Goal: Task Accomplishment & Management: Use online tool/utility

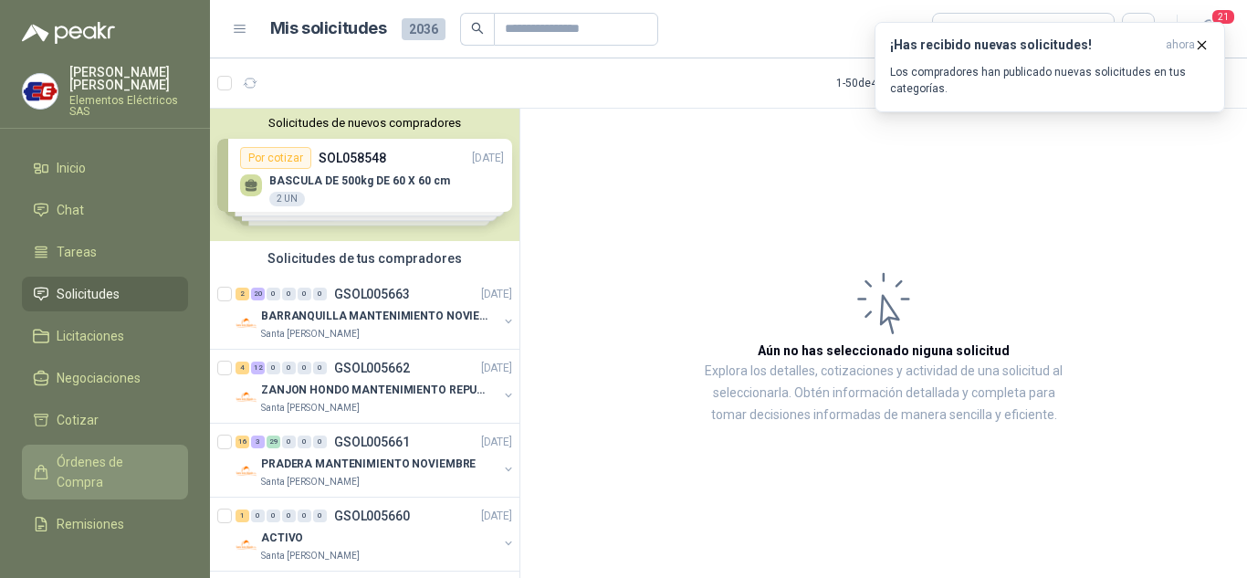
click at [65, 478] on span "Órdenes de Compra" at bounding box center [114, 472] width 114 height 40
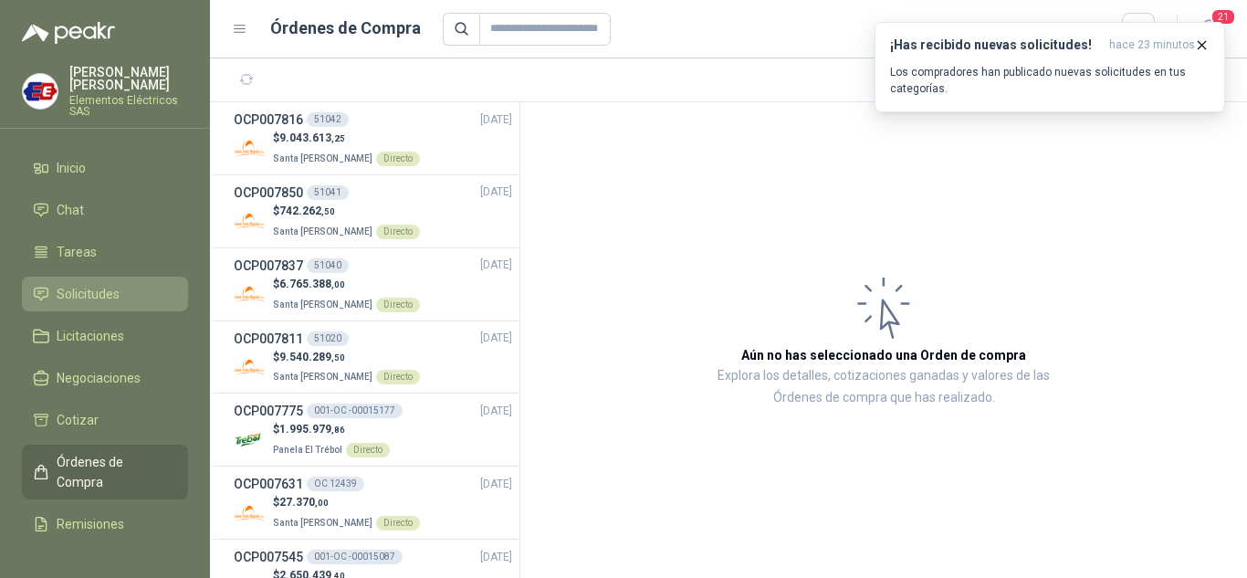
click at [91, 291] on span "Solicitudes" at bounding box center [88, 294] width 63 height 20
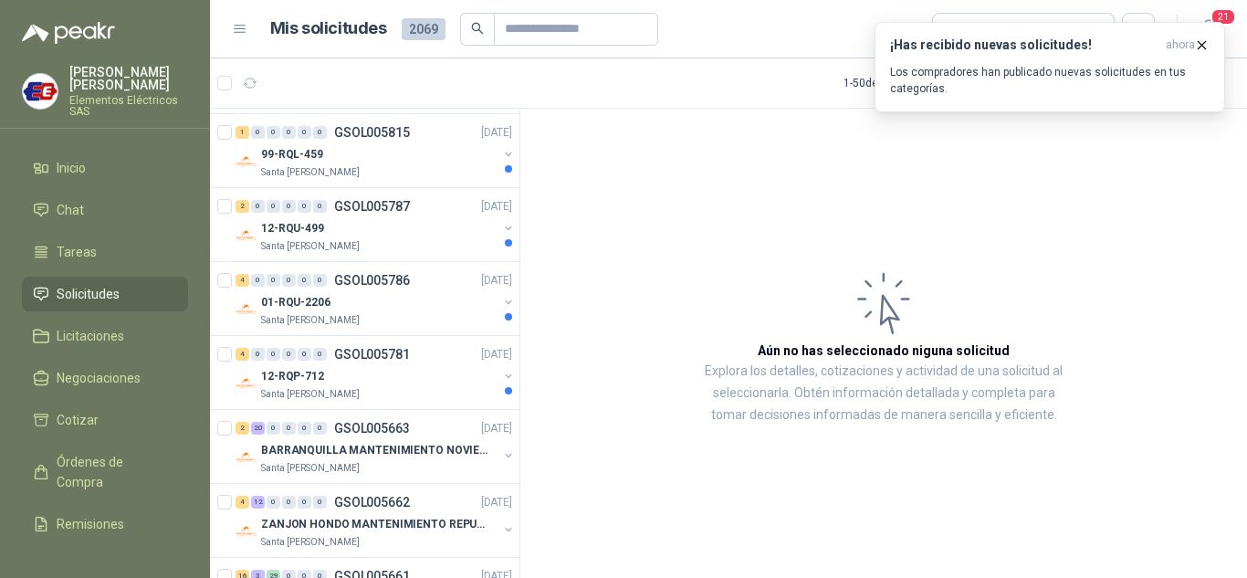
scroll to position [1278, 0]
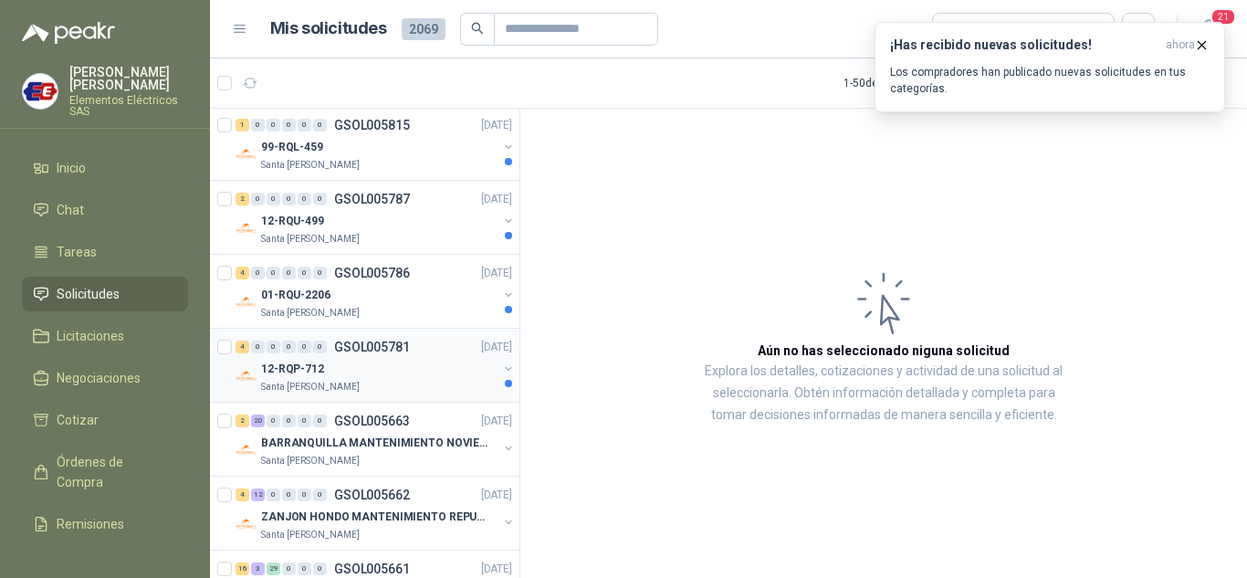
click at [277, 361] on p "12-RQP-712" at bounding box center [292, 369] width 63 height 17
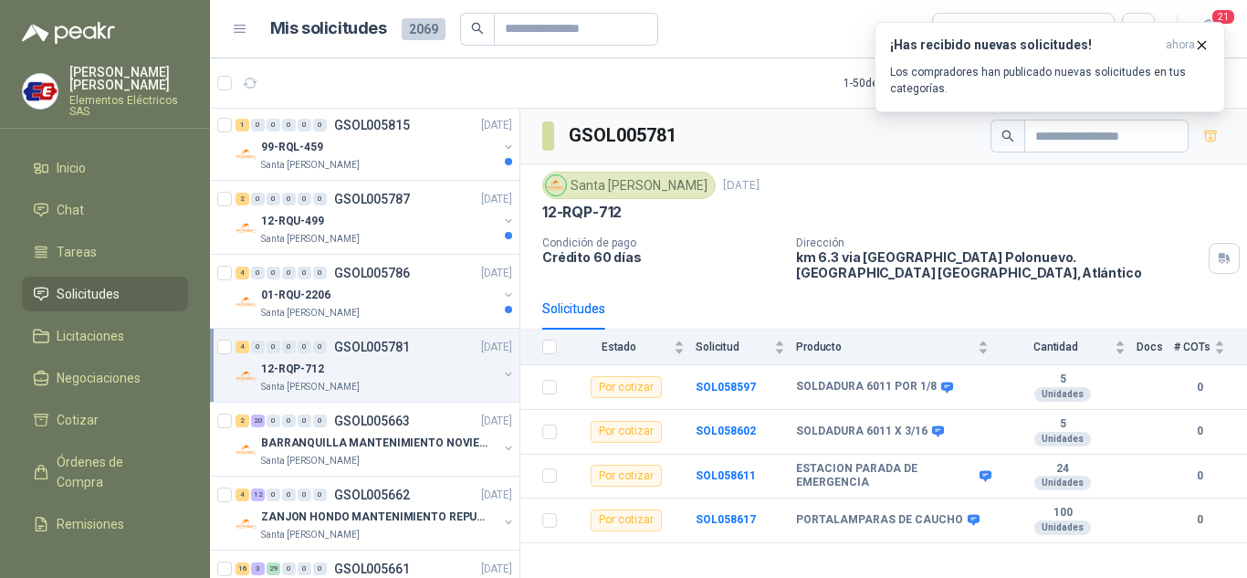
click at [298, 362] on p "12-RQP-712" at bounding box center [292, 369] width 63 height 17
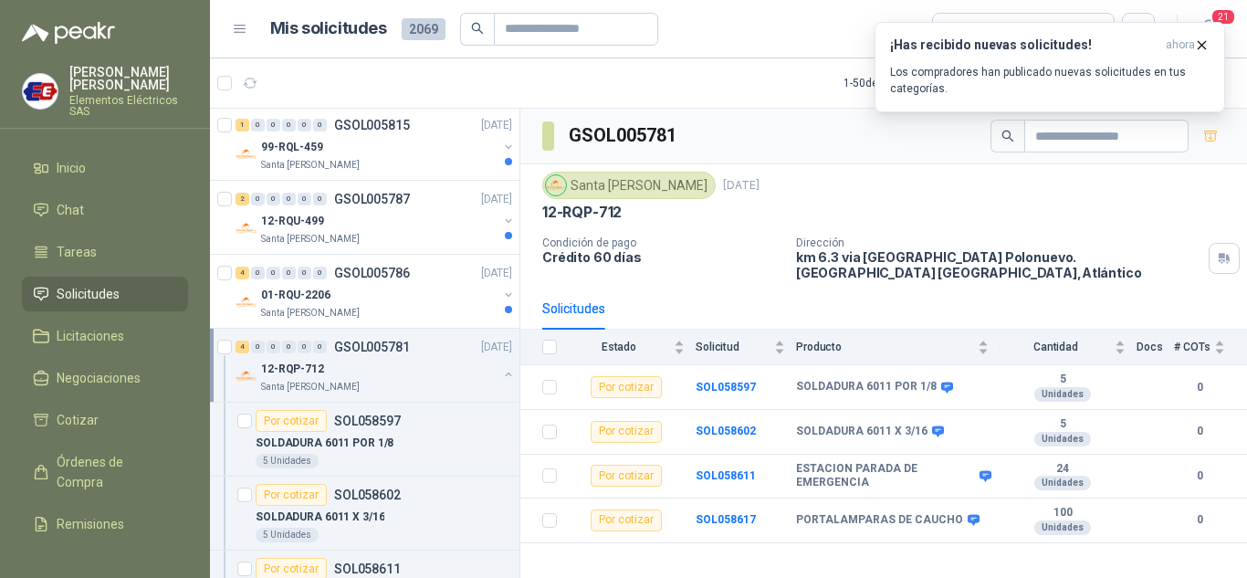
click at [304, 366] on p "12-RQP-712" at bounding box center [292, 369] width 63 height 17
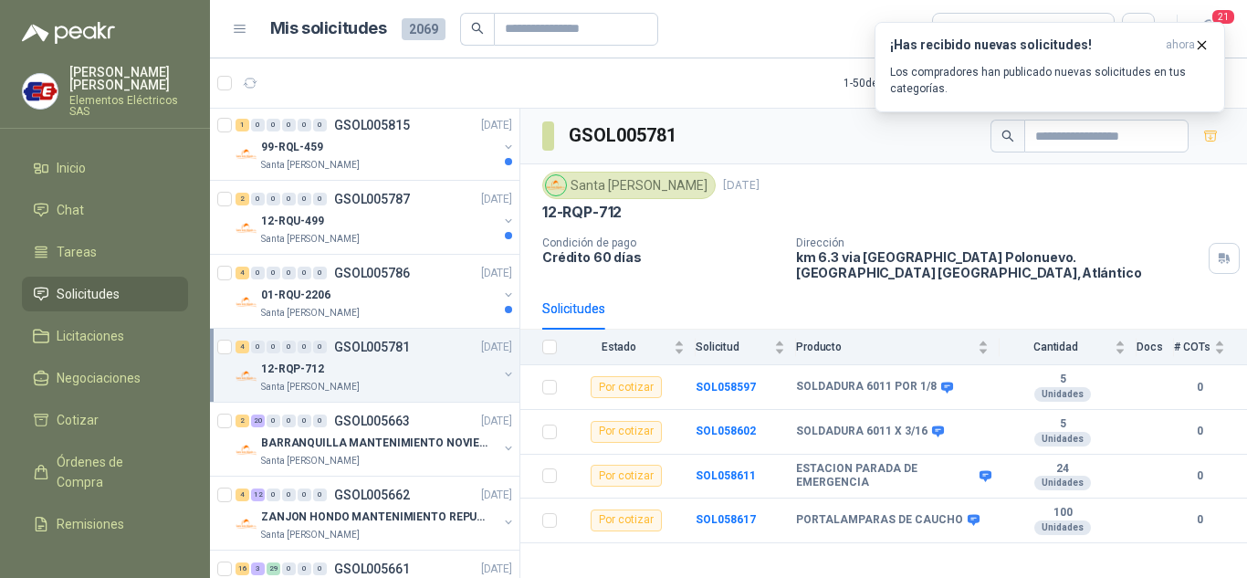
click at [304, 366] on p "12-RQP-712" at bounding box center [292, 369] width 63 height 17
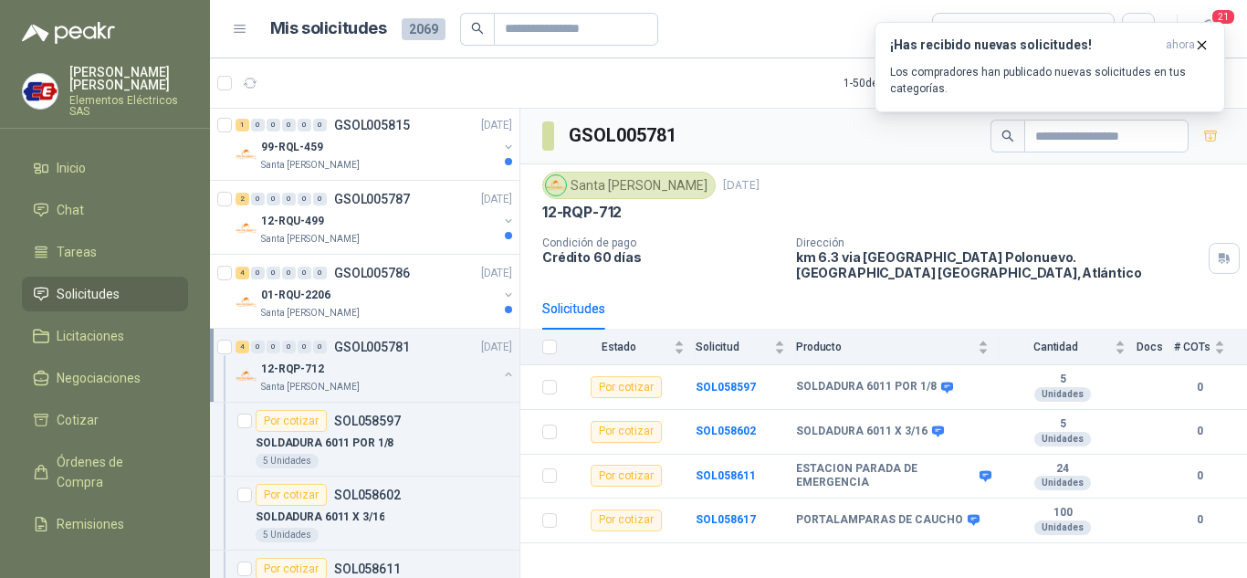
click at [304, 366] on p "12-RQP-712" at bounding box center [292, 369] width 63 height 17
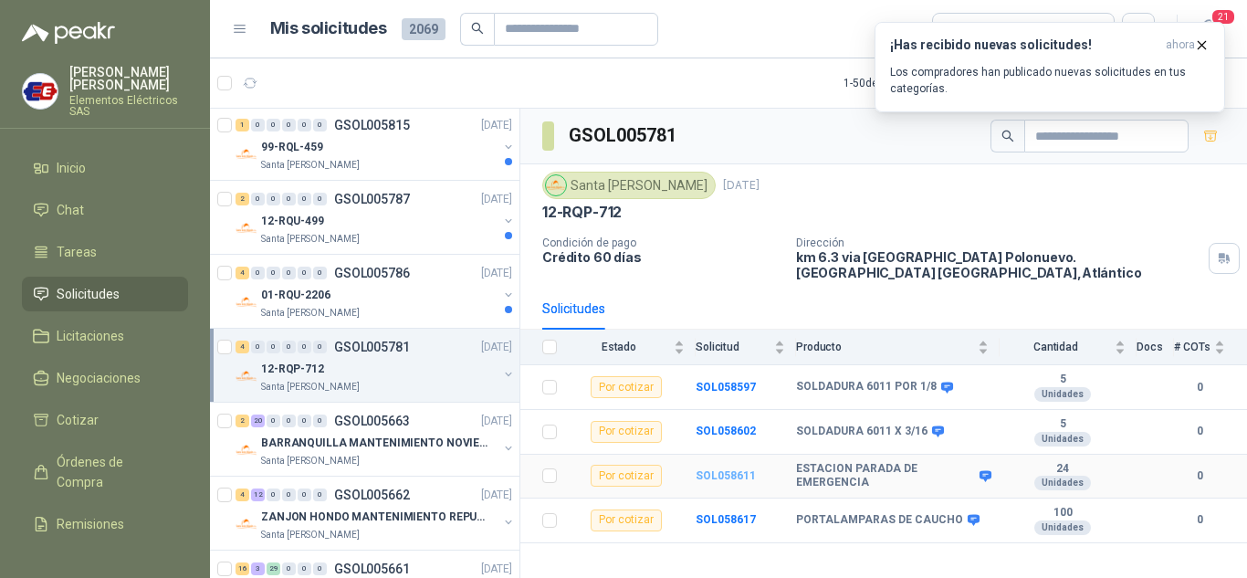
click at [727, 469] on b "SOL058611" at bounding box center [725, 475] width 60 height 13
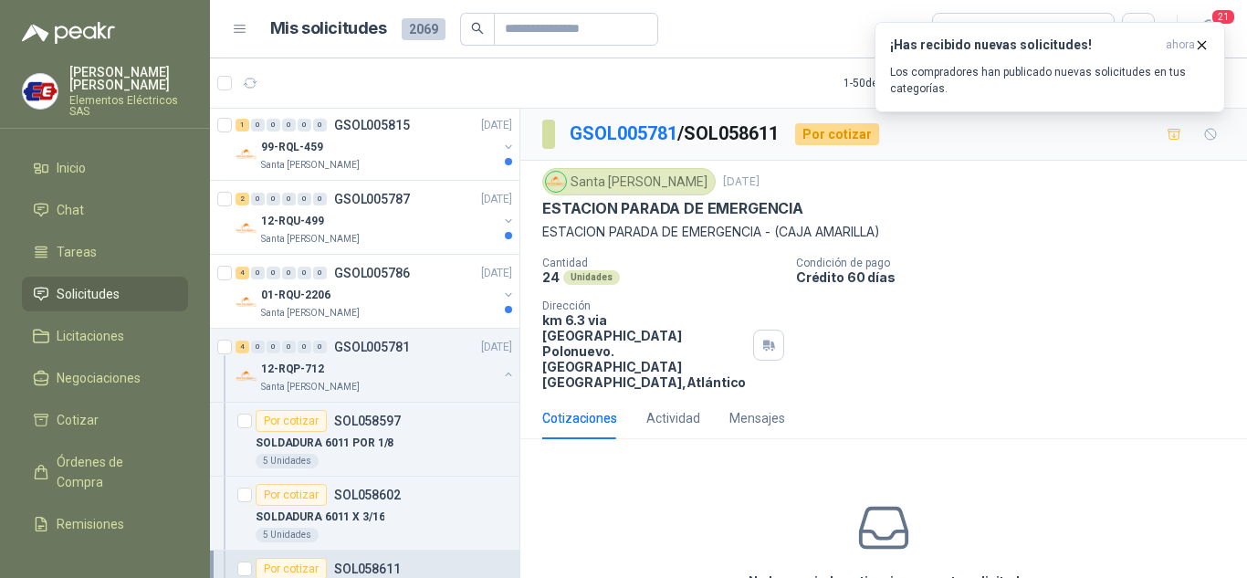
scroll to position [72, 0]
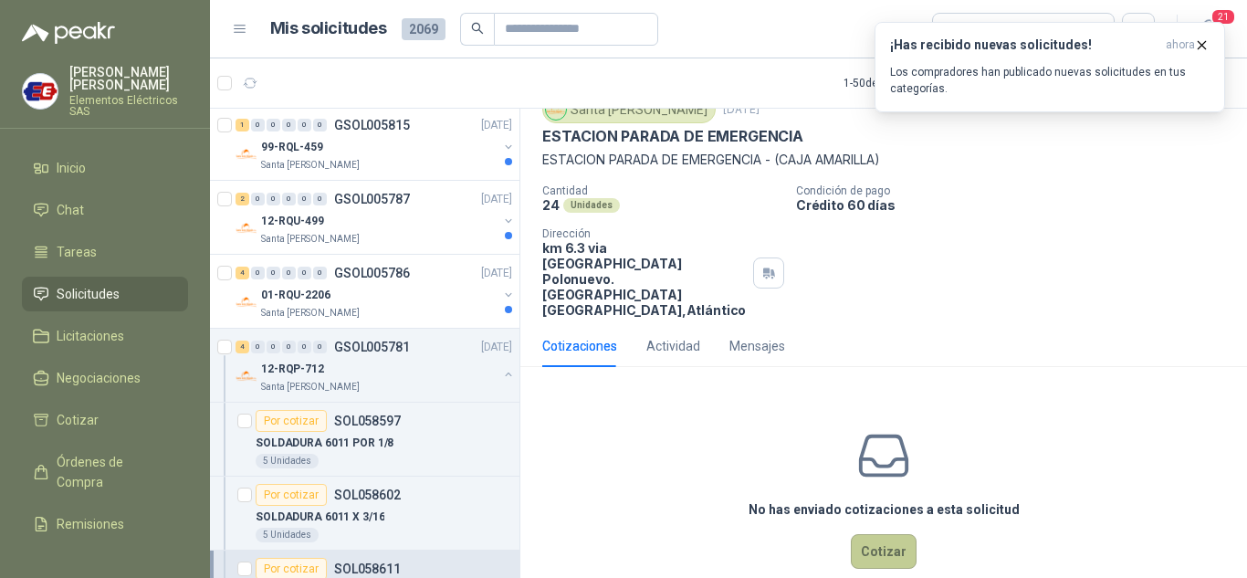
click at [882, 534] on button "Cotizar" at bounding box center [884, 551] width 66 height 35
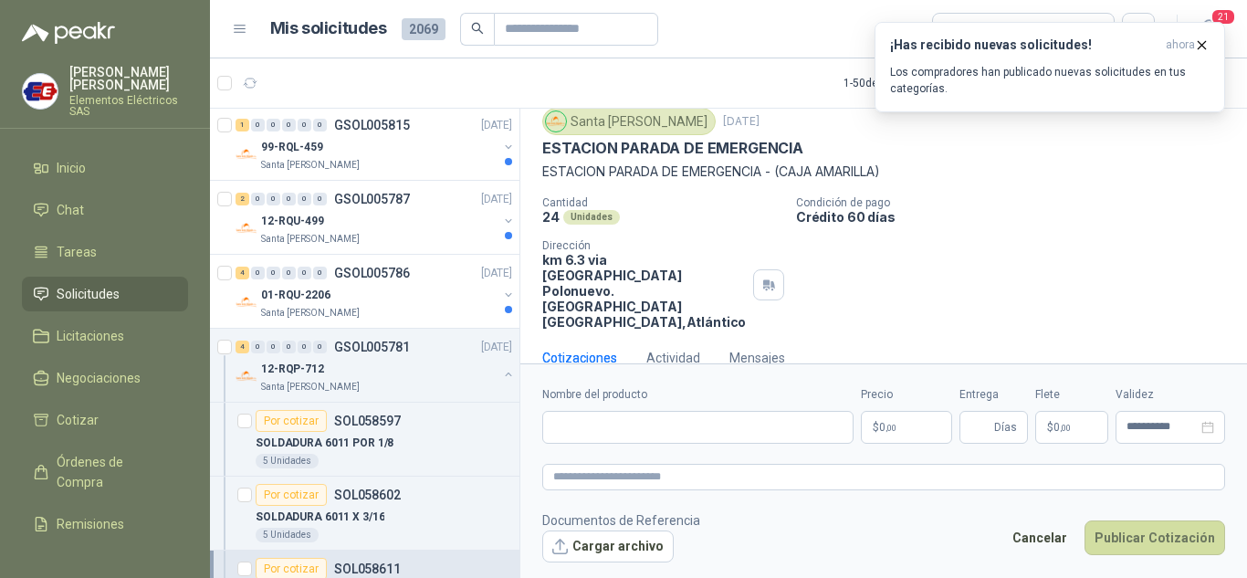
scroll to position [59, 0]
click at [571, 429] on input "Nombre del producto" at bounding box center [697, 427] width 311 height 33
type input "**********"
click at [1001, 420] on span "Días" at bounding box center [1005, 427] width 23 height 31
type input "*"
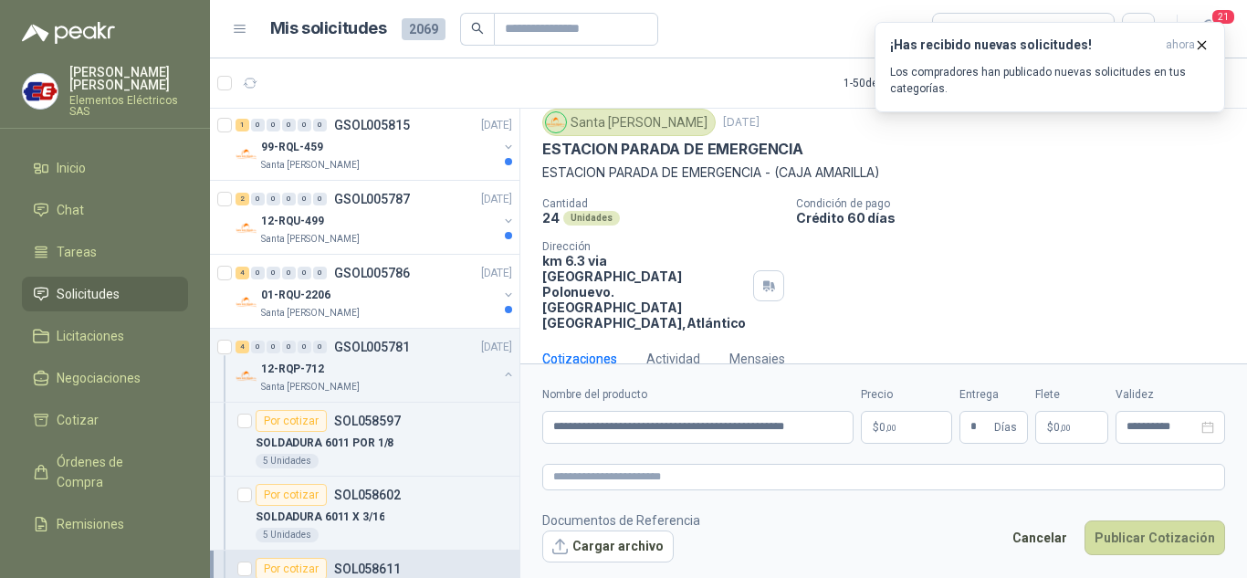
click at [1033, 399] on div "**********" at bounding box center [883, 415] width 683 height 58
click at [1060, 423] on span ",00" at bounding box center [1065, 428] width 11 height 10
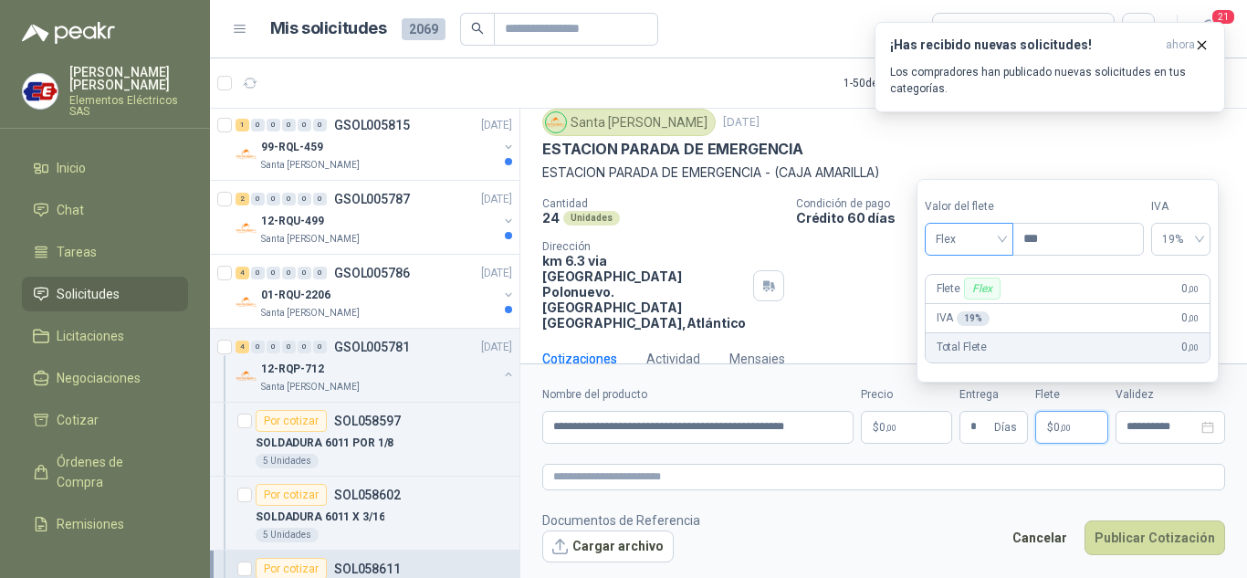
click at [987, 246] on span "Flex" at bounding box center [969, 238] width 67 height 27
drag, startPoint x: 966, startPoint y: 309, endPoint x: 1040, endPoint y: 452, distance: 160.4
click at [979, 326] on div "Flex Incluido Fijo" at bounding box center [970, 307] width 85 height 88
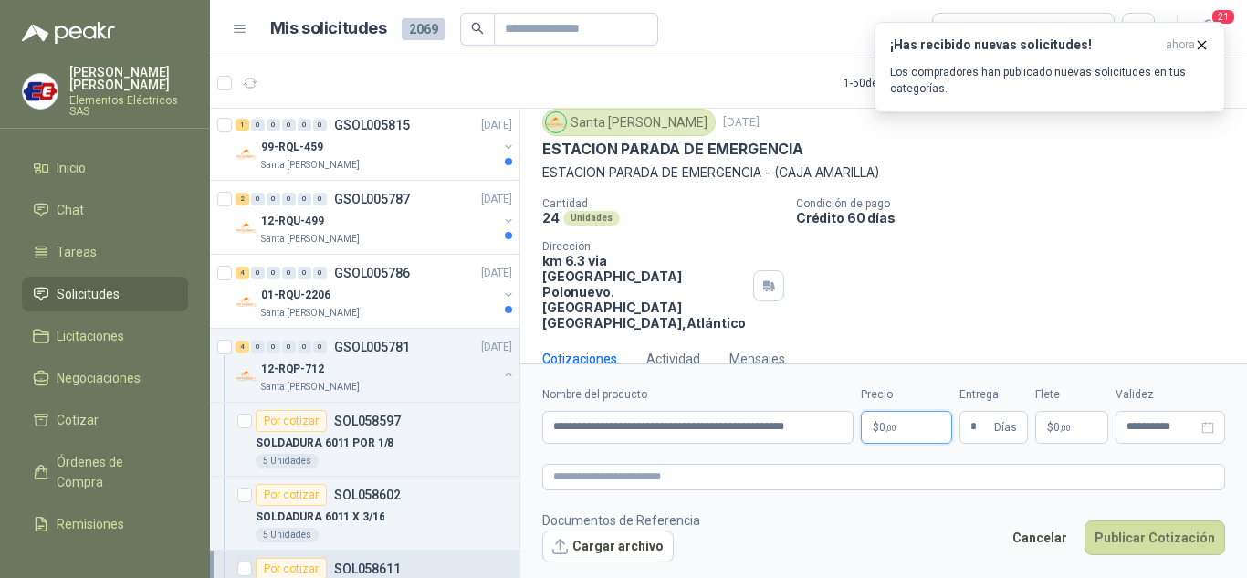
click at [883, 443] on p "$ 0 ,00" at bounding box center [906, 427] width 91 height 33
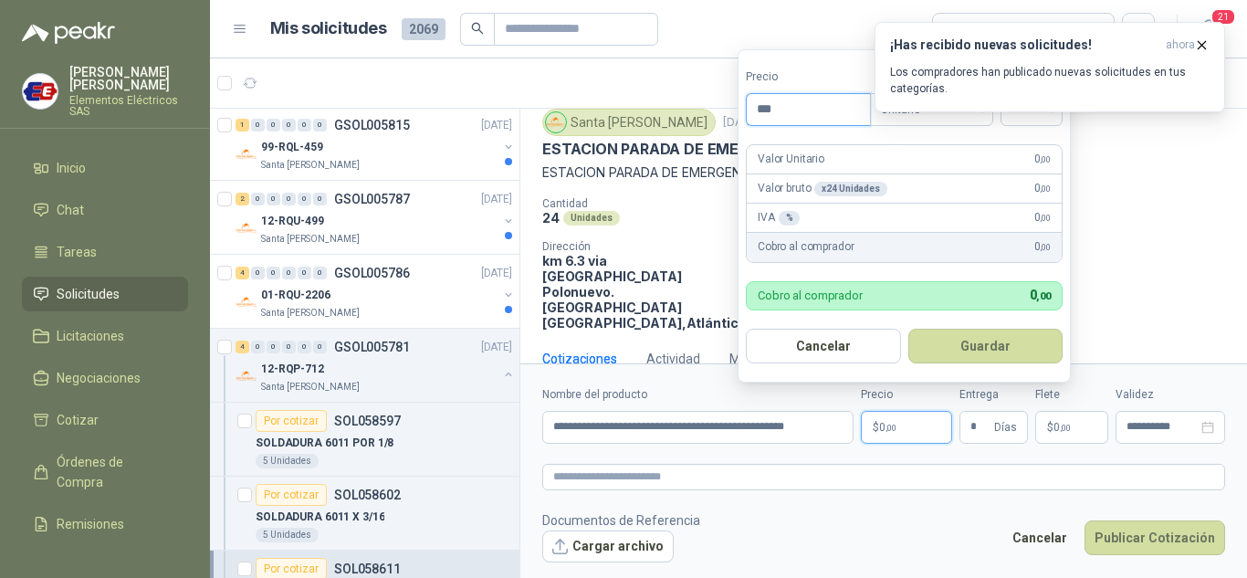
click at [795, 94] on input "***" at bounding box center [808, 109] width 123 height 31
type input "*********"
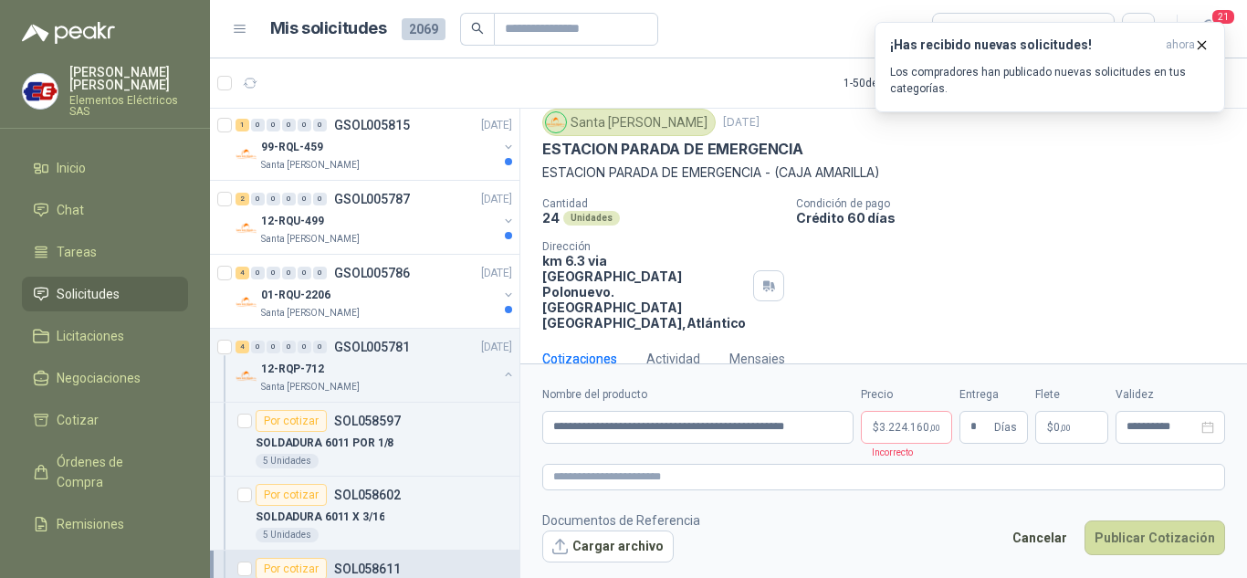
click at [1160, 143] on div "ESTACION PARADA DE EMERGENCIA" at bounding box center [883, 149] width 683 height 19
click at [1197, 45] on icon "button" at bounding box center [1202, 45] width 16 height 16
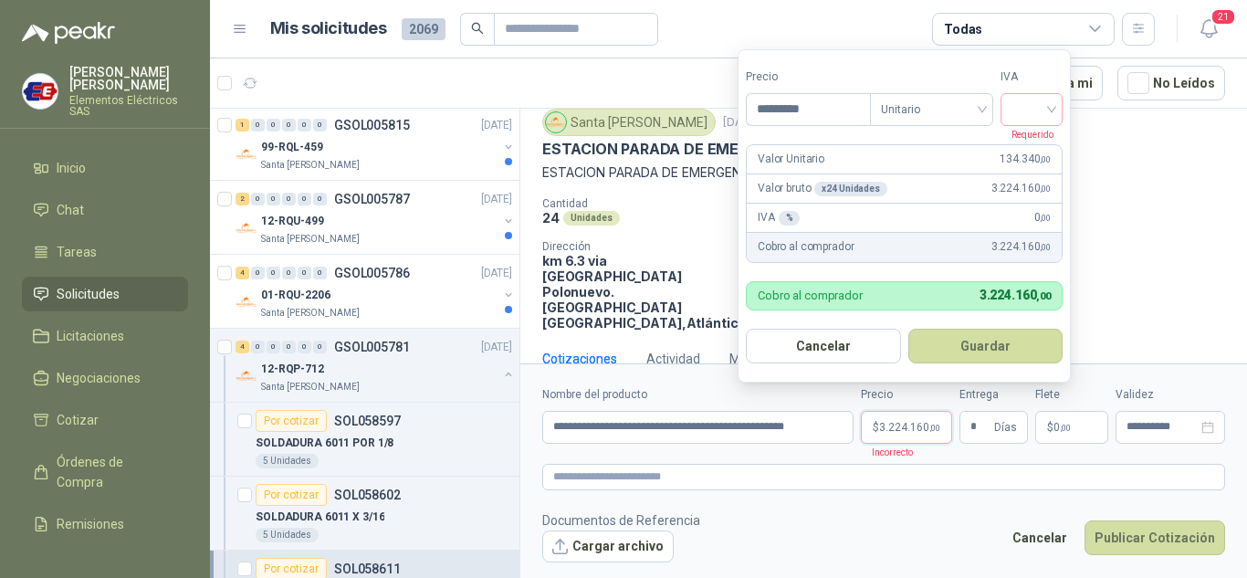
click at [910, 431] on span "3.224.160 ,00" at bounding box center [909, 427] width 61 height 11
click at [1046, 107] on input "search" at bounding box center [1031, 107] width 40 height 27
click at [1035, 148] on div "19%" at bounding box center [1036, 147] width 34 height 20
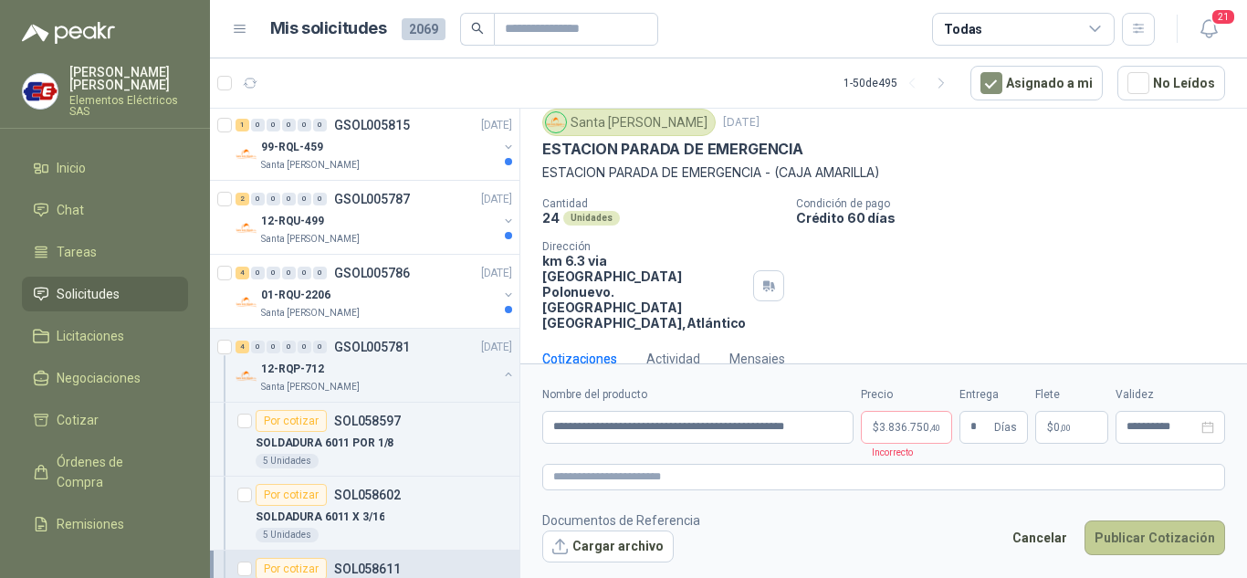
click at [1150, 540] on button "Publicar Cotización" at bounding box center [1154, 537] width 141 height 35
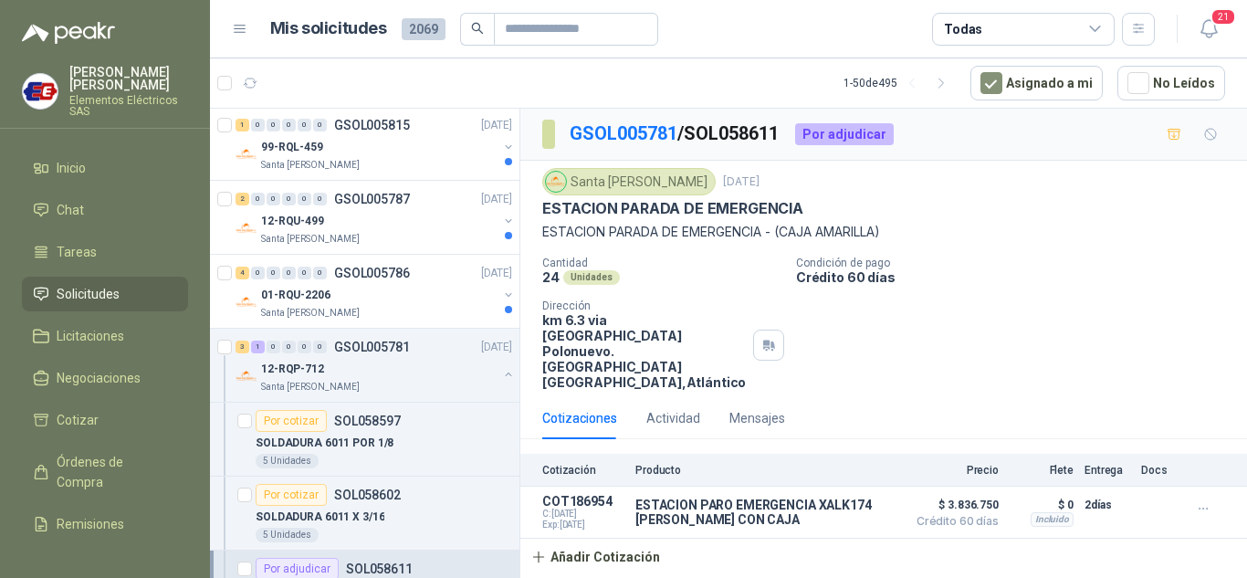
scroll to position [0, 0]
click at [562, 539] on button "Añadir Cotización" at bounding box center [595, 557] width 150 height 37
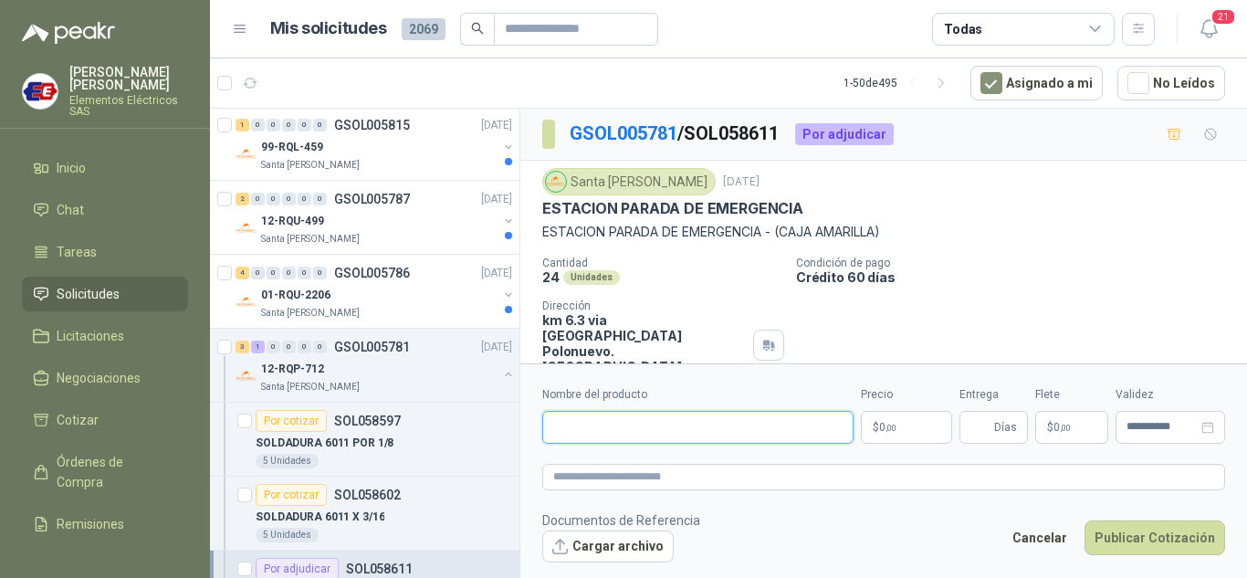
click at [580, 433] on input "Nombre del producto" at bounding box center [697, 427] width 311 height 33
type input "**********"
click at [890, 423] on span ",00" at bounding box center [890, 428] width 11 height 10
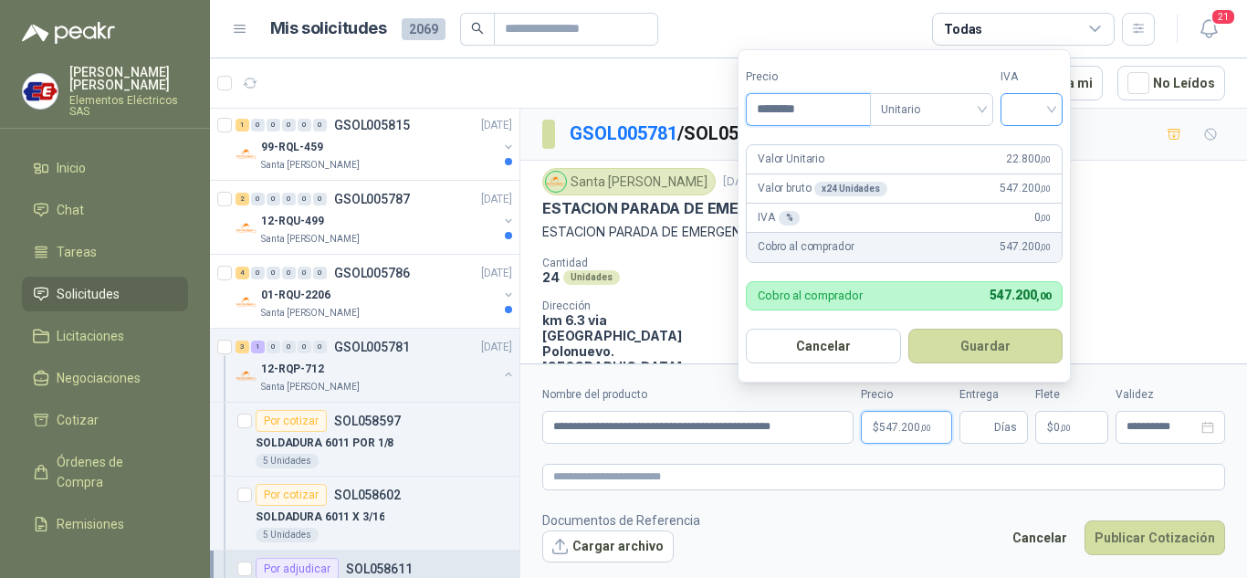
type input "********"
drag, startPoint x: 1048, startPoint y: 110, endPoint x: 1024, endPoint y: 157, distance: 53.1
click at [1048, 110] on input "search" at bounding box center [1031, 107] width 40 height 27
click at [1027, 149] on div "19%" at bounding box center [1036, 147] width 34 height 20
click at [992, 421] on span "Días" at bounding box center [993, 427] width 68 height 33
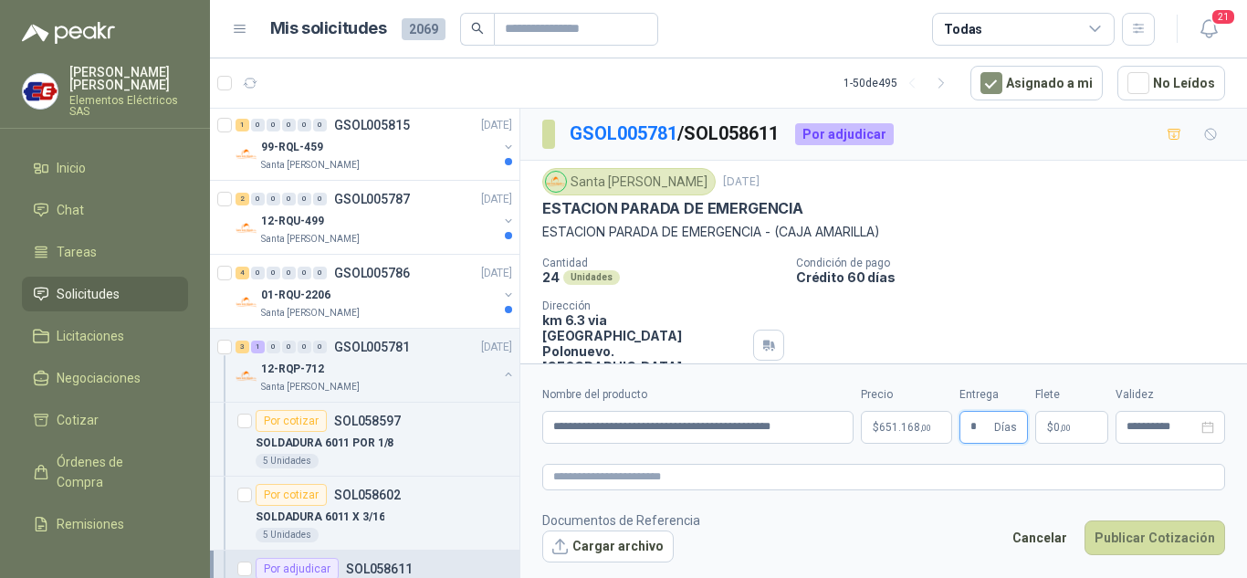
type input "*"
drag, startPoint x: 1121, startPoint y: 214, endPoint x: 1106, endPoint y: 366, distance: 152.2
click at [1121, 306] on div "Santa [PERSON_NAME] [DATE] ESTACION PARADA DE EMERGENCIA ESTACION PARADA DE EME…" at bounding box center [883, 279] width 683 height 222
click at [1074, 428] on p "$ 0 ,00" at bounding box center [1071, 427] width 73 height 33
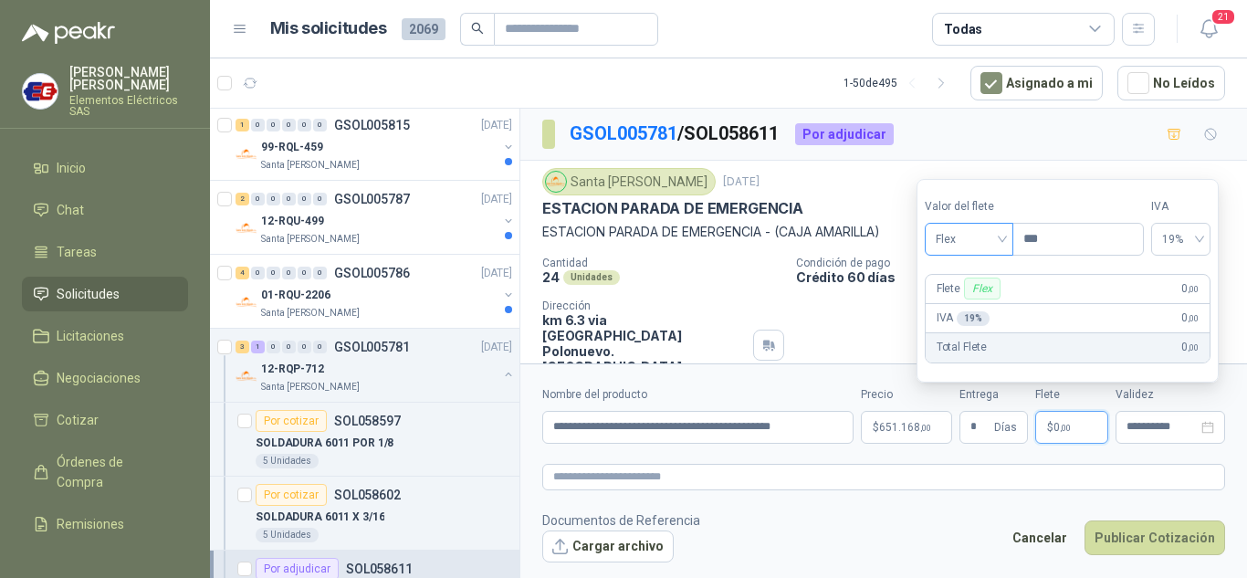
drag, startPoint x: 999, startPoint y: 244, endPoint x: 994, endPoint y: 254, distance: 11.4
click at [999, 244] on span "Flex" at bounding box center [969, 238] width 67 height 27
drag, startPoint x: 966, startPoint y: 299, endPoint x: 1078, endPoint y: 463, distance: 198.2
click at [970, 309] on div "Incluido" at bounding box center [970, 307] width 63 height 20
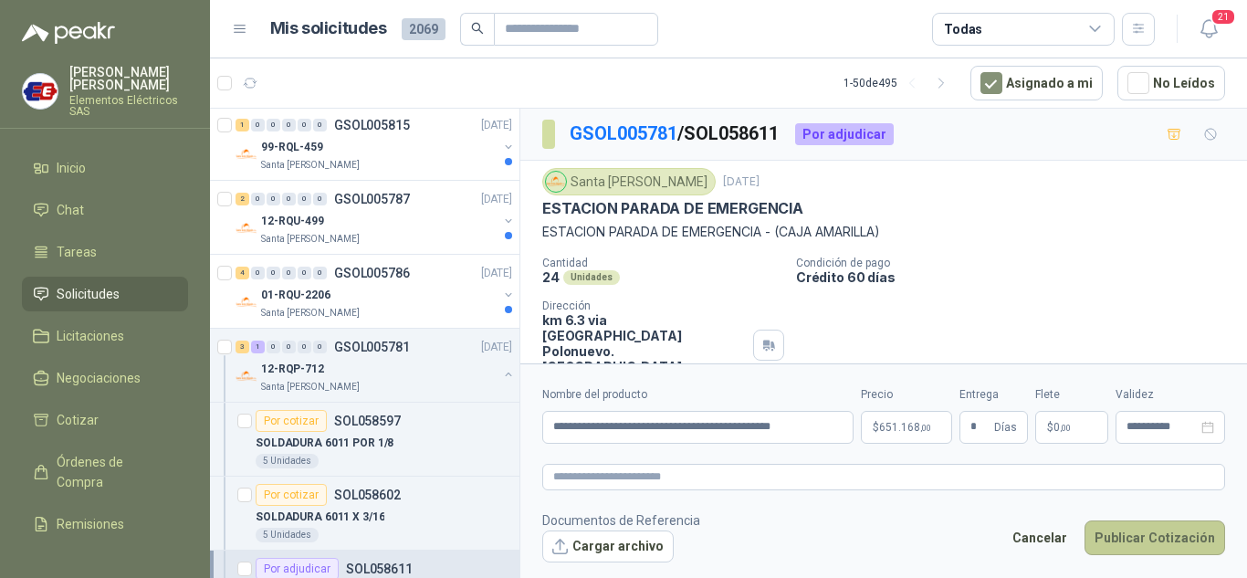
click at [1151, 535] on button "Publicar Cotización" at bounding box center [1154, 537] width 141 height 35
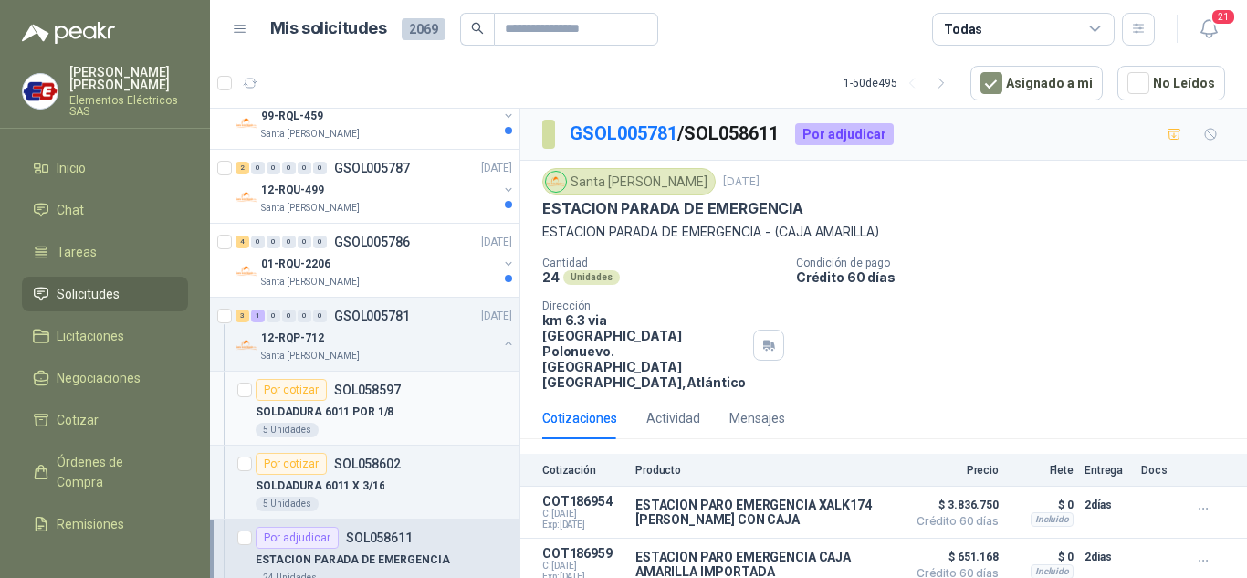
scroll to position [1278, 0]
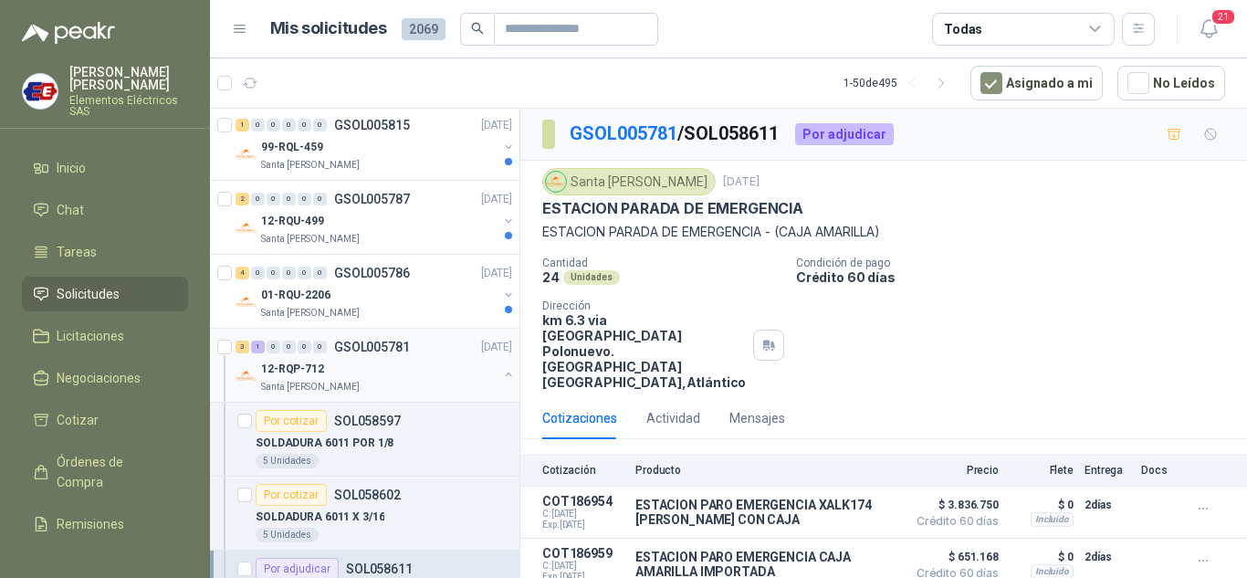
click at [294, 361] on p "12-RQP-712" at bounding box center [292, 369] width 63 height 17
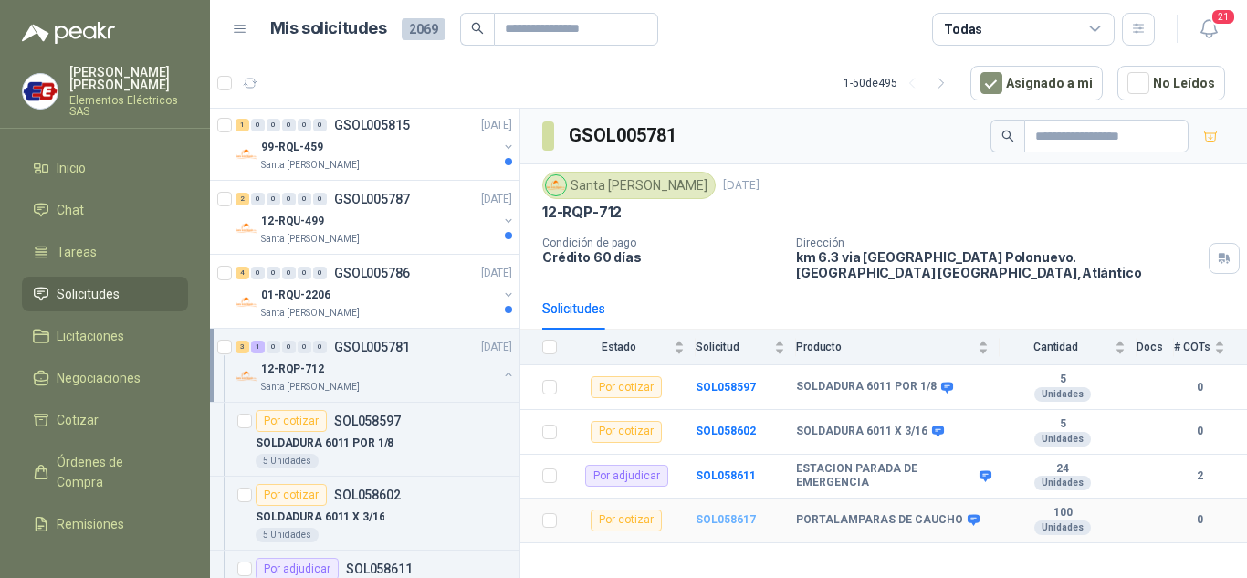
click at [718, 513] on b "SOL058617" at bounding box center [725, 519] width 60 height 13
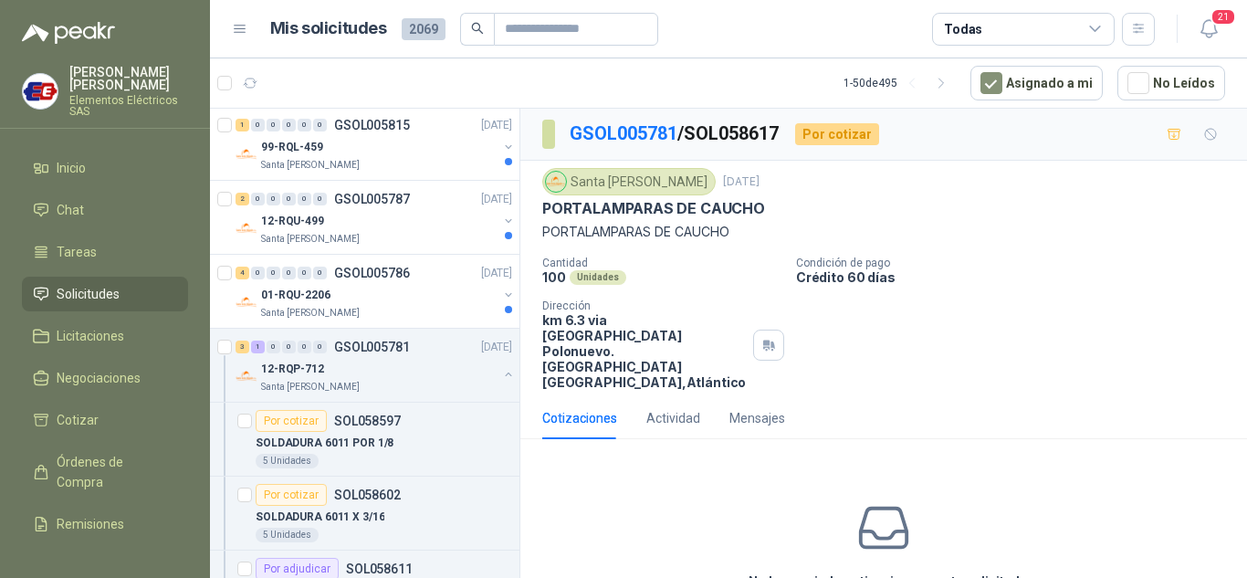
scroll to position [72, 0]
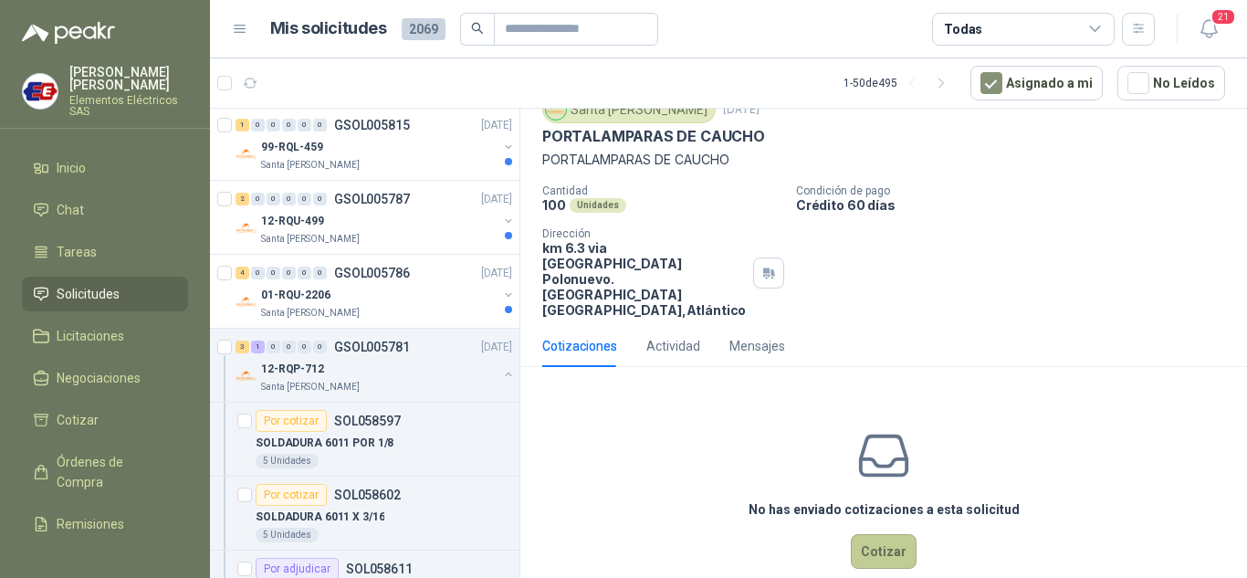
click at [857, 534] on button "Cotizar" at bounding box center [884, 551] width 66 height 35
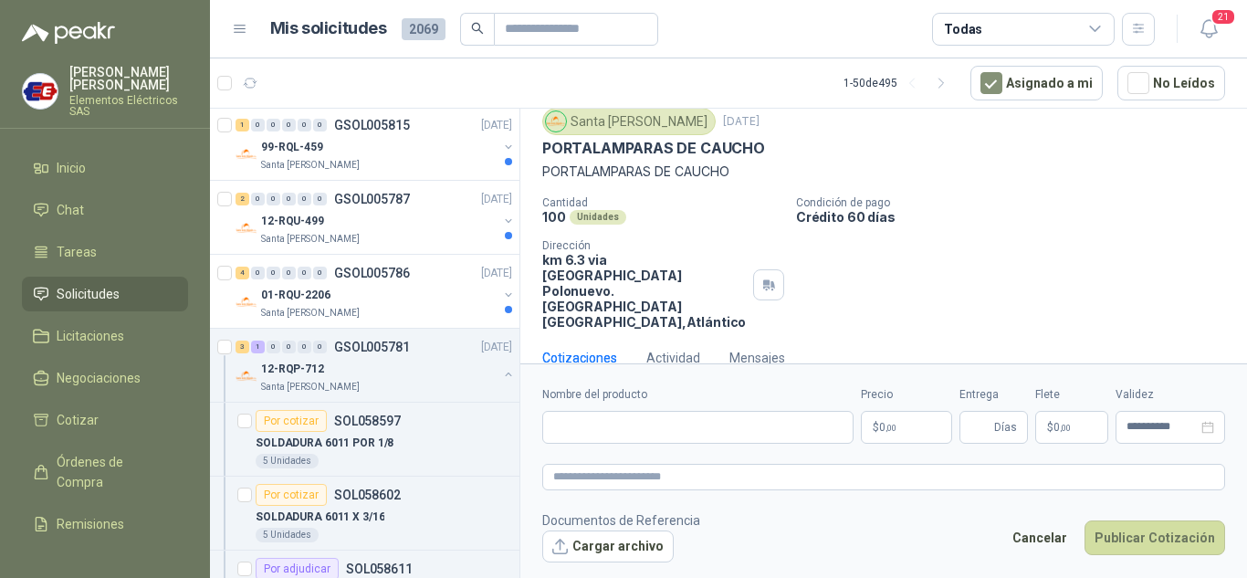
scroll to position [59, 0]
click at [624, 429] on input "Nombre del producto" at bounding box center [697, 427] width 311 height 33
type input "**********"
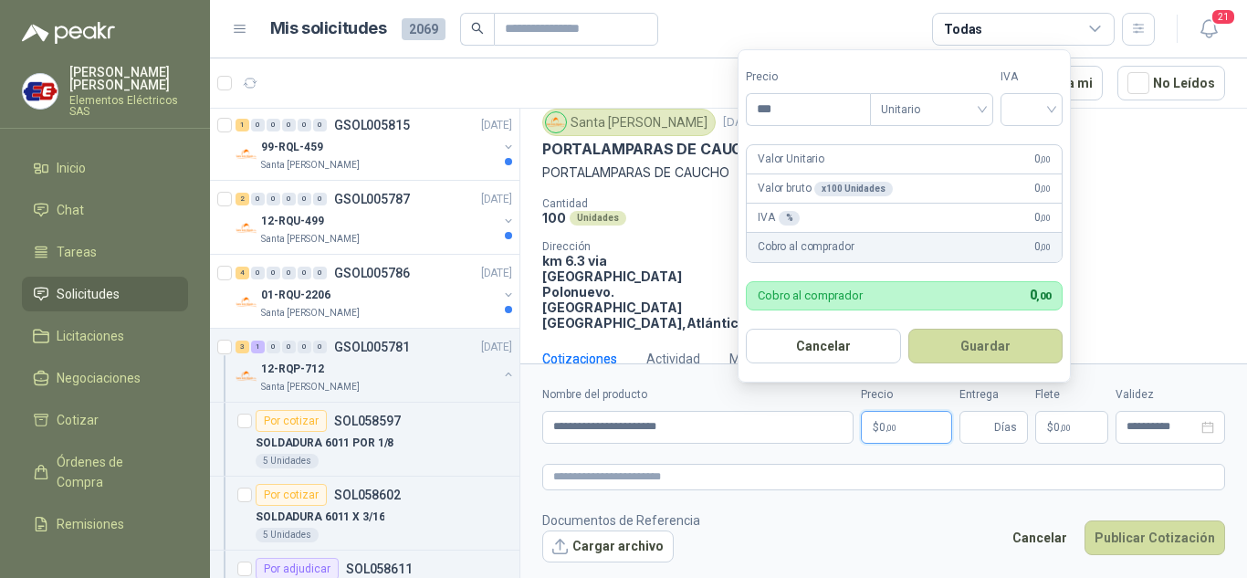
drag, startPoint x: 875, startPoint y: 433, endPoint x: 1200, endPoint y: 375, distance: 330.0
click at [913, 424] on p "$ 0 ,00" at bounding box center [906, 427] width 91 height 33
click at [782, 108] on input "***" at bounding box center [808, 109] width 123 height 31
type input "*******"
click at [1051, 107] on input "search" at bounding box center [1031, 107] width 40 height 27
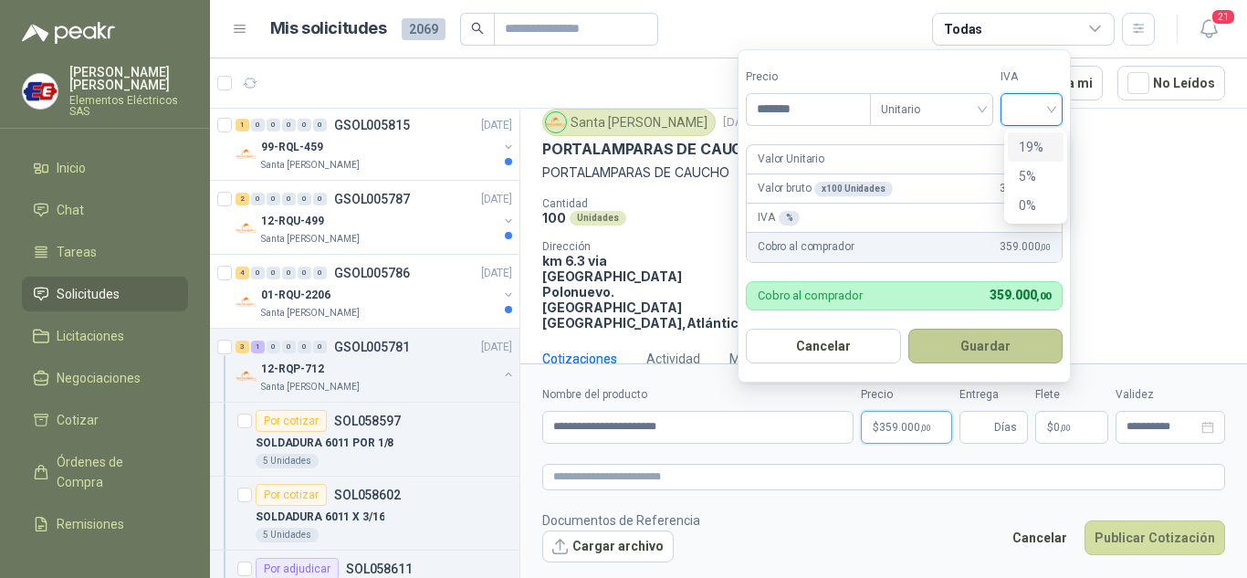
drag, startPoint x: 1040, startPoint y: 141, endPoint x: 1002, endPoint y: 330, distance: 192.6
click at [1039, 160] on div "19%" at bounding box center [1036, 146] width 56 height 29
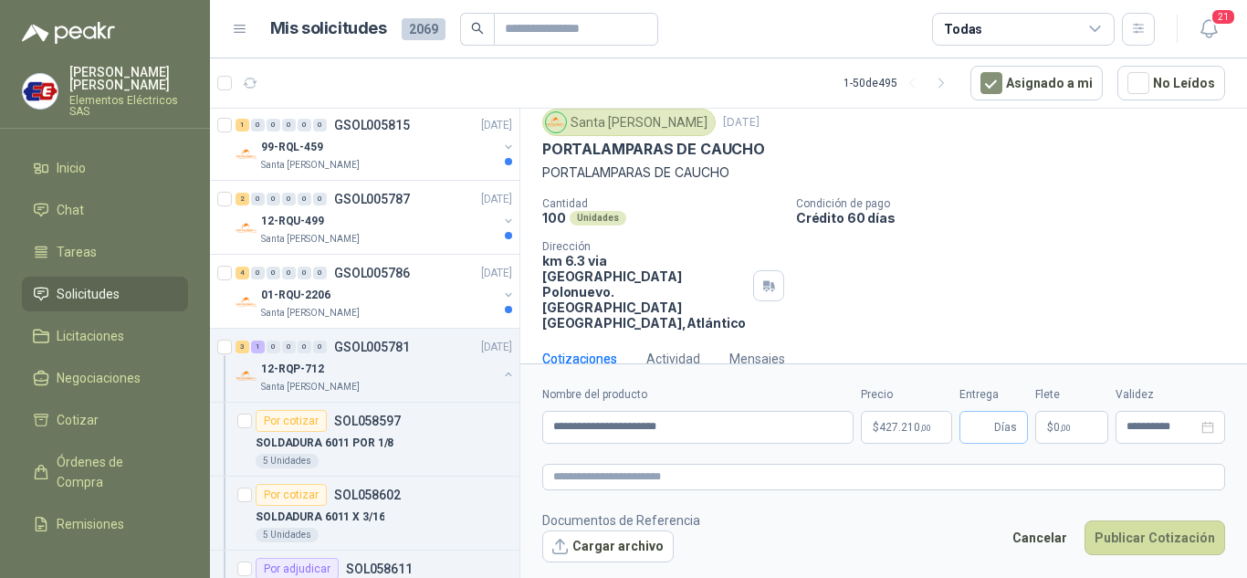
click at [992, 423] on span "Días" at bounding box center [993, 427] width 68 height 33
type input "*"
drag, startPoint x: 1005, startPoint y: 220, endPoint x: 1051, endPoint y: 392, distance: 177.8
click at [1009, 235] on div "Cantidad 100 Unidades Condición de pago Crédito 60 días Dirección km 6.3 via ca…" at bounding box center [883, 263] width 683 height 133
click at [1056, 414] on p "$ 0 ,00" at bounding box center [1071, 427] width 73 height 33
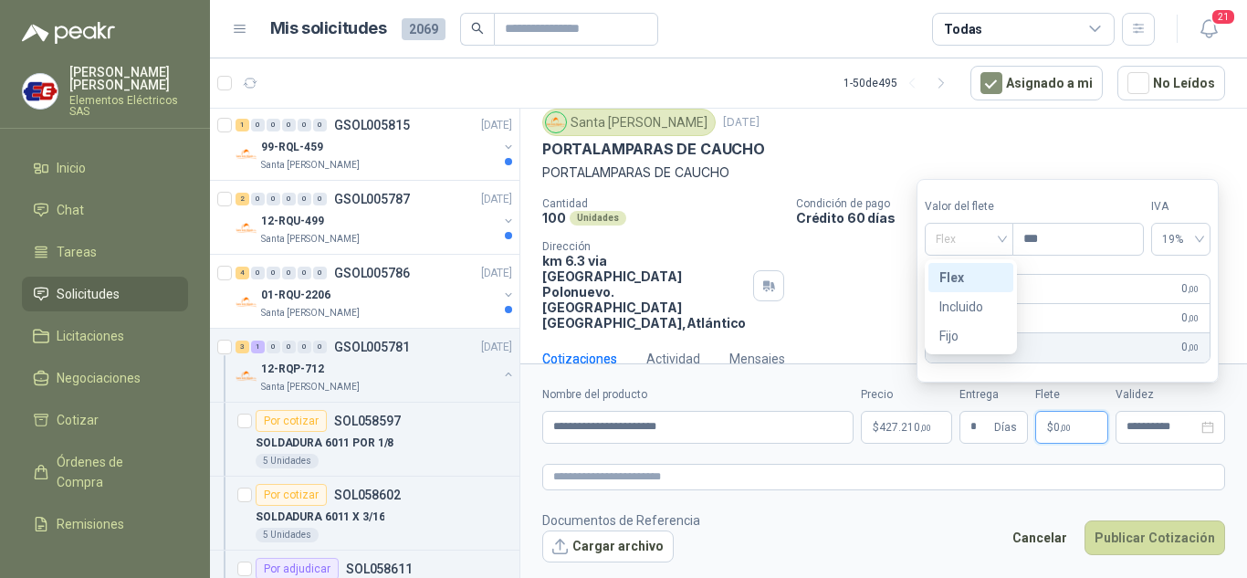
drag, startPoint x: 976, startPoint y: 241, endPoint x: 983, endPoint y: 312, distance: 71.6
click at [976, 247] on span "Flex" at bounding box center [969, 238] width 67 height 27
drag, startPoint x: 982, startPoint y: 310, endPoint x: 988, endPoint y: 331, distance: 21.7
click at [980, 319] on div "Incluido" at bounding box center [970, 306] width 85 height 29
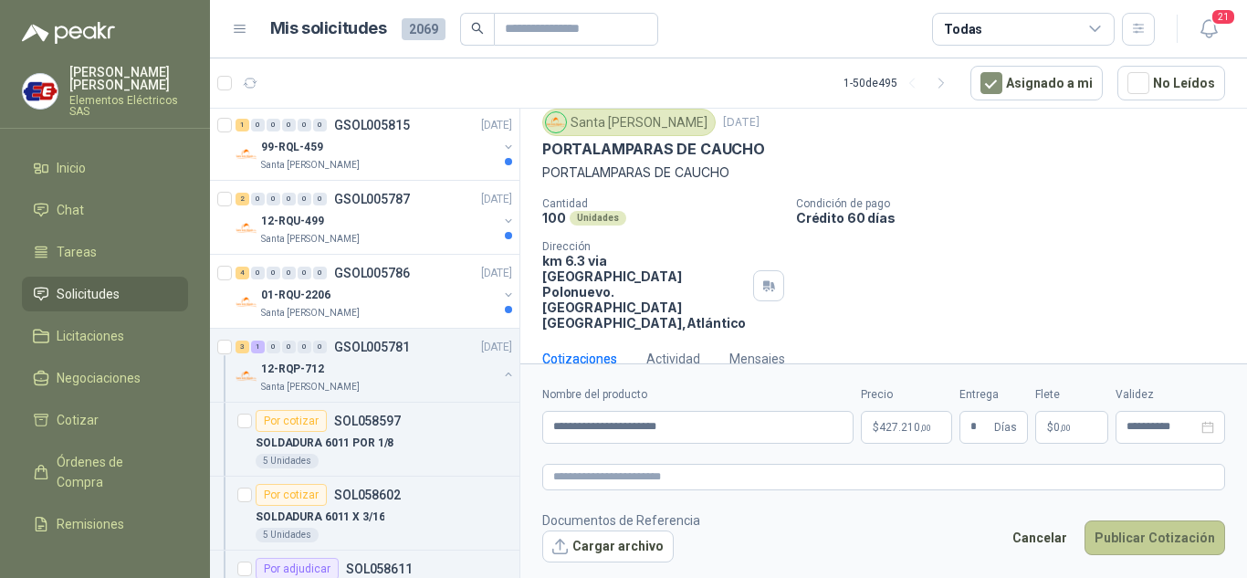
click at [1112, 530] on button "Publicar Cotización" at bounding box center [1154, 537] width 141 height 35
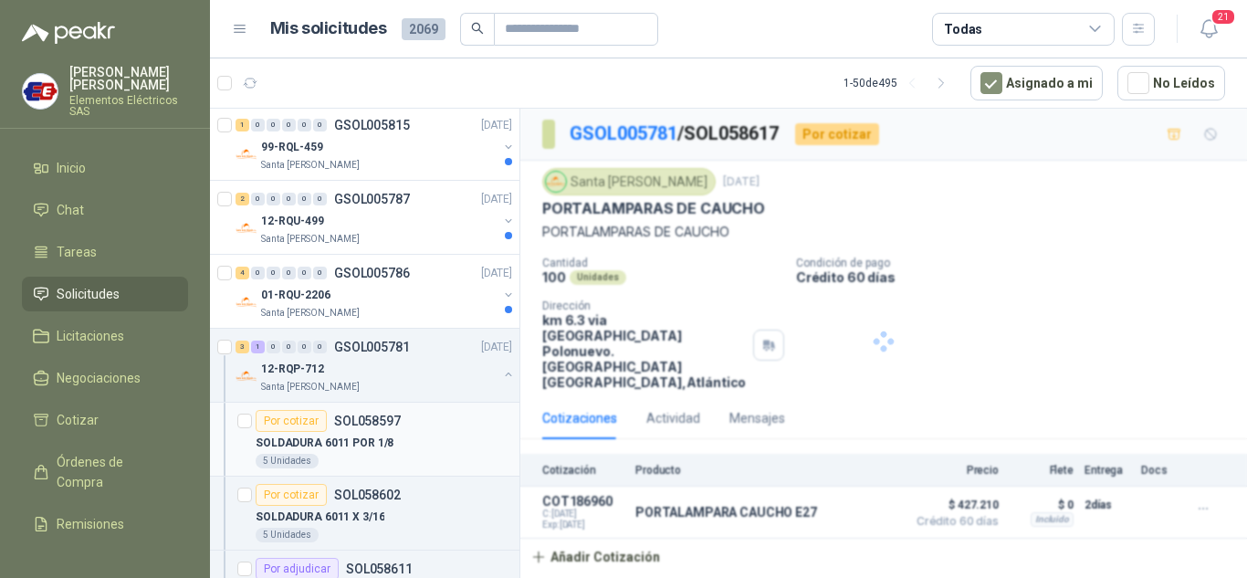
scroll to position [0, 0]
click at [300, 289] on p "01-RQU-2206" at bounding box center [295, 295] width 69 height 17
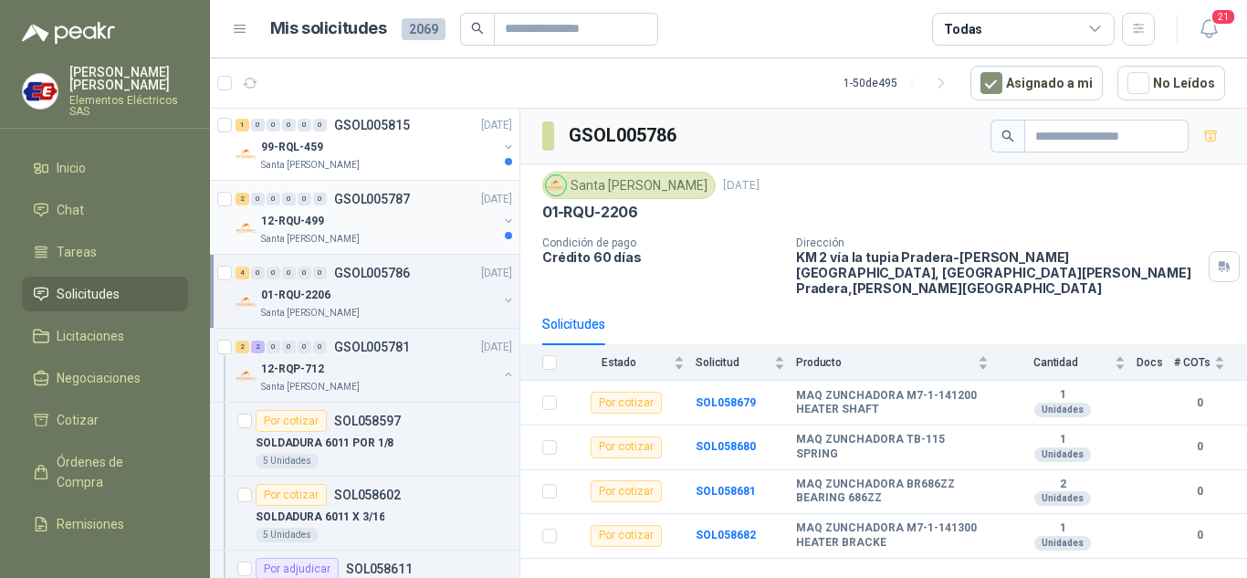
click at [322, 207] on div "2 0 0 0 0 0 GSOL005787 [DATE]" at bounding box center [375, 199] width 280 height 22
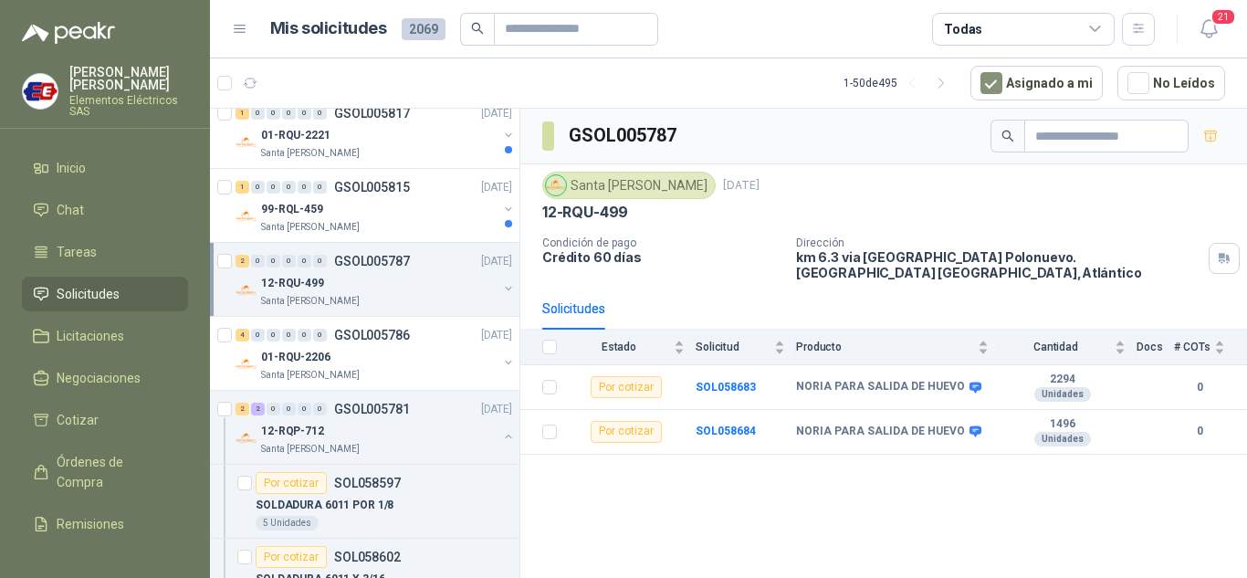
scroll to position [1187, 0]
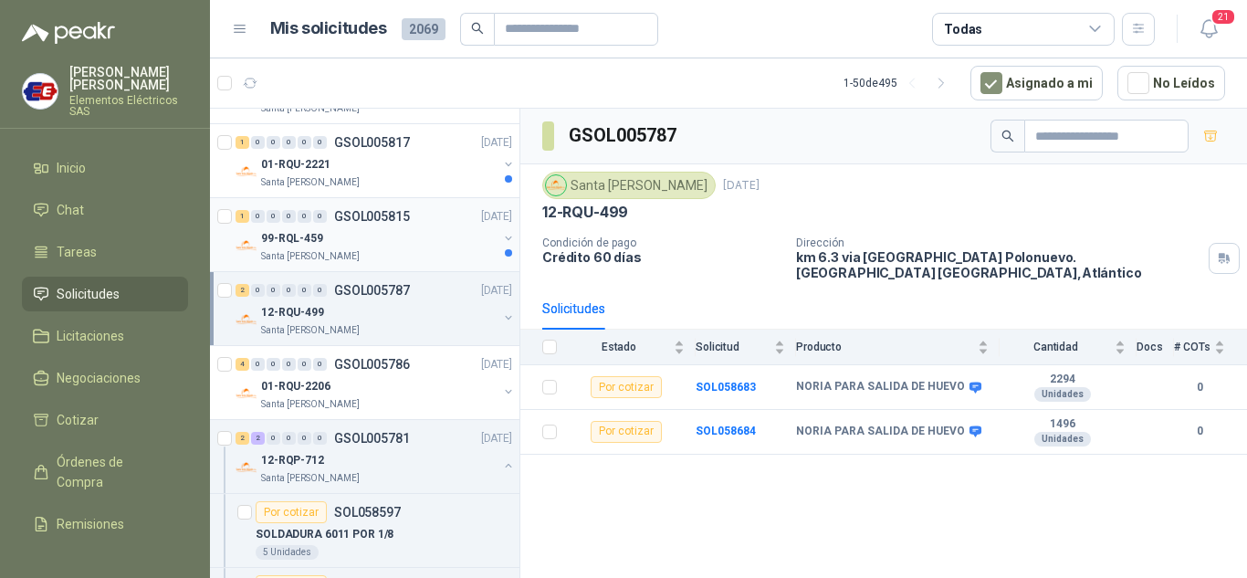
click at [295, 242] on p "99-RQL-459" at bounding box center [292, 238] width 62 height 17
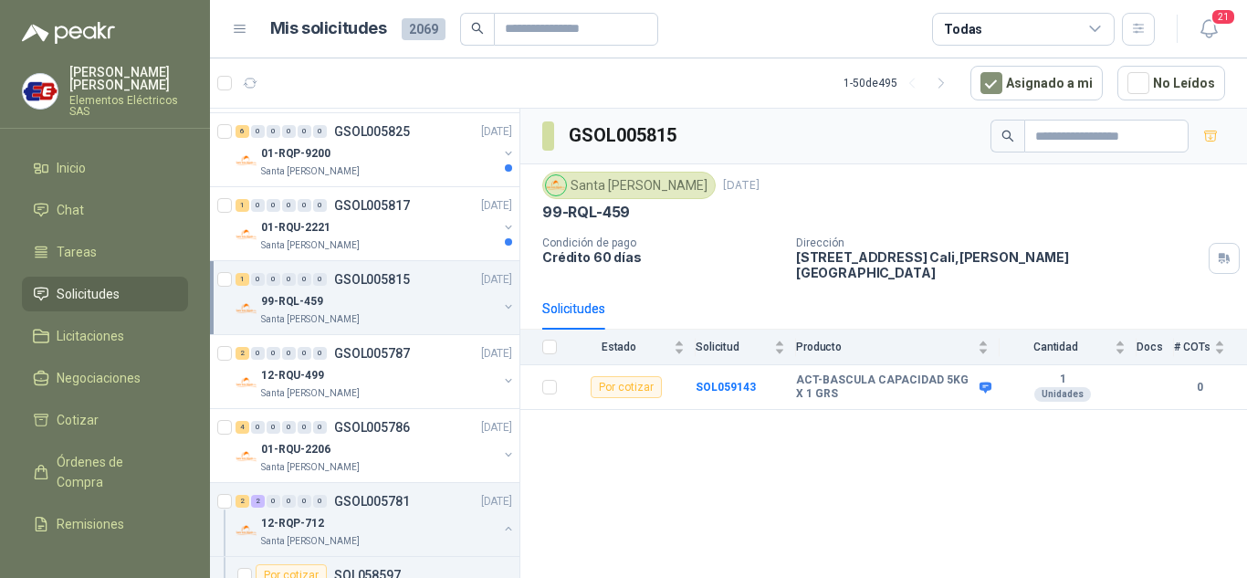
scroll to position [1095, 0]
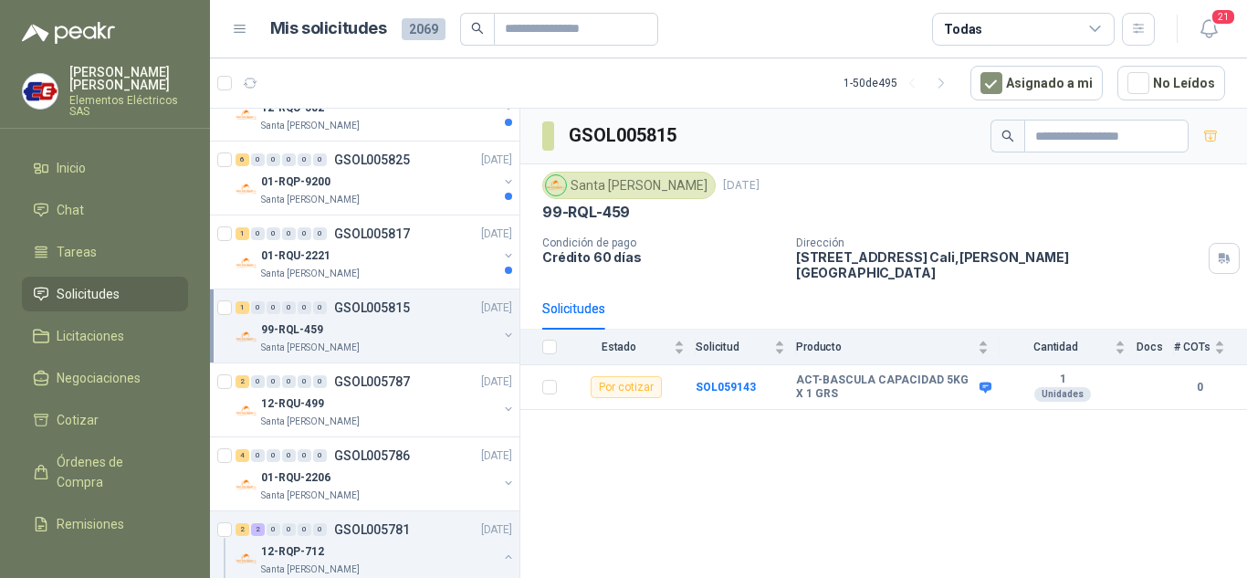
click at [295, 242] on div "1 0 0 0 0 0 GSOL005817 [DATE]" at bounding box center [375, 234] width 280 height 22
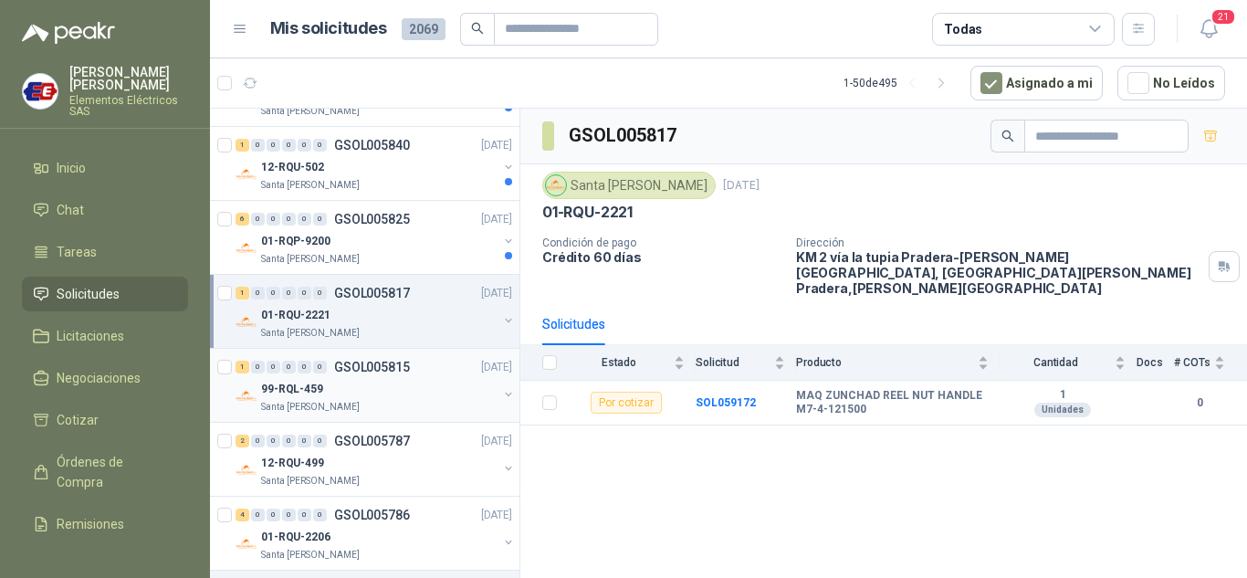
scroll to position [1004, 0]
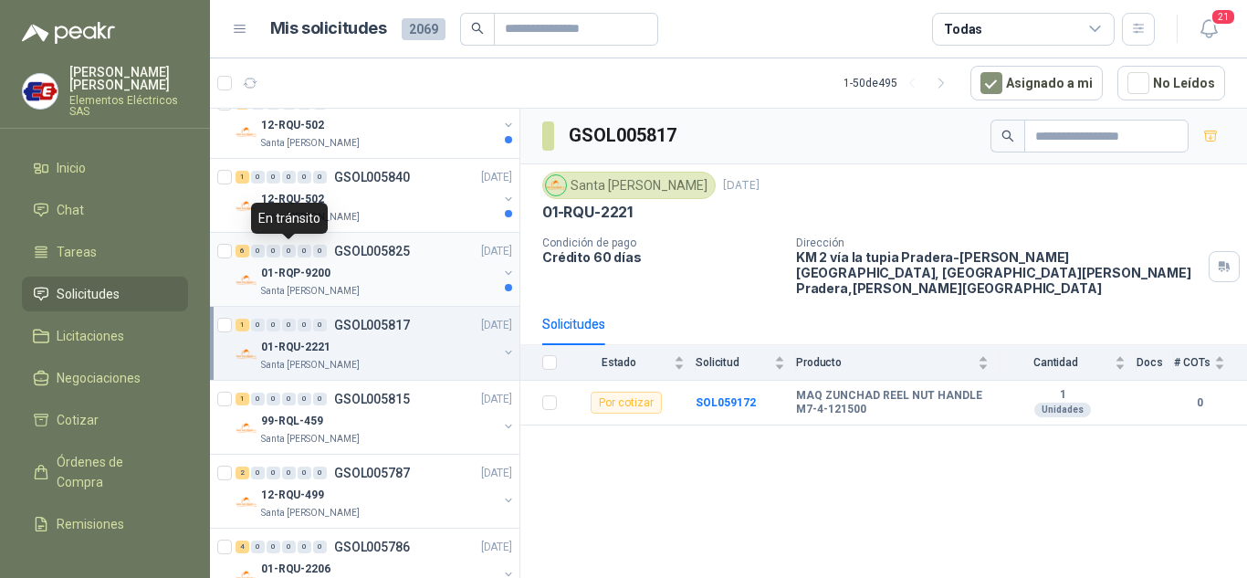
click at [293, 255] on div "0" at bounding box center [289, 251] width 14 height 13
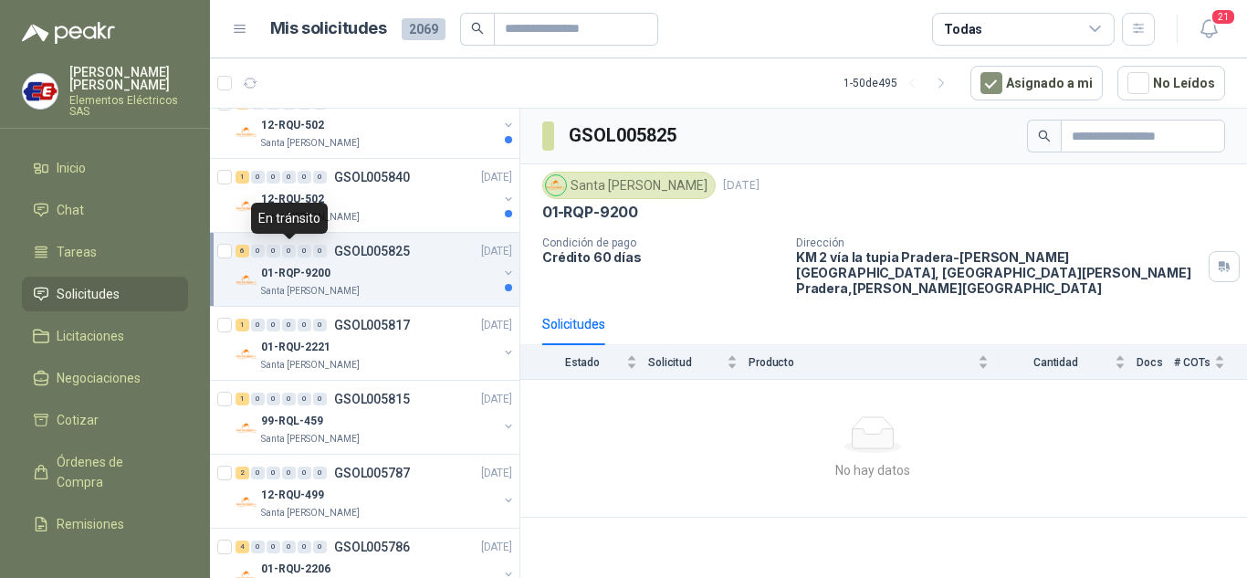
click at [293, 255] on div "0" at bounding box center [289, 251] width 14 height 13
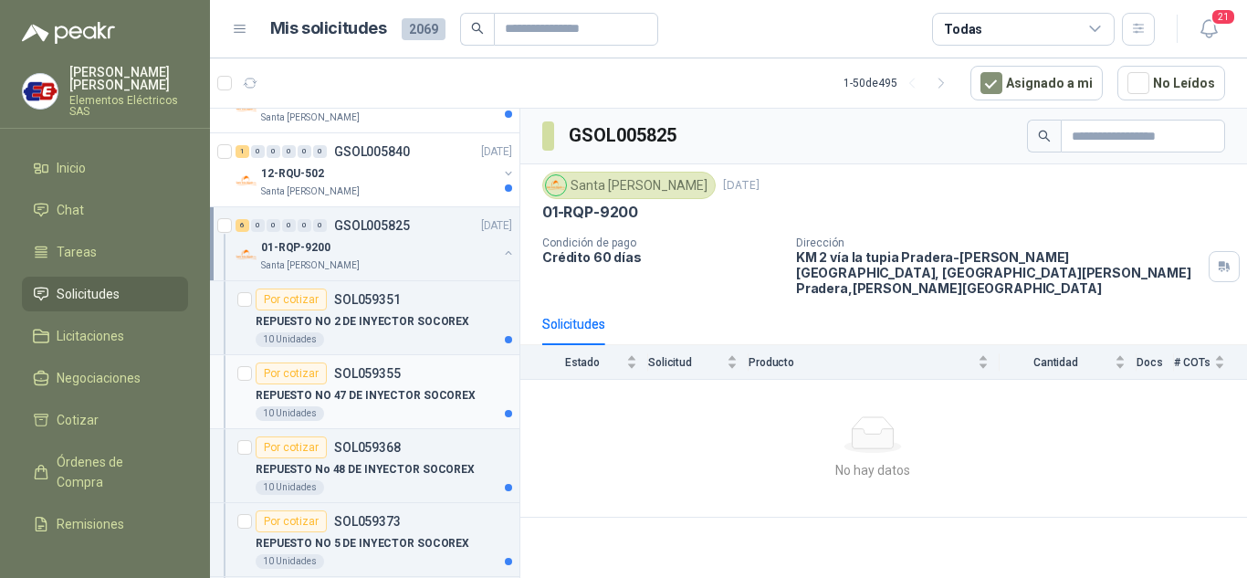
scroll to position [1004, 0]
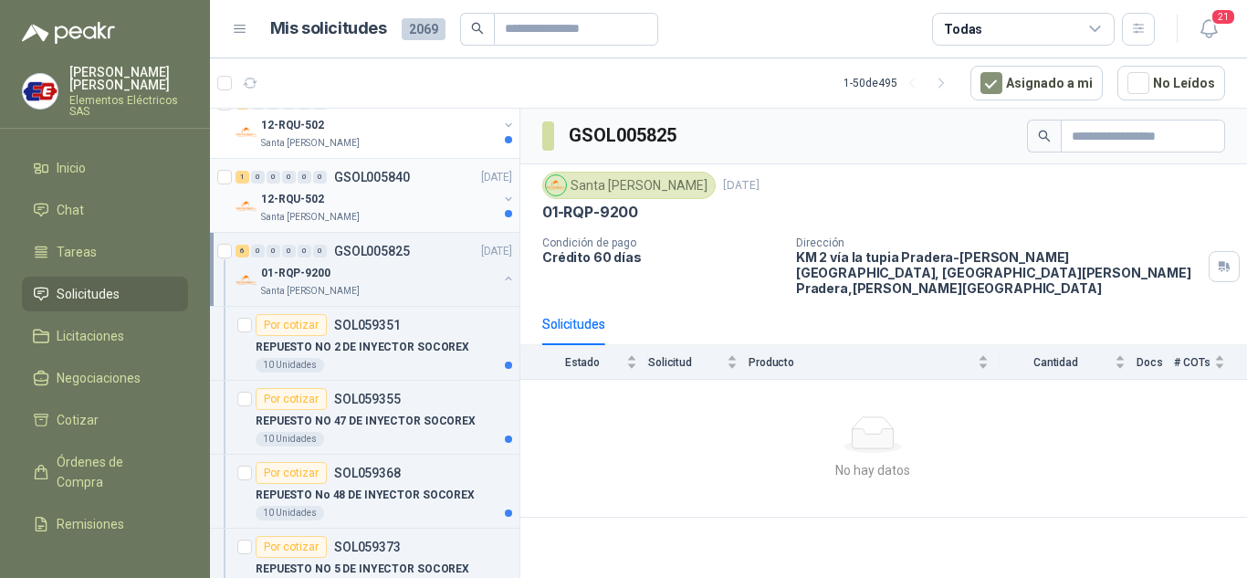
click at [287, 184] on div "1 0 0 0 0 0 GSOL005840 [DATE]" at bounding box center [375, 177] width 280 height 22
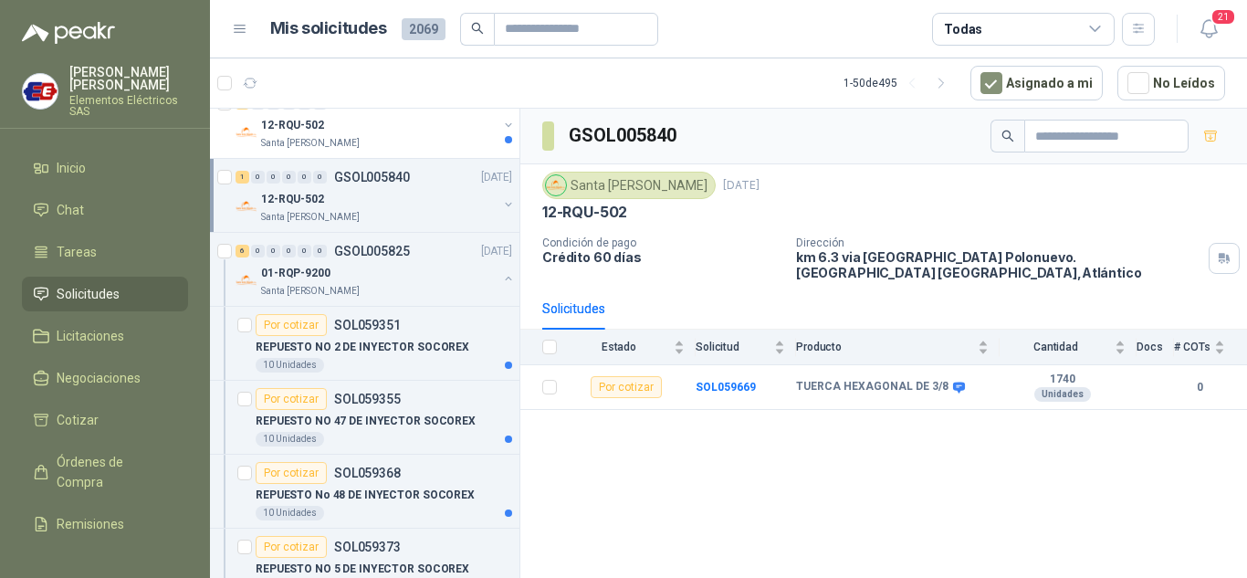
scroll to position [913, 0]
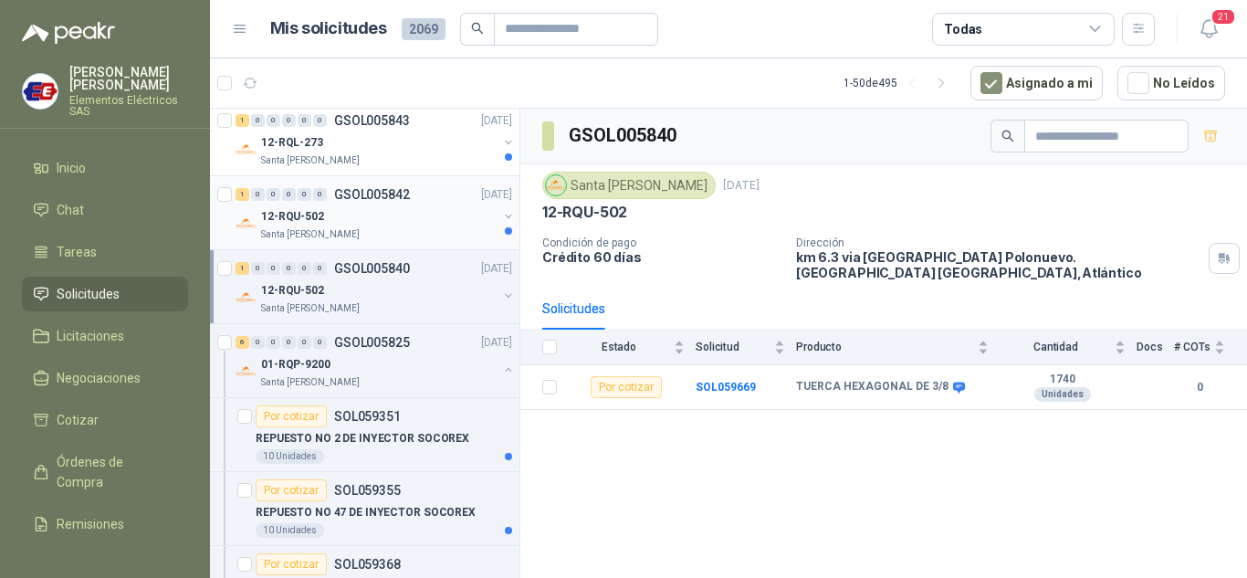
click at [275, 206] on div "12-RQU-502" at bounding box center [379, 216] width 236 height 22
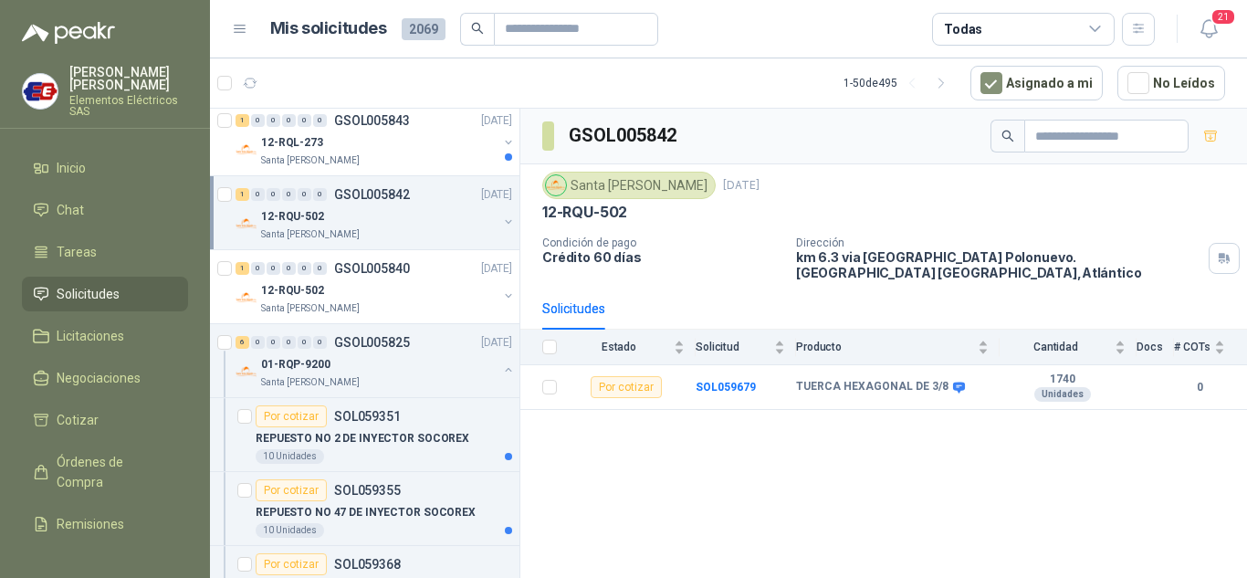
scroll to position [821, 0]
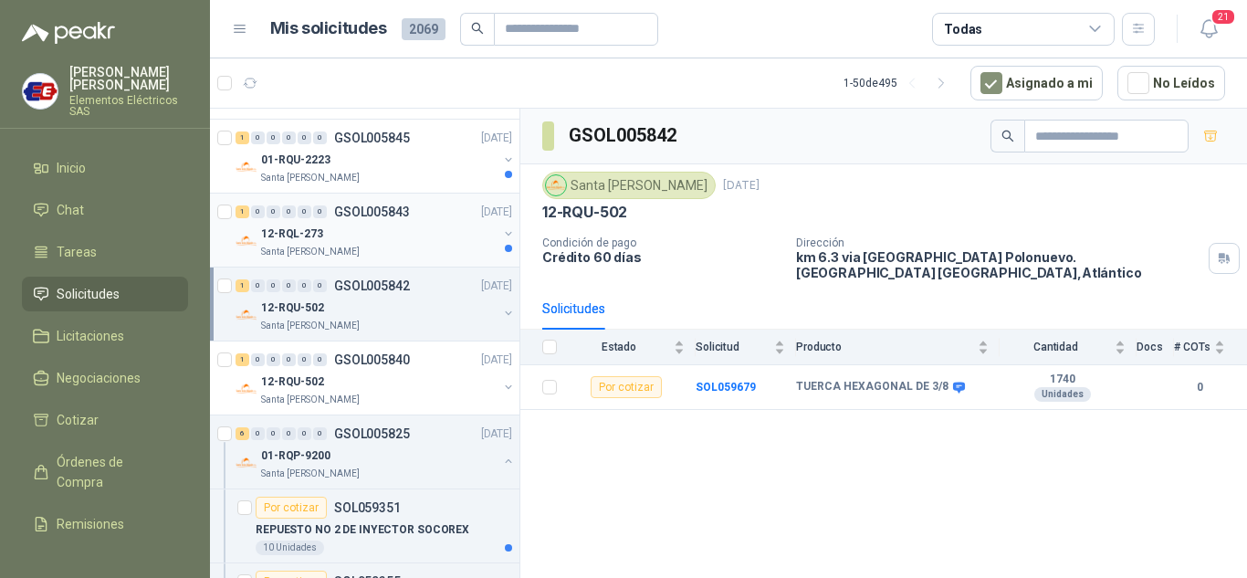
click at [285, 218] on div "1 0 0 0 0 0 GSOL005843 [DATE]" at bounding box center [375, 212] width 280 height 22
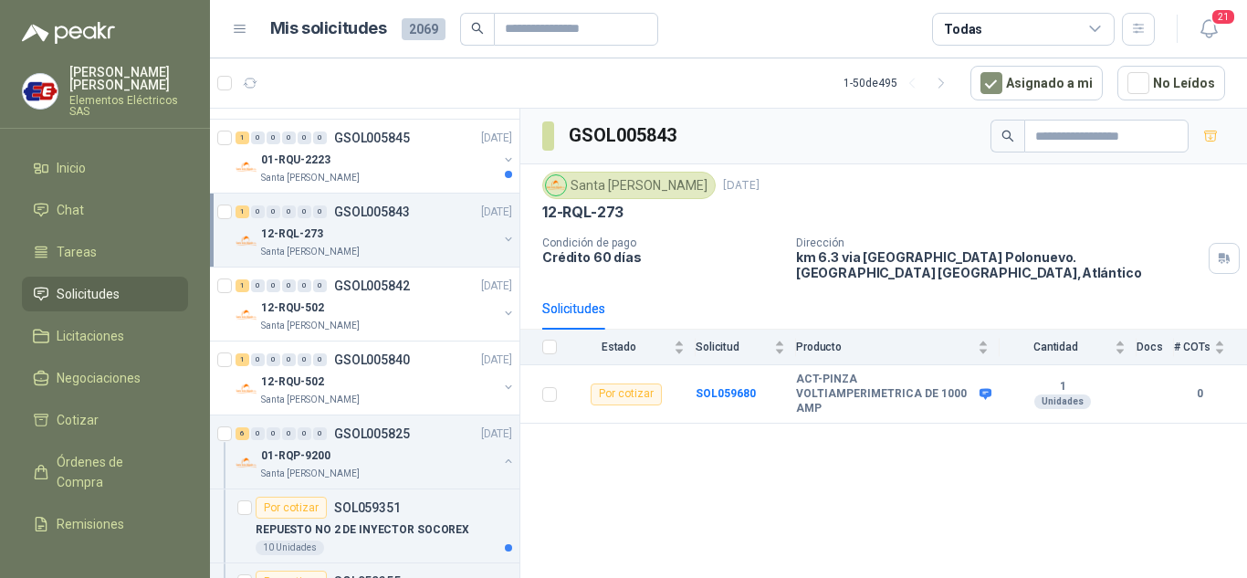
scroll to position [730, 0]
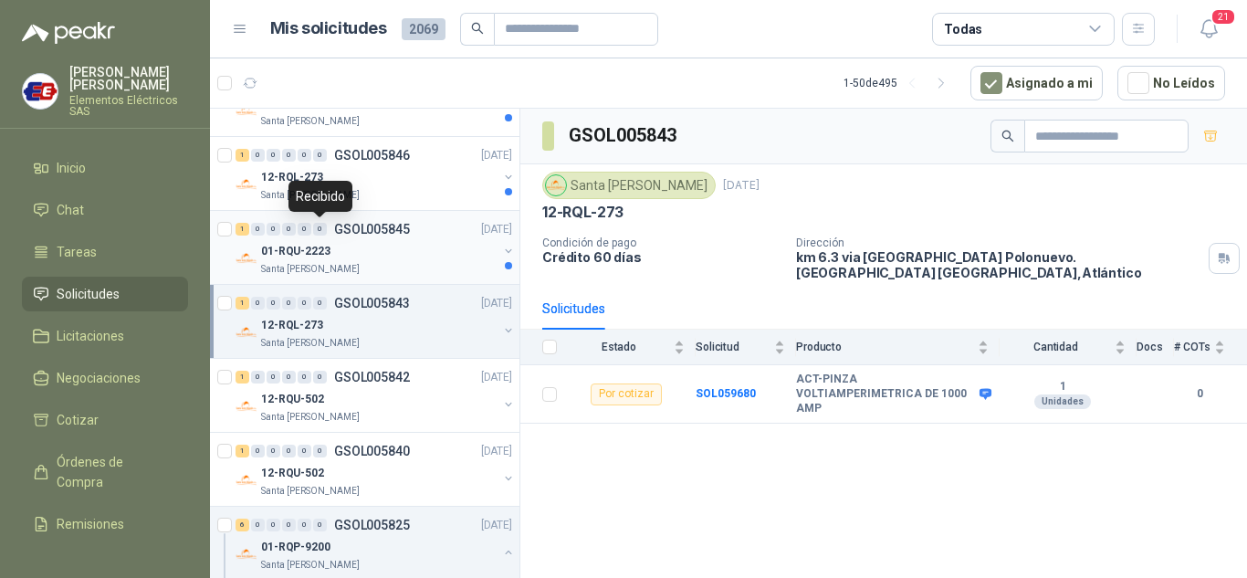
click at [321, 233] on div "0" at bounding box center [320, 229] width 14 height 13
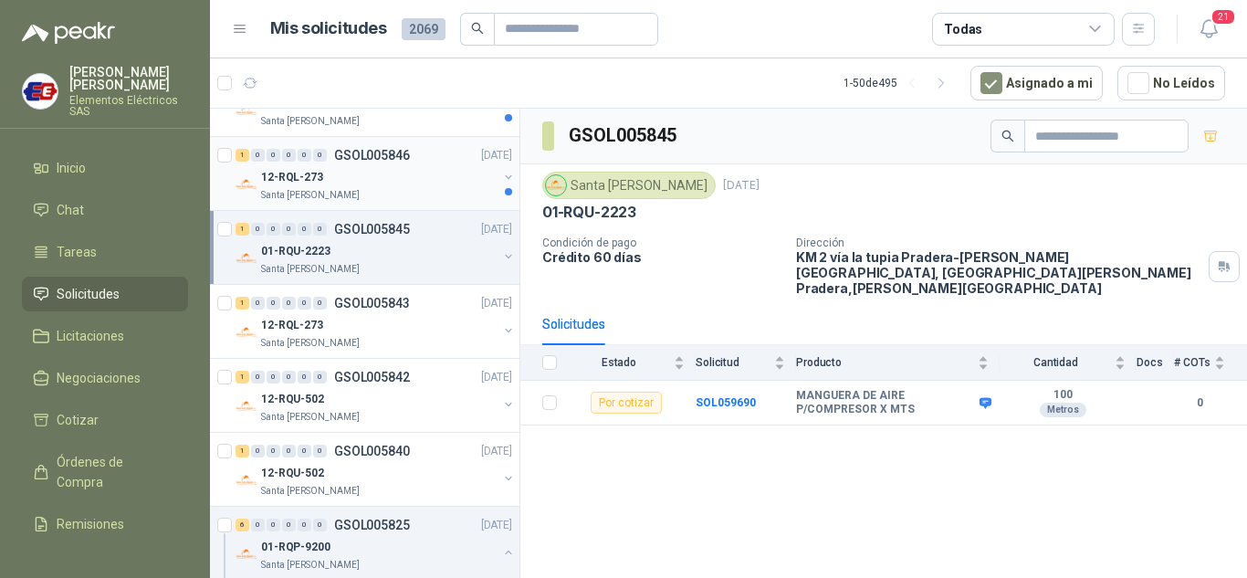
click at [333, 157] on div "1 0 0 0 0 0 GSOL005846" at bounding box center [322, 155] width 174 height 13
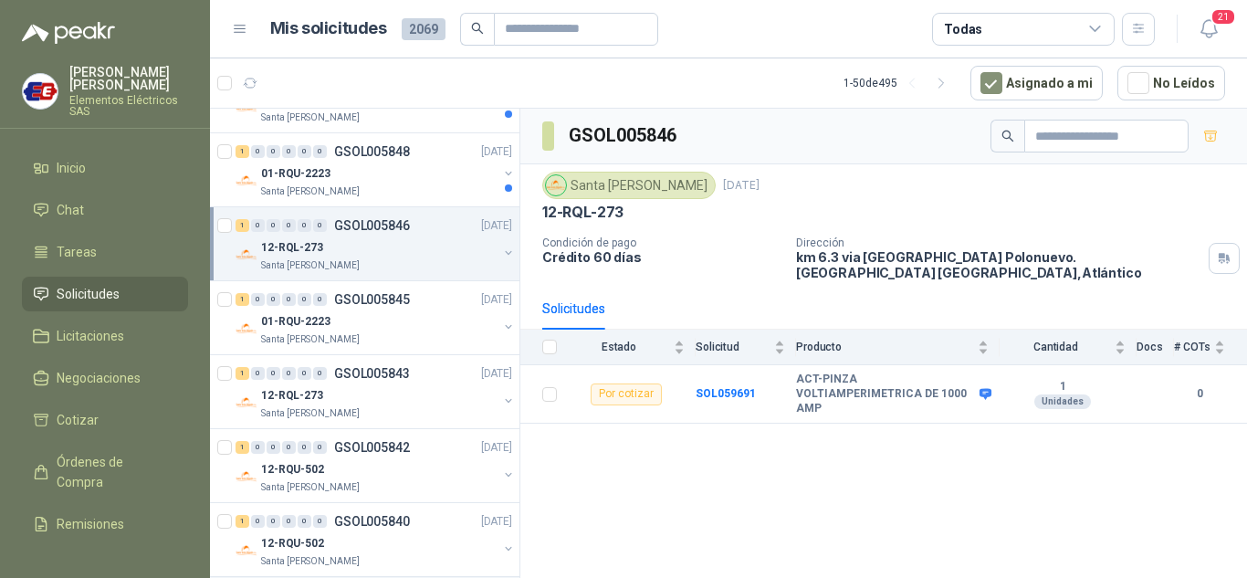
scroll to position [639, 0]
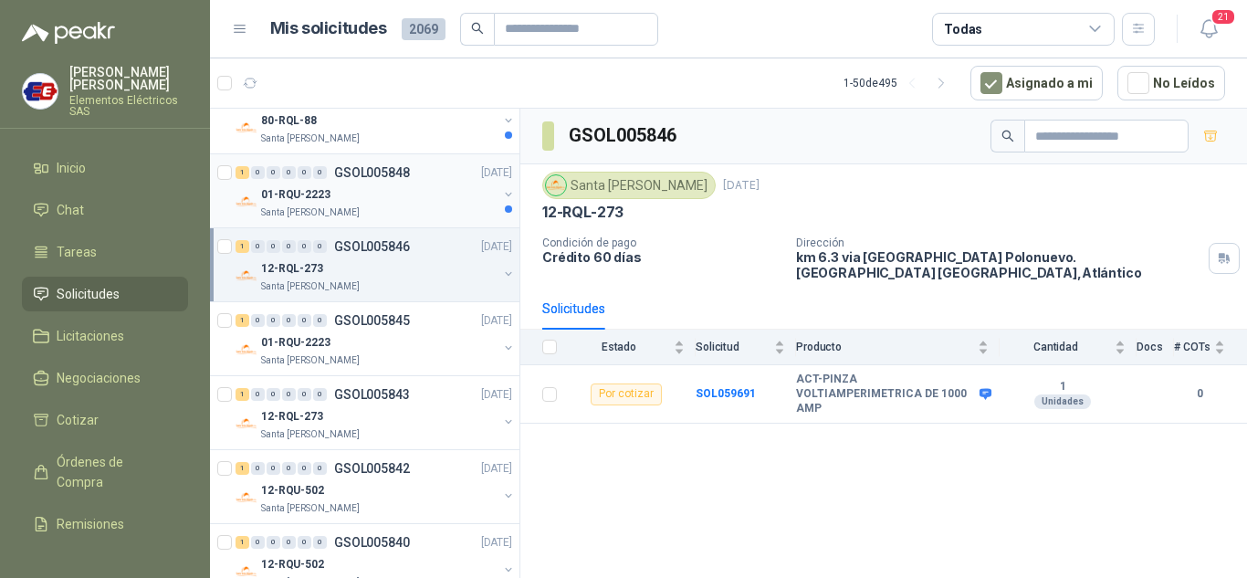
click at [298, 189] on p "01-RQU-2223" at bounding box center [295, 194] width 69 height 17
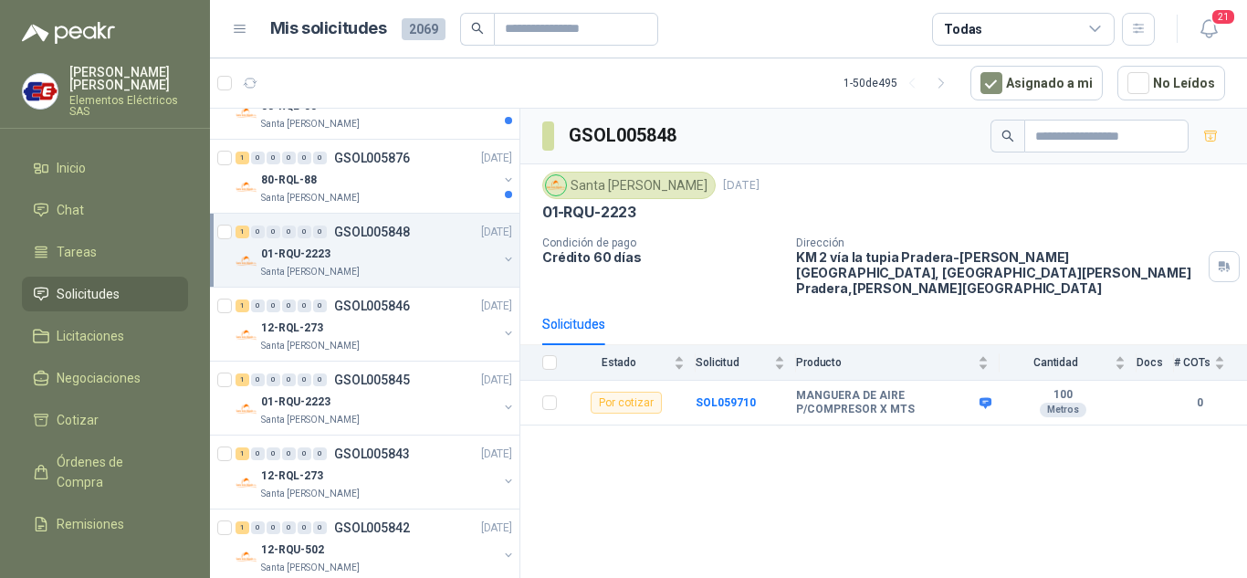
scroll to position [548, 0]
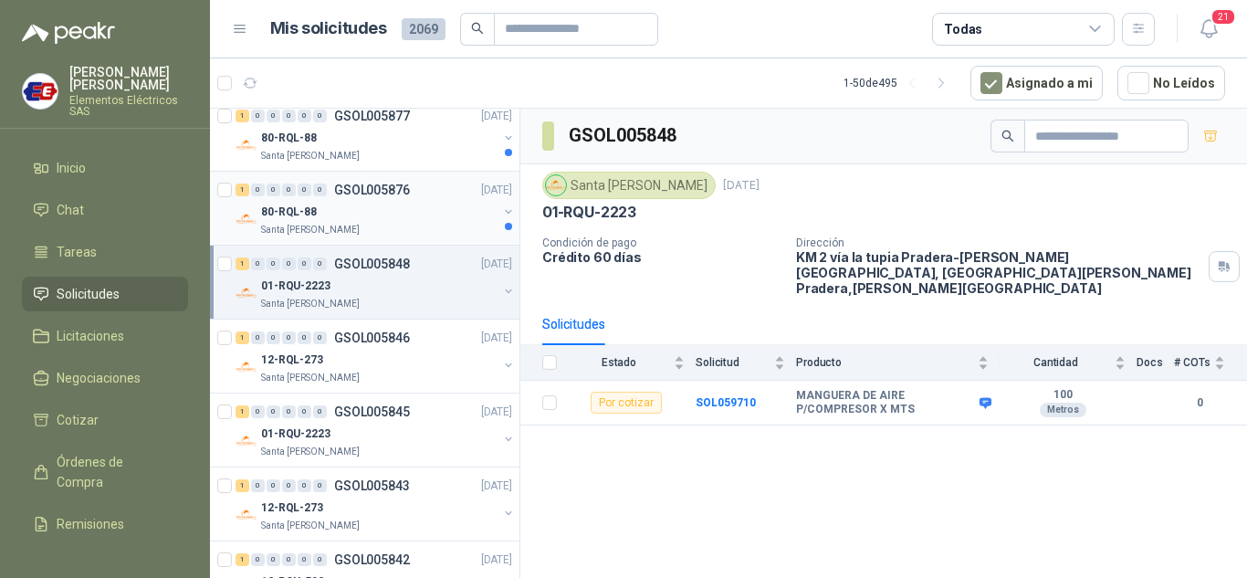
click at [291, 201] on div "80-RQL-88" at bounding box center [379, 212] width 236 height 22
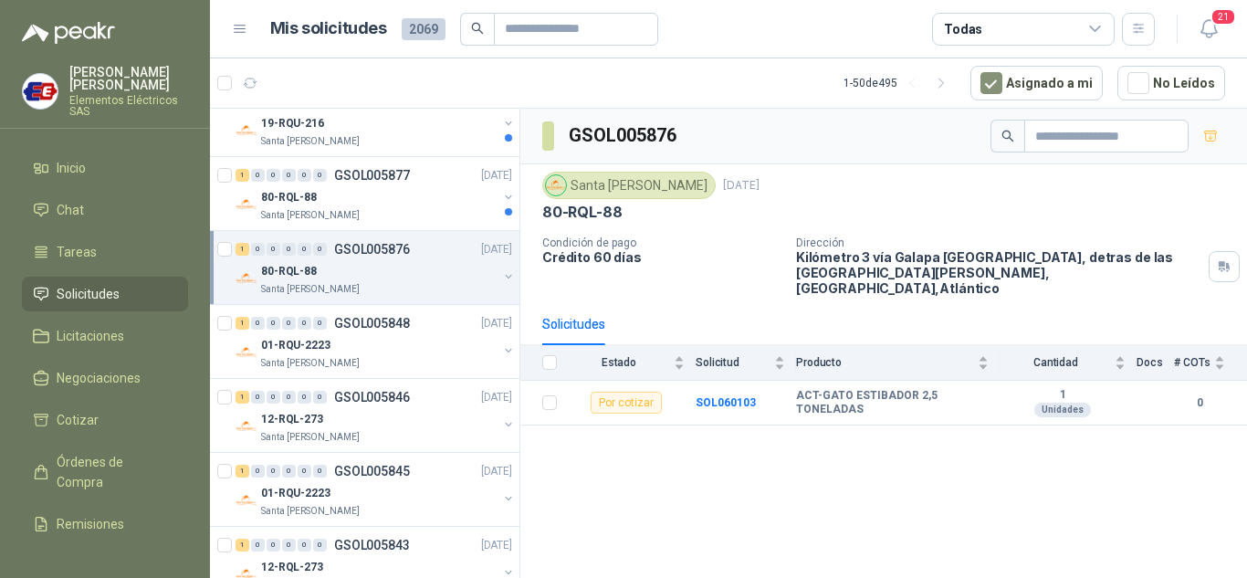
scroll to position [456, 0]
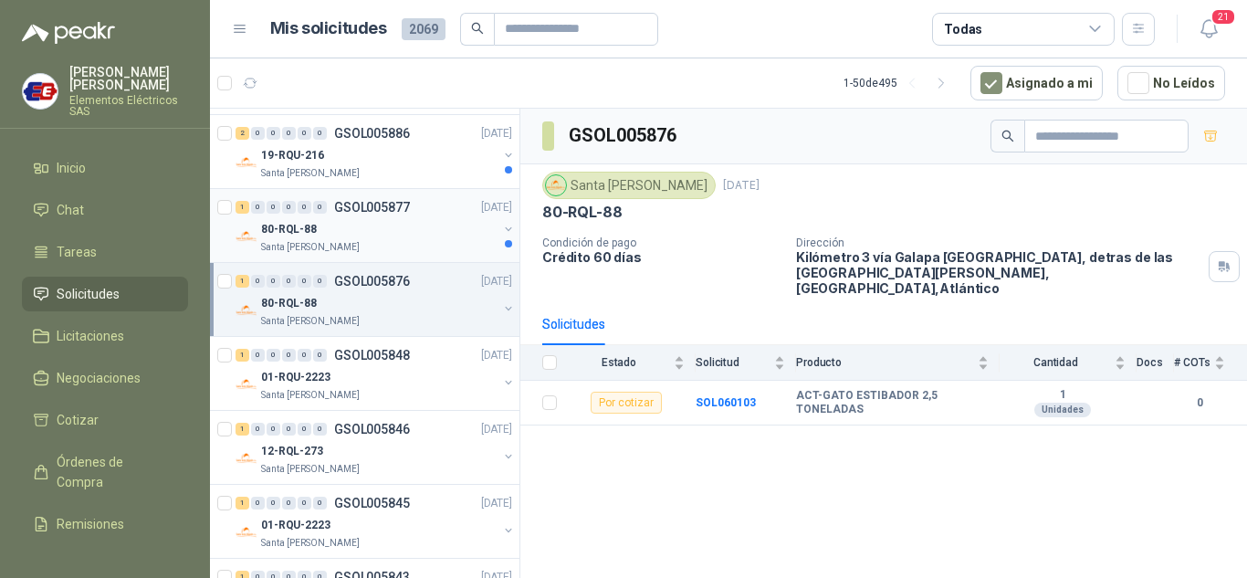
click at [285, 225] on p "80-RQL-88" at bounding box center [289, 229] width 56 height 17
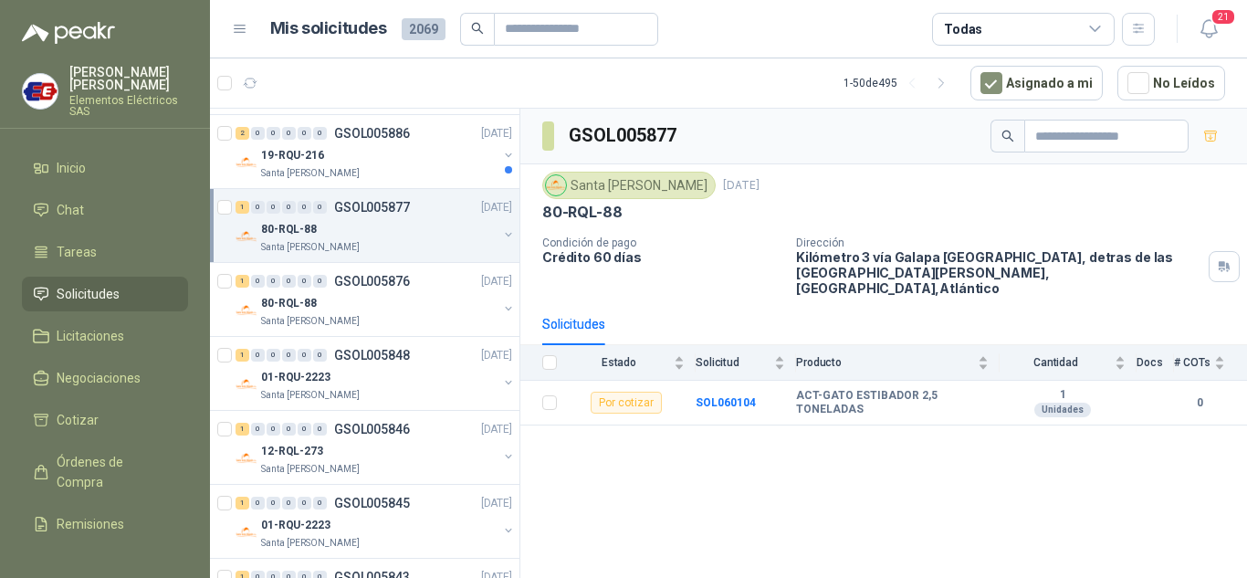
scroll to position [365, 0]
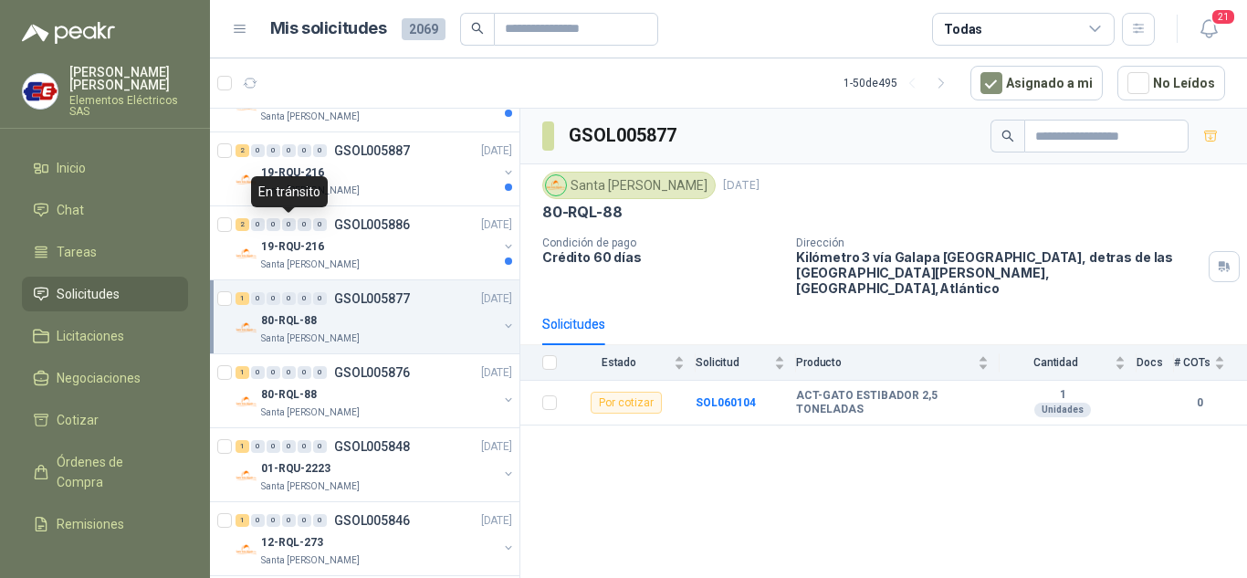
click at [285, 225] on div "0" at bounding box center [289, 224] width 14 height 13
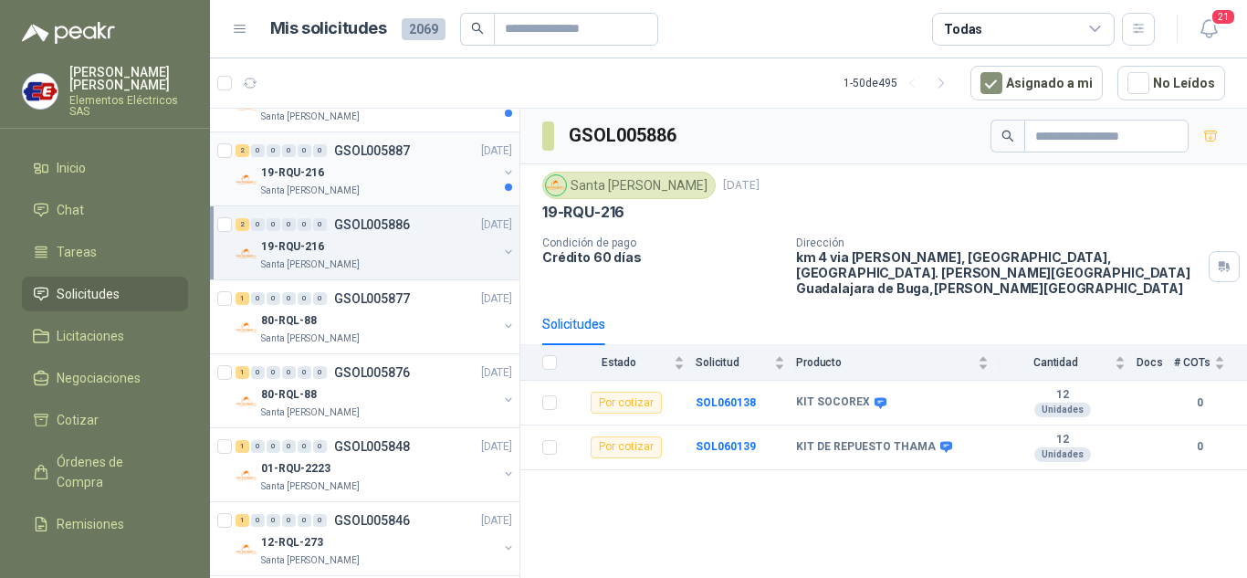
click at [329, 176] on div "19-RQU-216" at bounding box center [379, 173] width 236 height 22
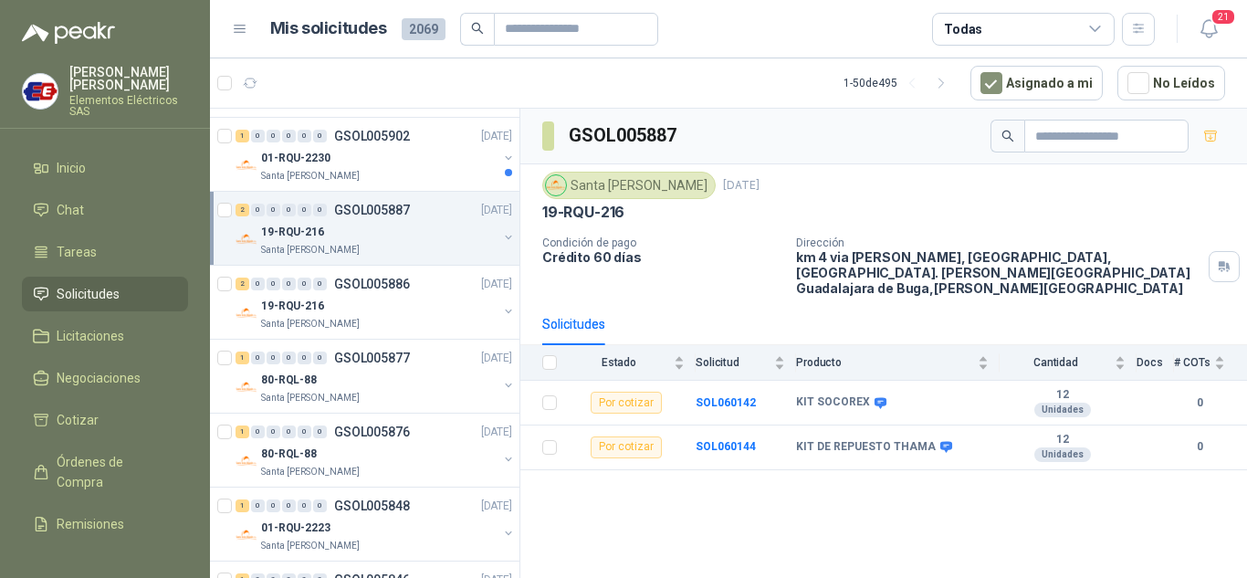
scroll to position [274, 0]
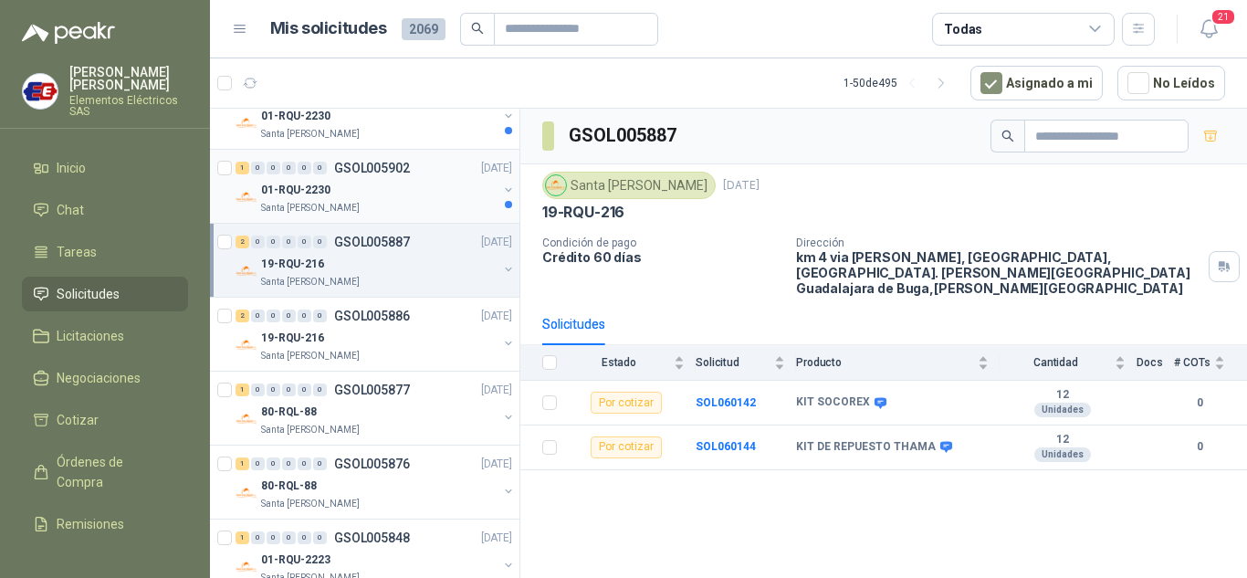
click at [327, 182] on p "01-RQU-2230" at bounding box center [295, 190] width 69 height 17
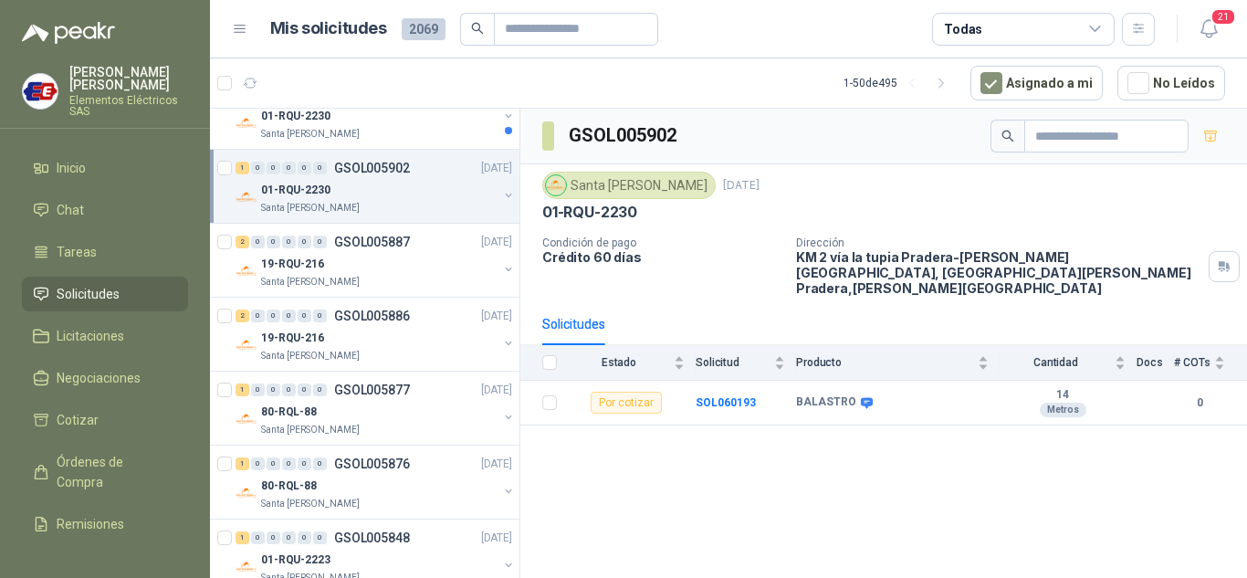
scroll to position [183, 0]
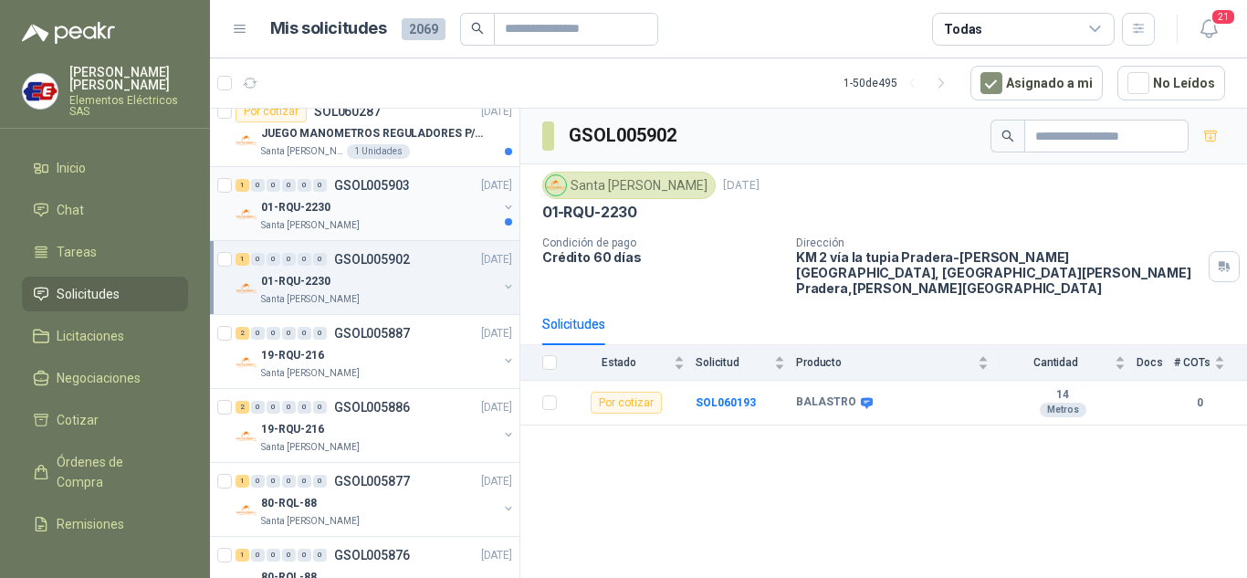
click at [312, 197] on div "01-RQU-2230" at bounding box center [379, 207] width 236 height 22
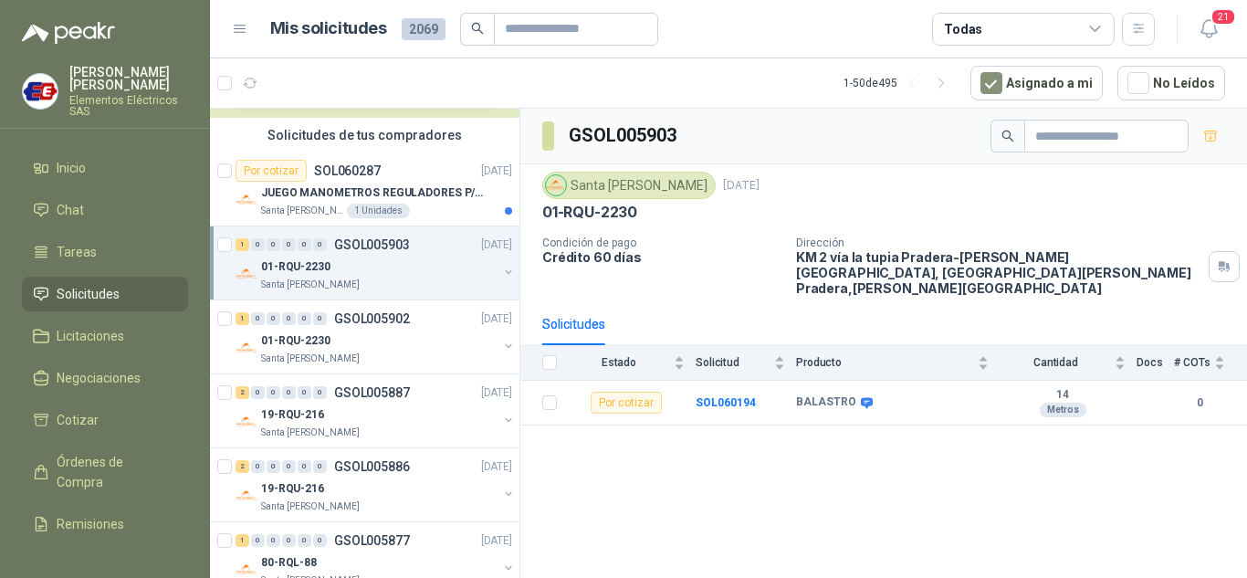
scroll to position [91, 0]
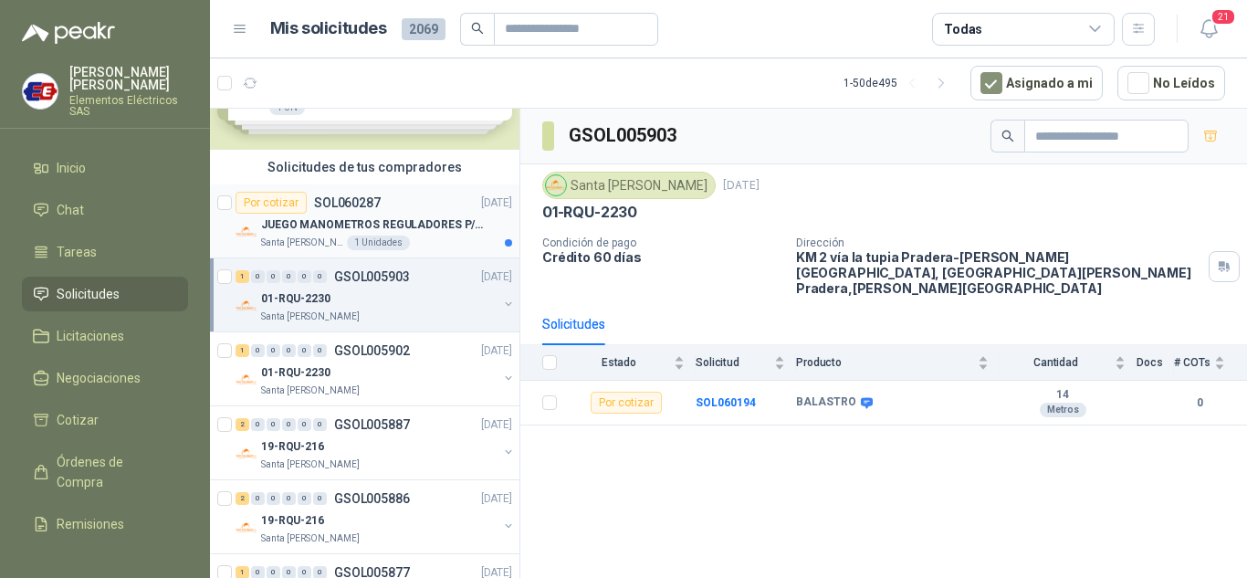
click at [310, 216] on p "JUEGO MANOMETROS REGULADORES P/OXIGENO" at bounding box center [374, 224] width 227 height 17
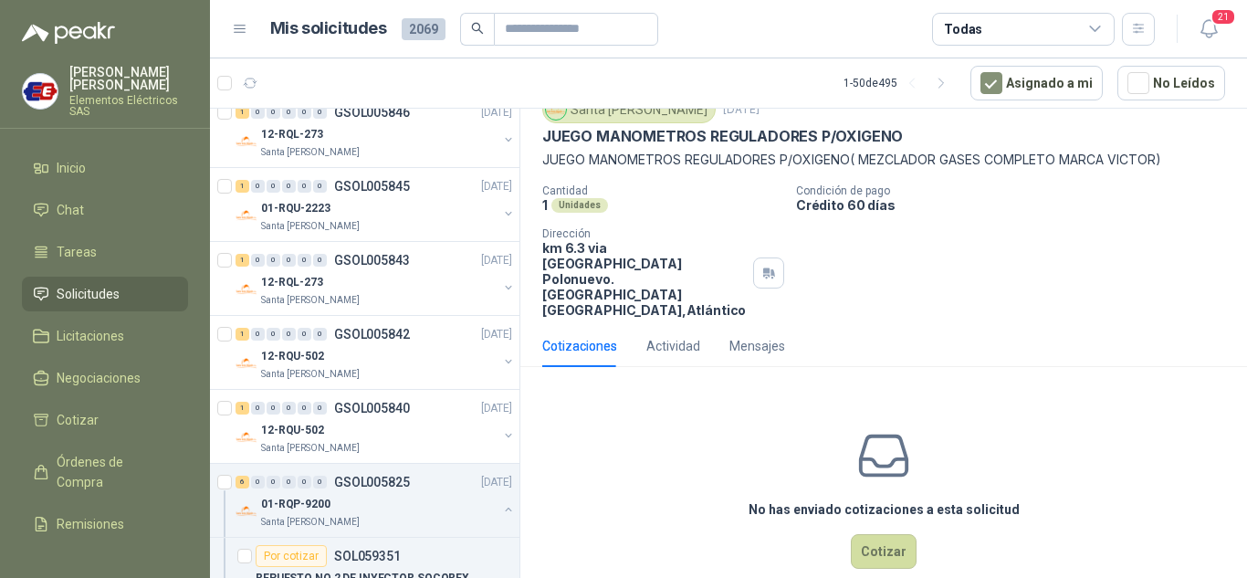
scroll to position [821, 0]
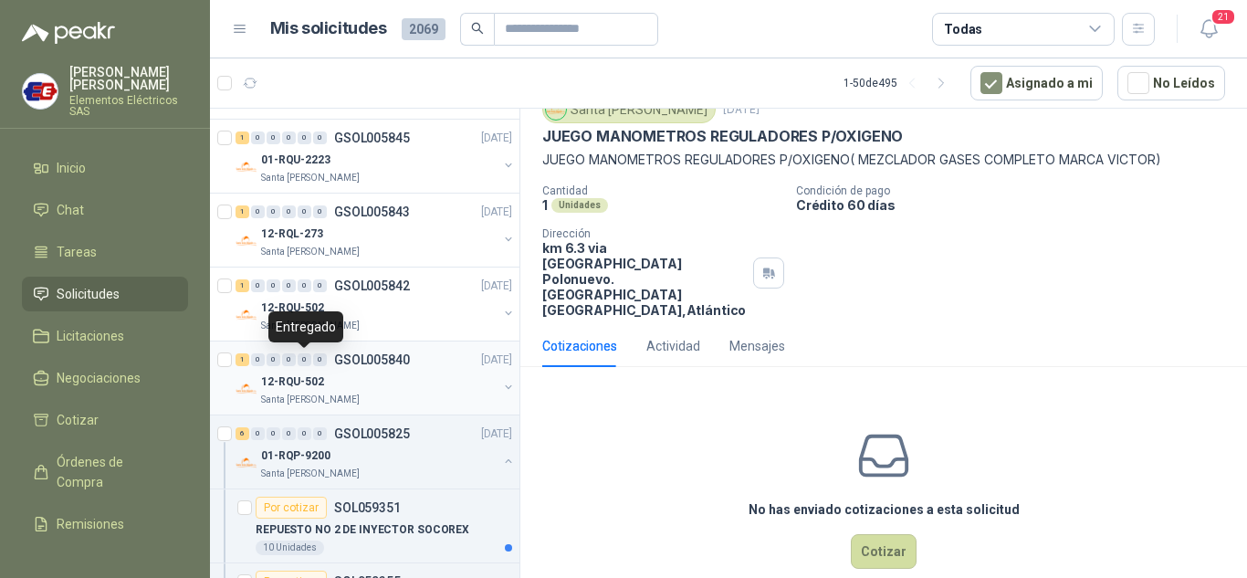
click at [309, 357] on div "0" at bounding box center [305, 359] width 14 height 13
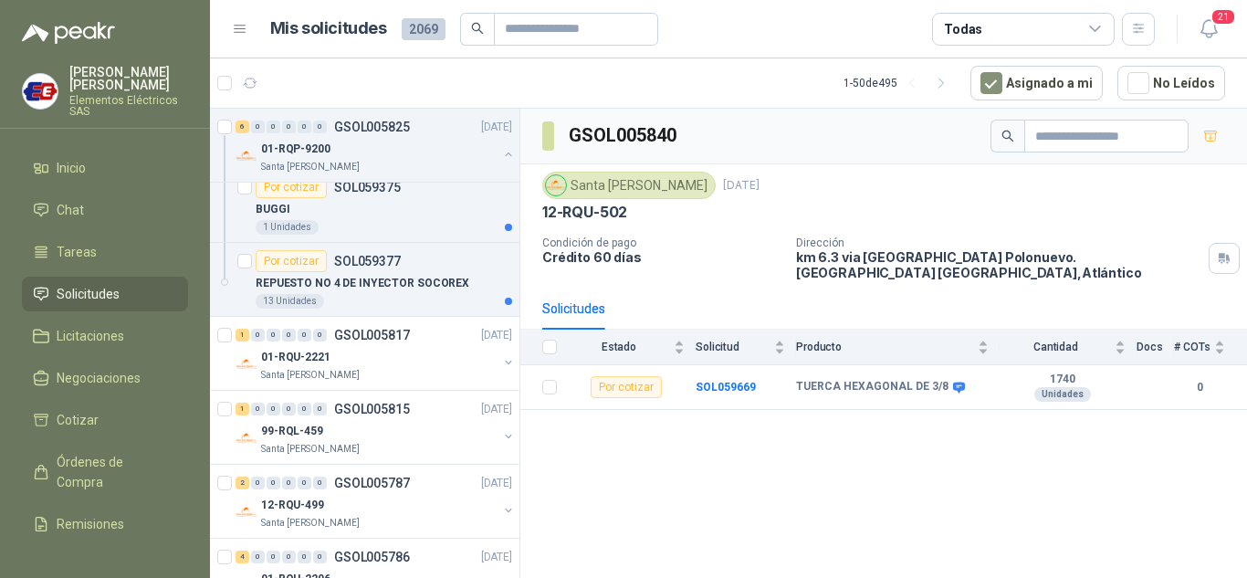
scroll to position [1460, 0]
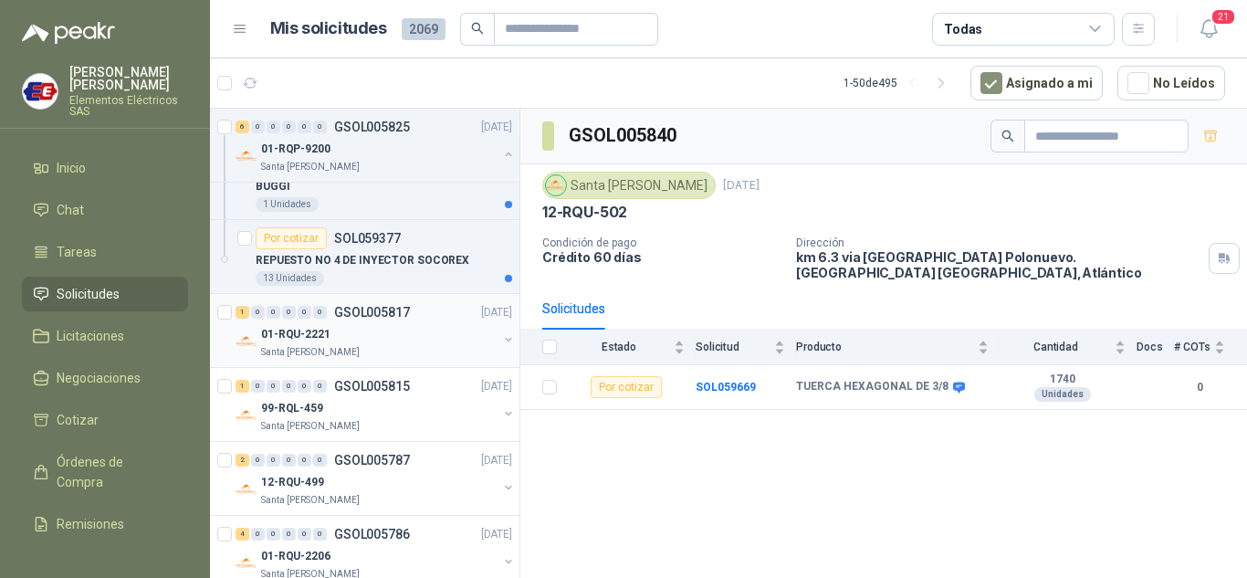
click at [307, 339] on p "01-RQU-2221" at bounding box center [295, 334] width 69 height 17
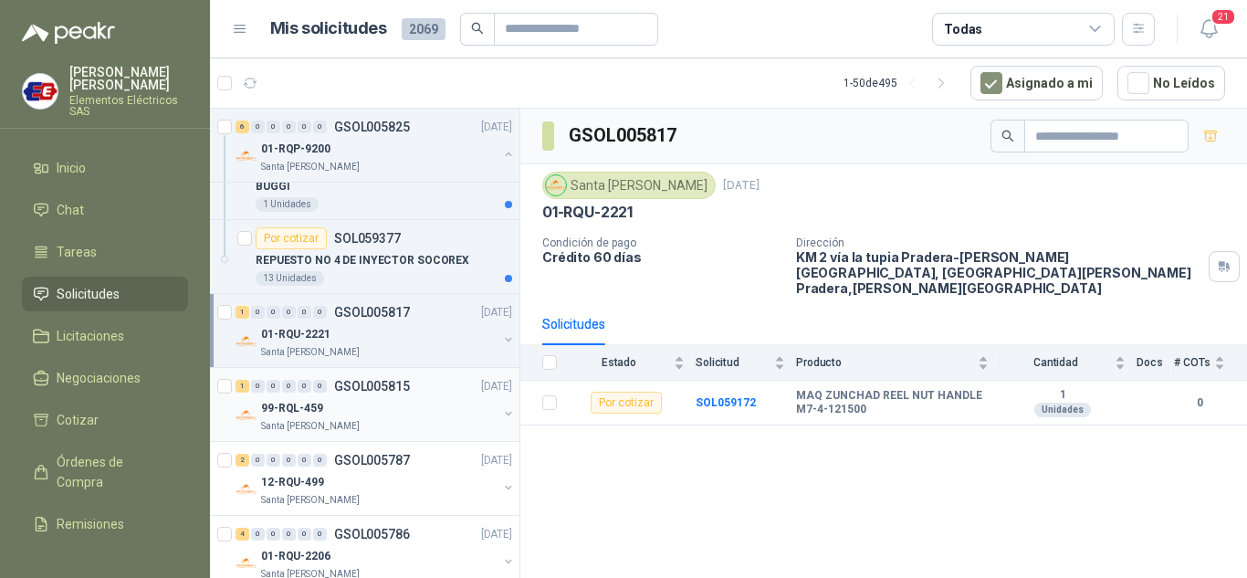
click at [298, 398] on div "99-RQL-459" at bounding box center [379, 408] width 236 height 22
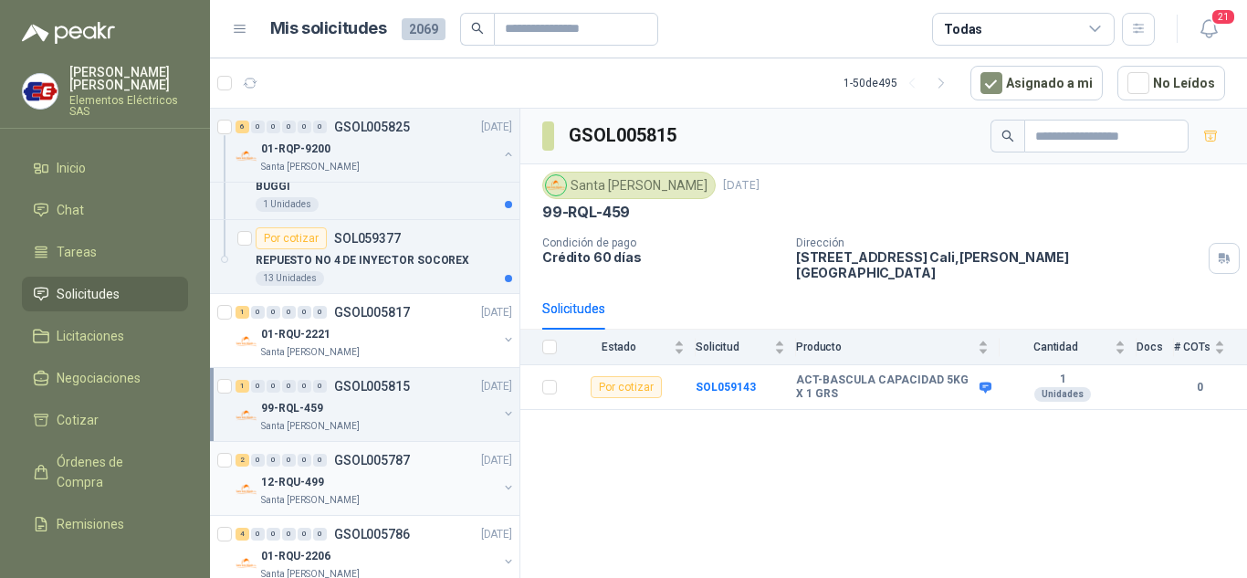
click at [302, 467] on div "2 0 0 0 0 0 GSOL005787 [DATE]" at bounding box center [375, 460] width 280 height 22
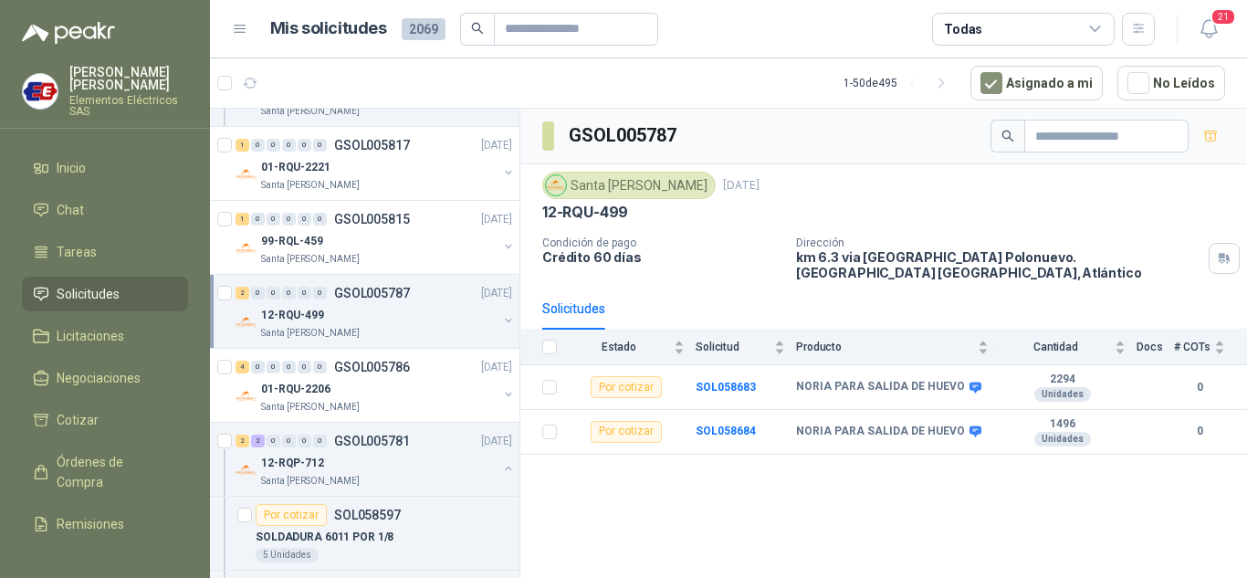
scroll to position [1643, 0]
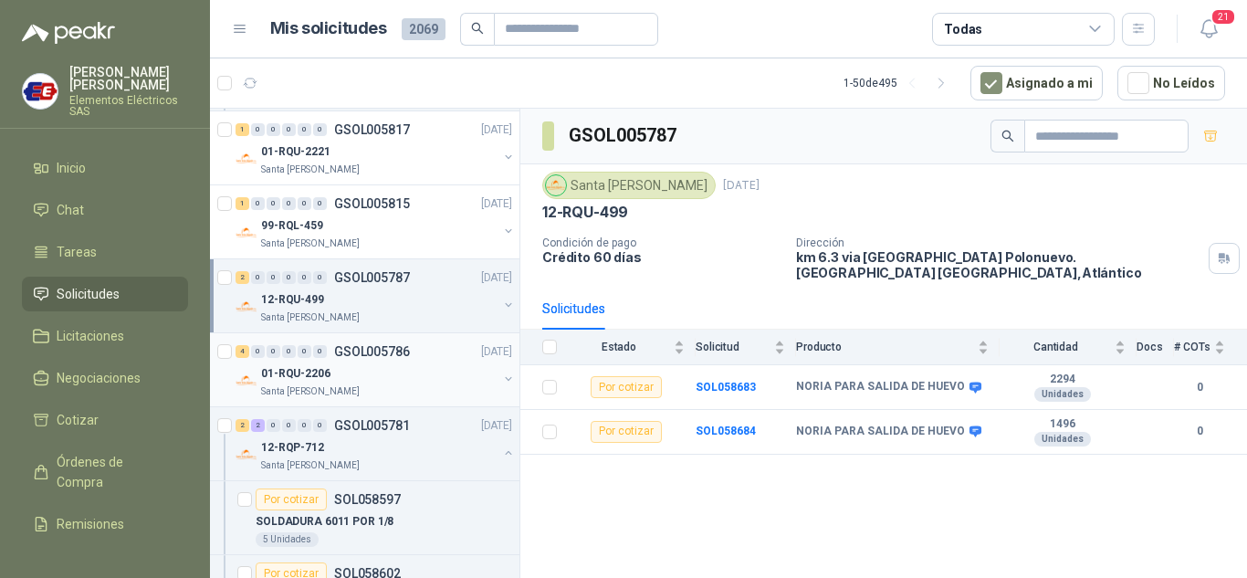
click at [287, 360] on div "4 0 0 0 0 0 GSOL005786 [DATE]" at bounding box center [375, 351] width 280 height 22
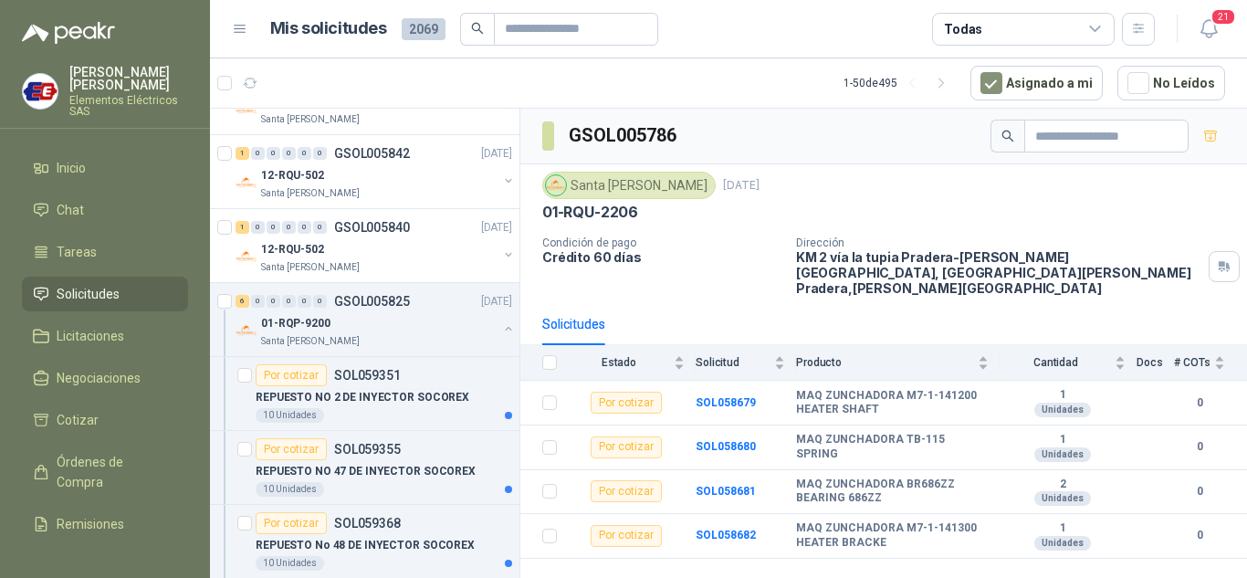
scroll to position [913, 0]
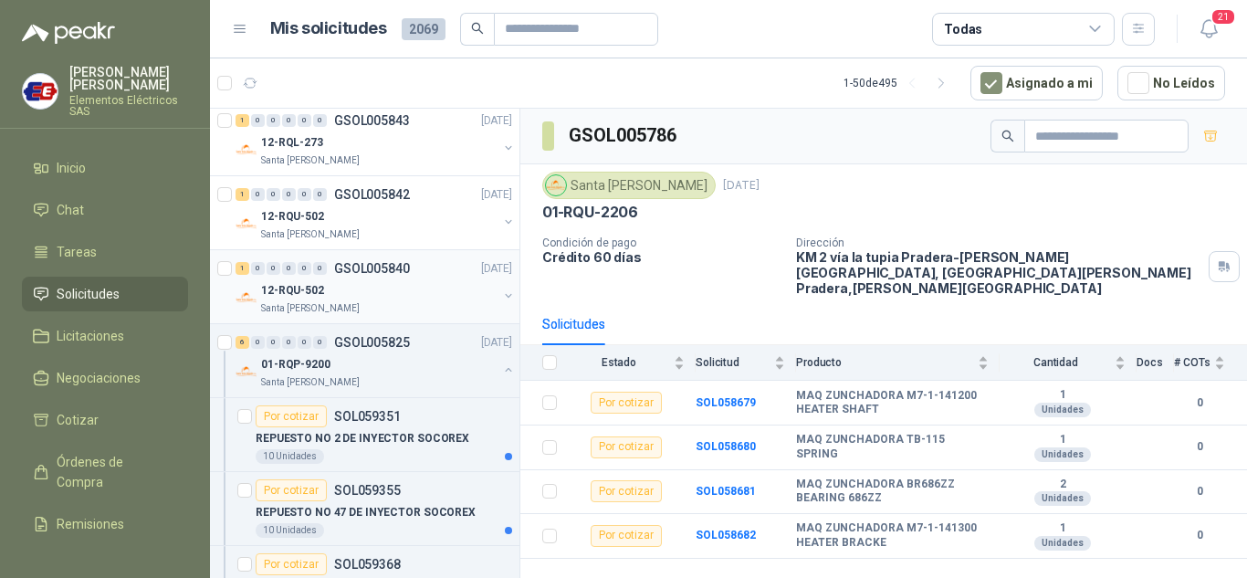
click at [271, 275] on div "1 0 0 0 0 0 GSOL005840 [DATE]" at bounding box center [375, 268] width 280 height 22
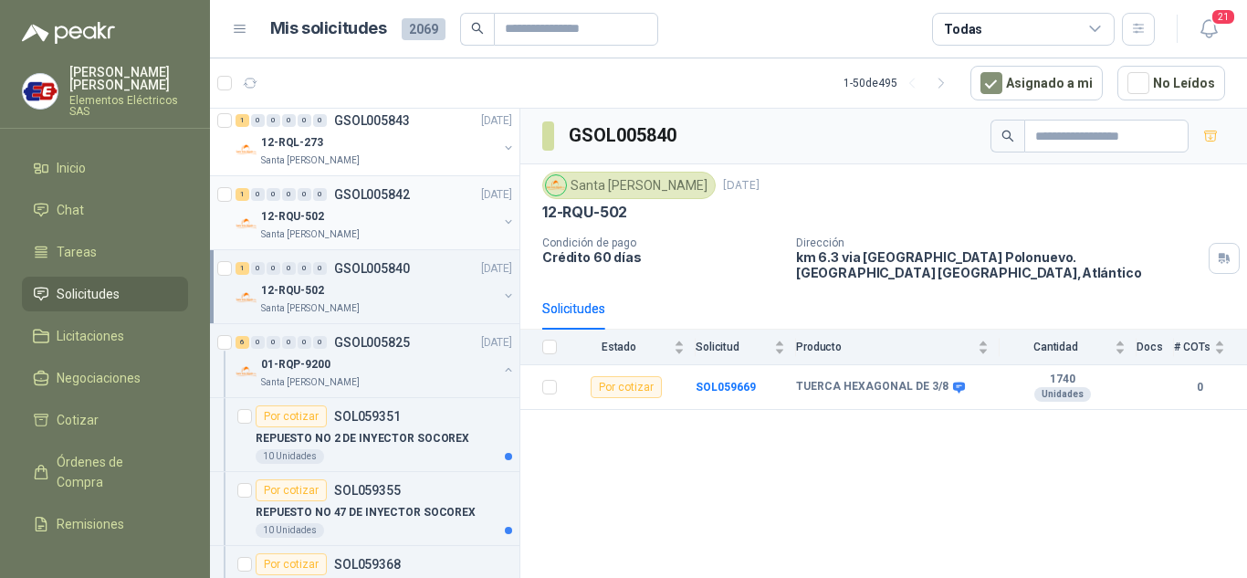
click at [277, 208] on p "12-RQU-502" at bounding box center [292, 216] width 63 height 17
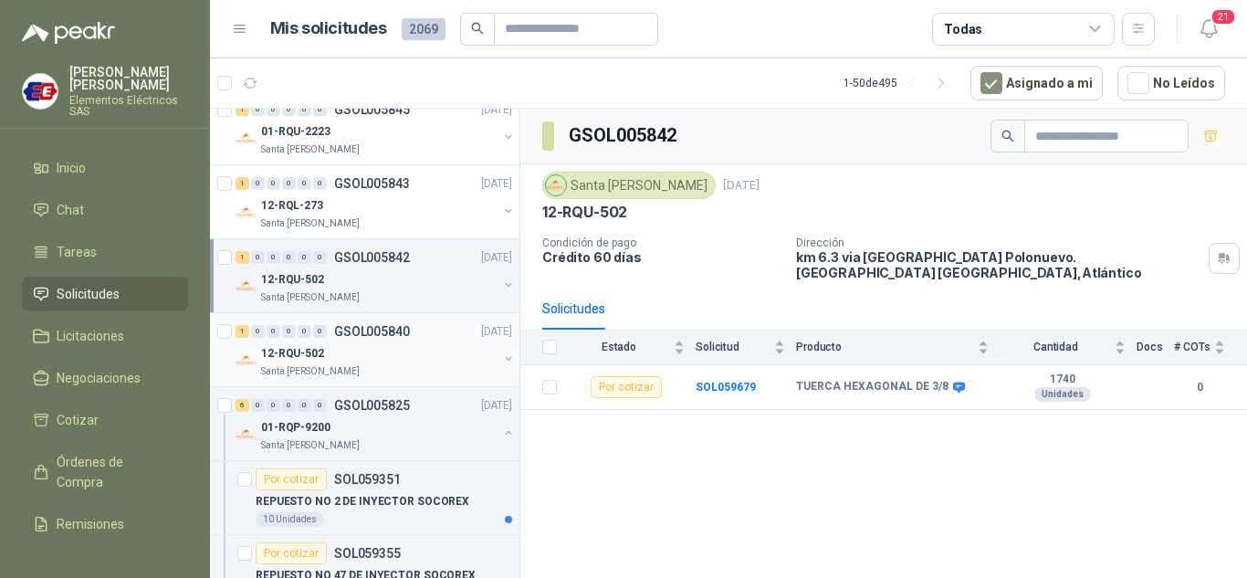
scroll to position [821, 0]
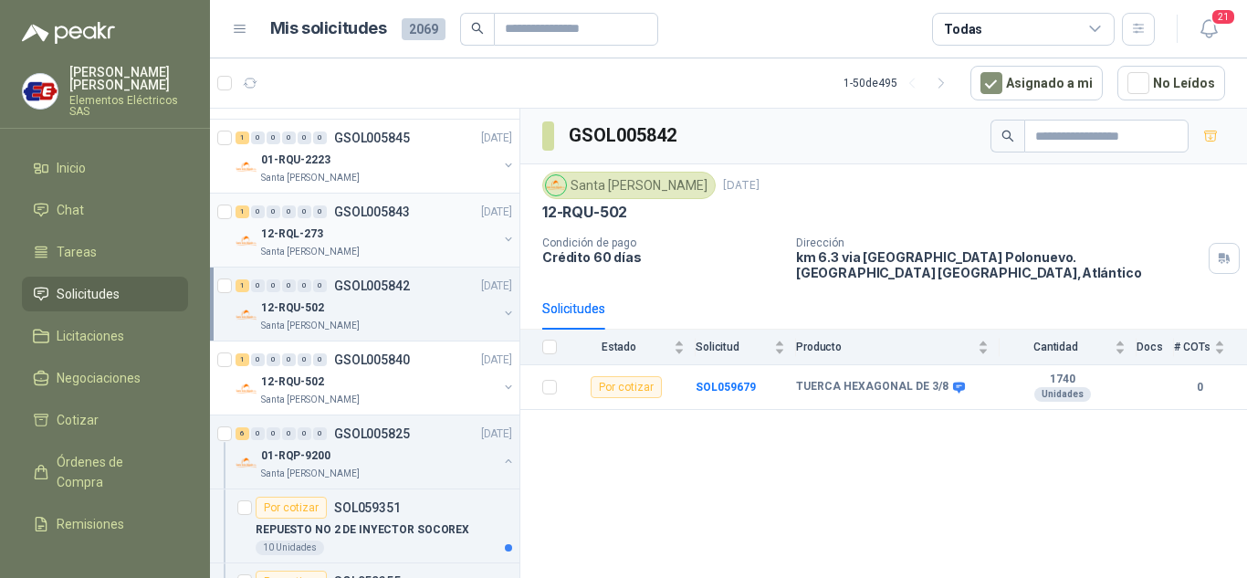
click at [294, 216] on div "0" at bounding box center [289, 211] width 14 height 13
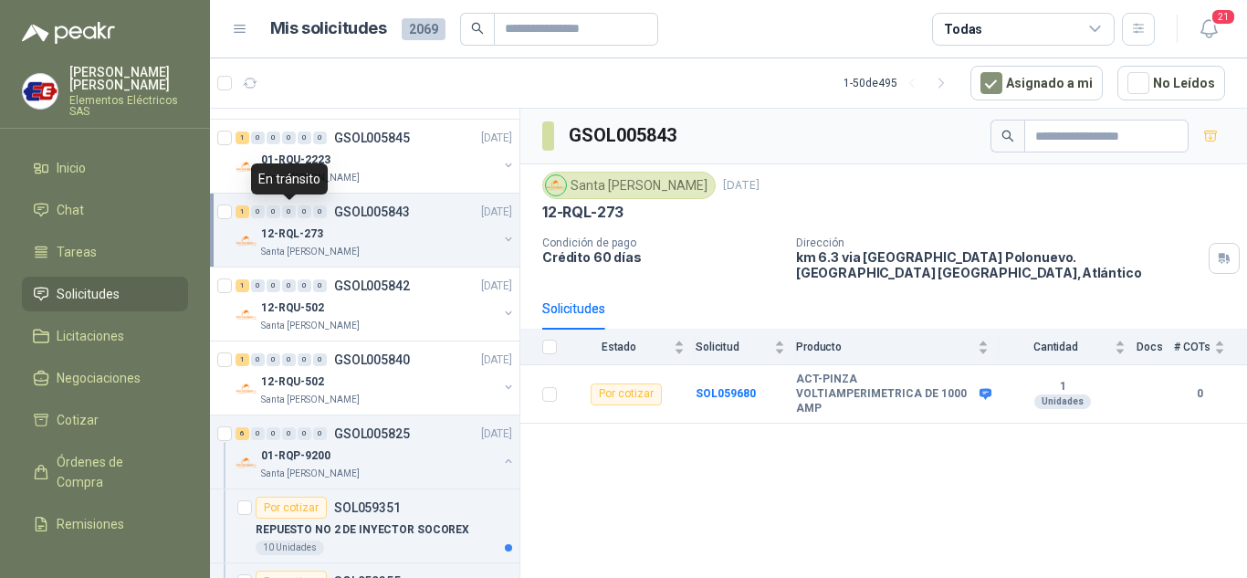
click at [294, 216] on div "0" at bounding box center [289, 211] width 14 height 13
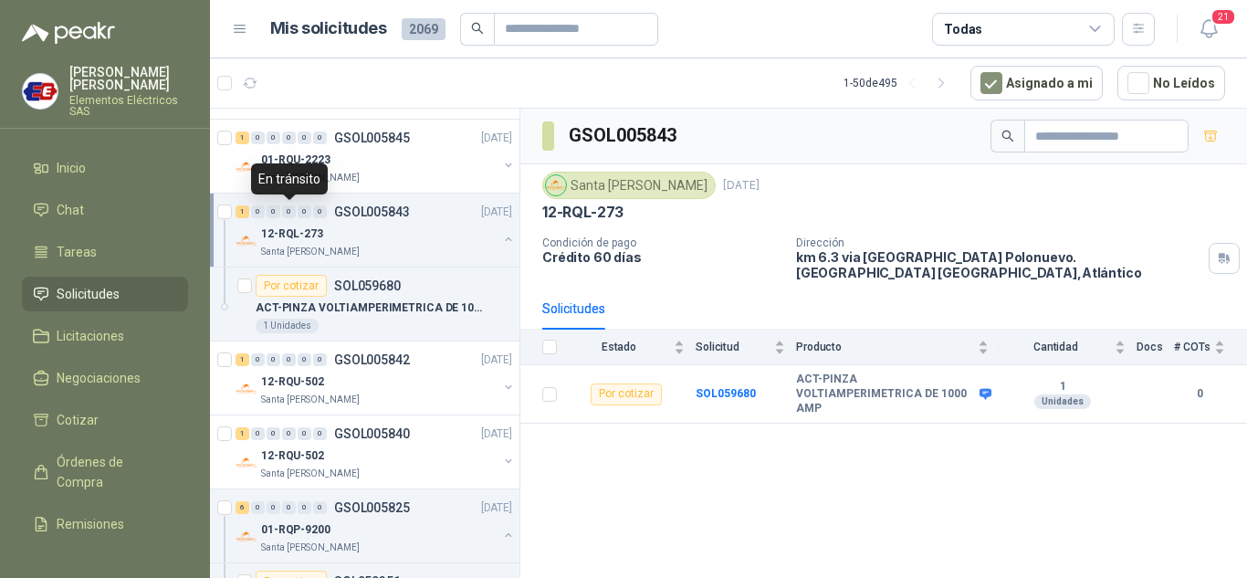
click at [294, 216] on div "0" at bounding box center [289, 211] width 14 height 13
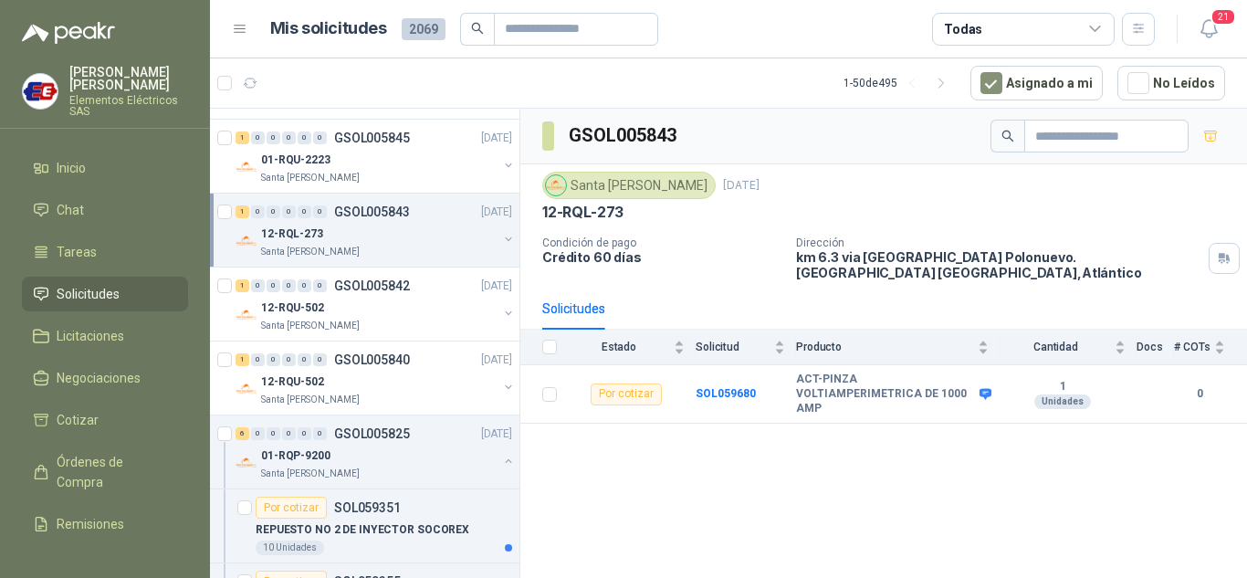
click at [396, 247] on div "Santa [PERSON_NAME]" at bounding box center [379, 252] width 236 height 15
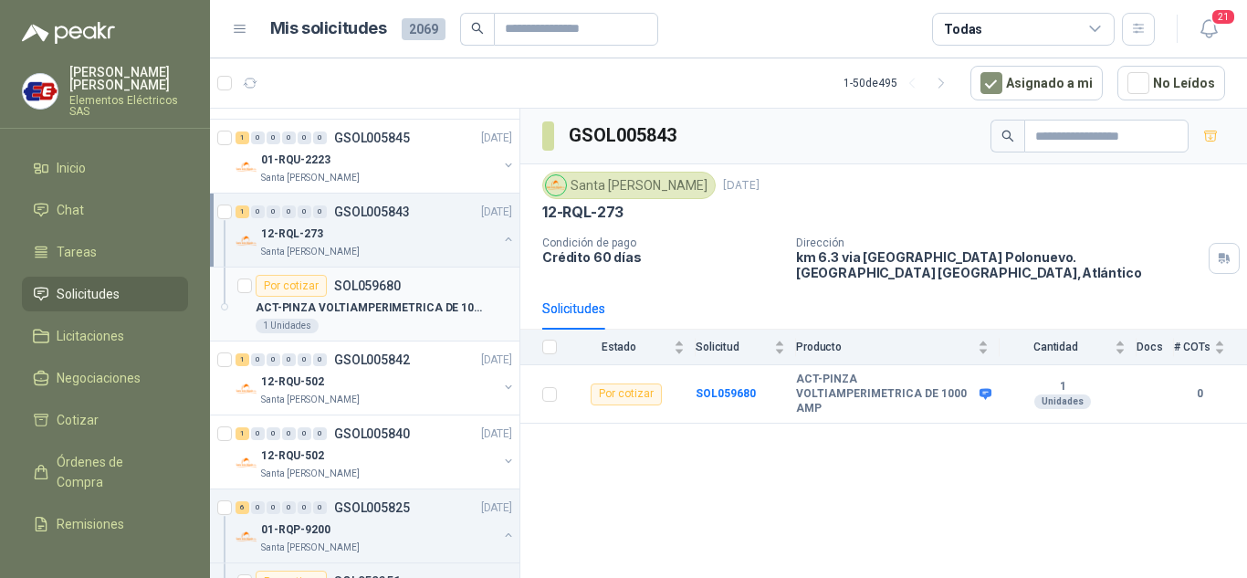
click at [288, 289] on div "Por cotizar" at bounding box center [291, 286] width 71 height 22
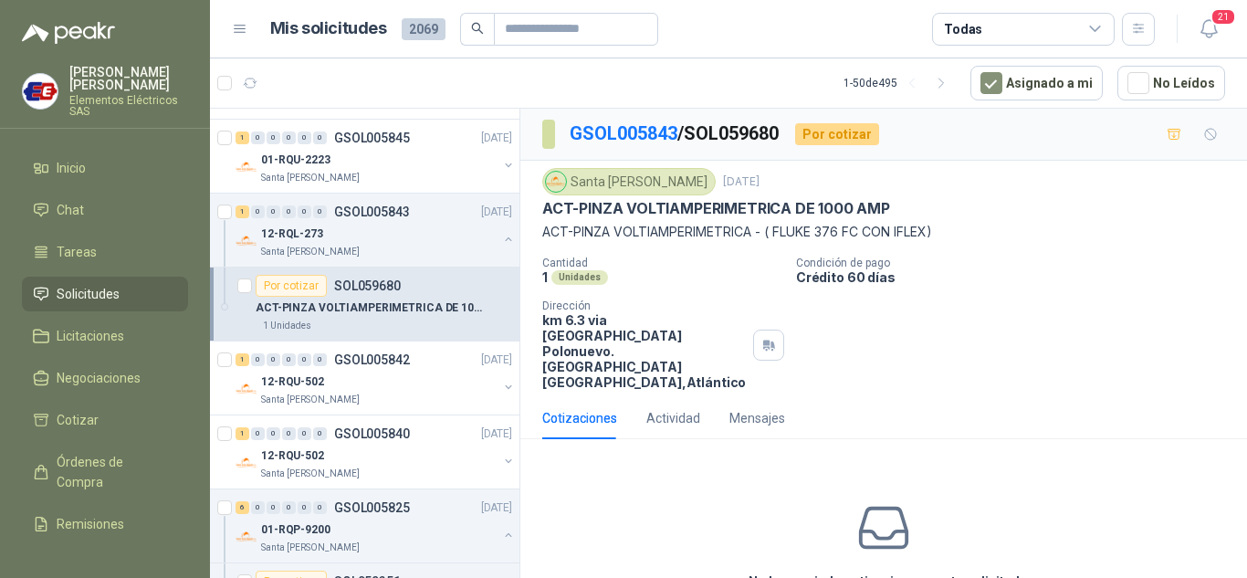
scroll to position [72, 0]
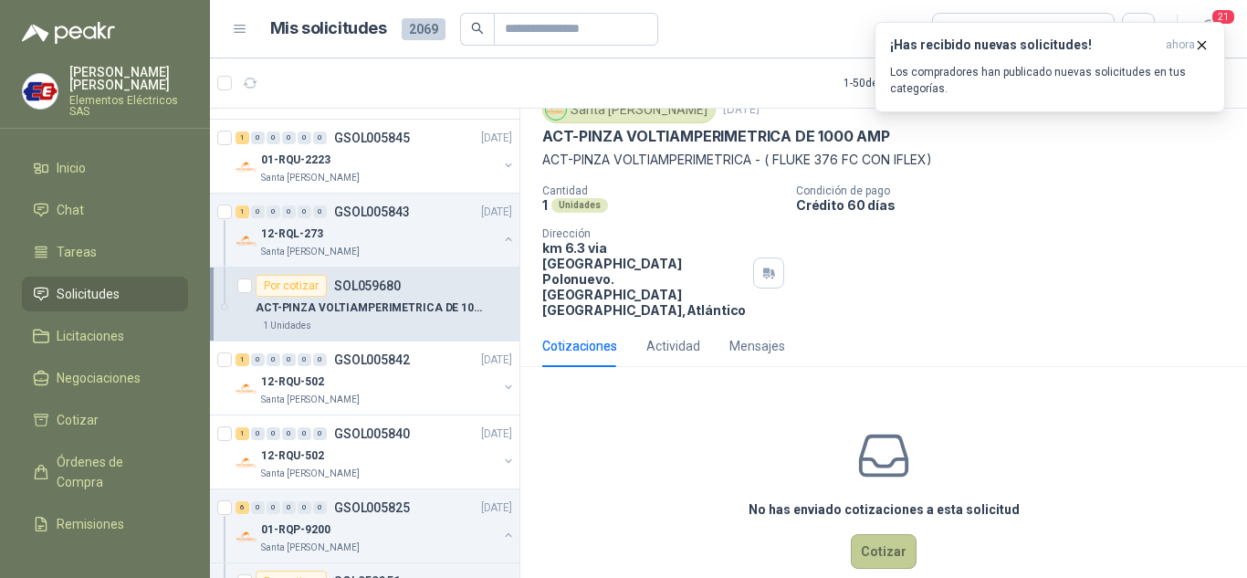
click at [883, 534] on button "Cotizar" at bounding box center [884, 551] width 66 height 35
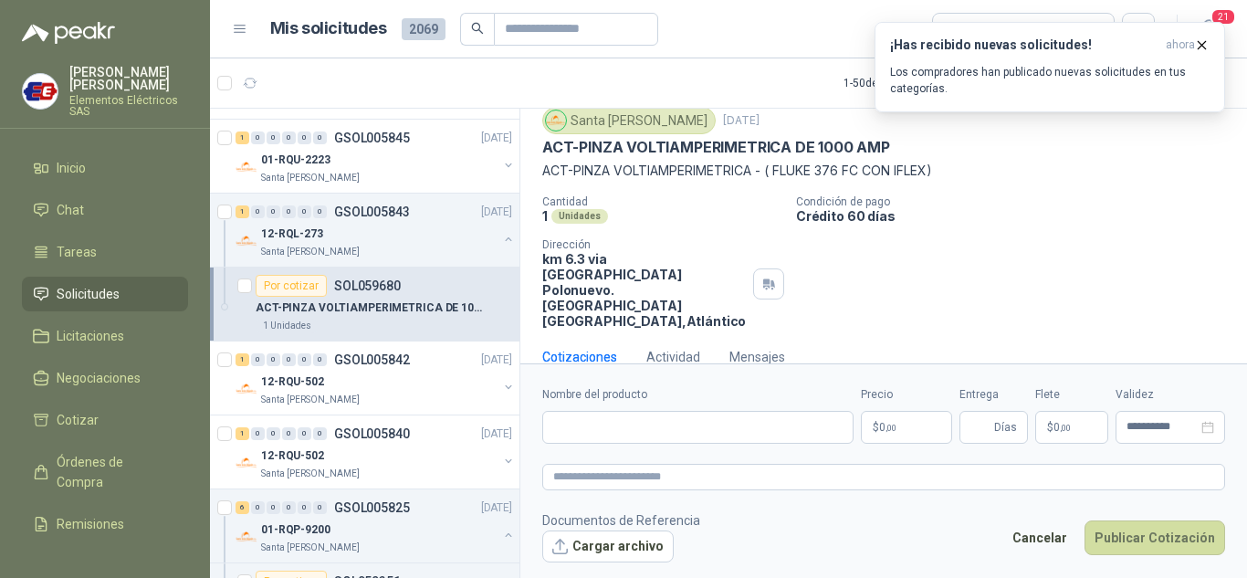
scroll to position [59, 0]
click at [587, 430] on input "Nombre del producto" at bounding box center [697, 427] width 311 height 33
click at [1126, 202] on p "Condición de pago" at bounding box center [1018, 203] width 444 height 13
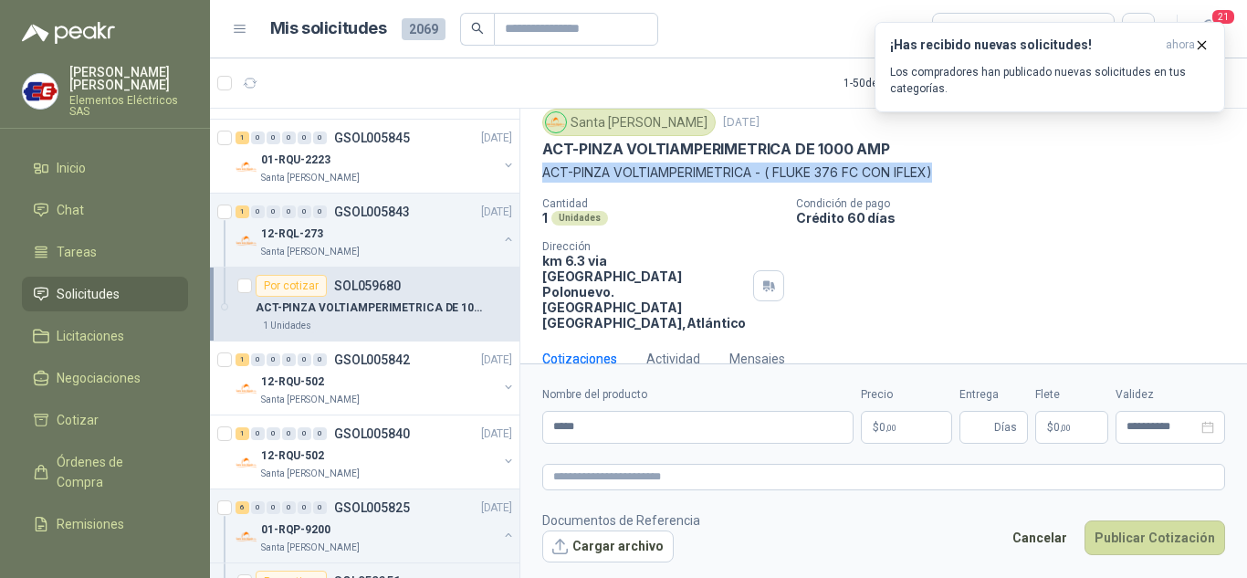
drag, startPoint x: 542, startPoint y: 171, endPoint x: 963, endPoint y: 166, distance: 420.8
click at [963, 166] on p "ACT-PINZA VOLTIAMPERIMETRICA - ( FLUKE 376 FC CON IFLEX)" at bounding box center [883, 172] width 683 height 20
copy p "ACT-PINZA VOLTIAMPERIMETRICA - ( FLUKE 376 FC CON IFLEX)"
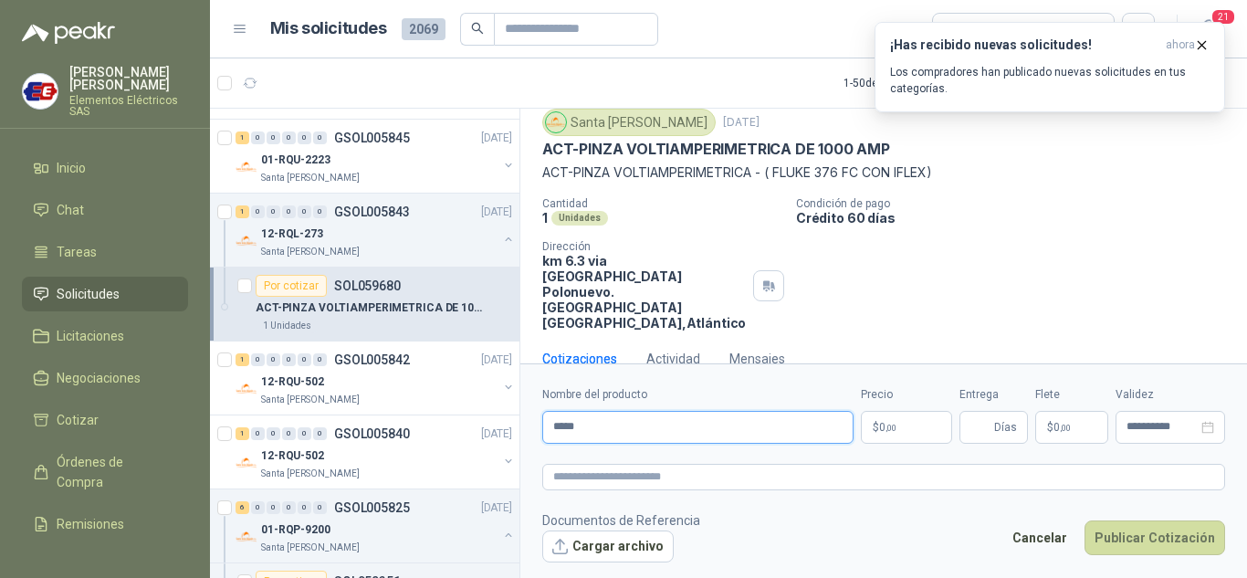
click at [594, 431] on input "*****" at bounding box center [697, 427] width 311 height 33
type input "*"
paste input "**********"
type input "**********"
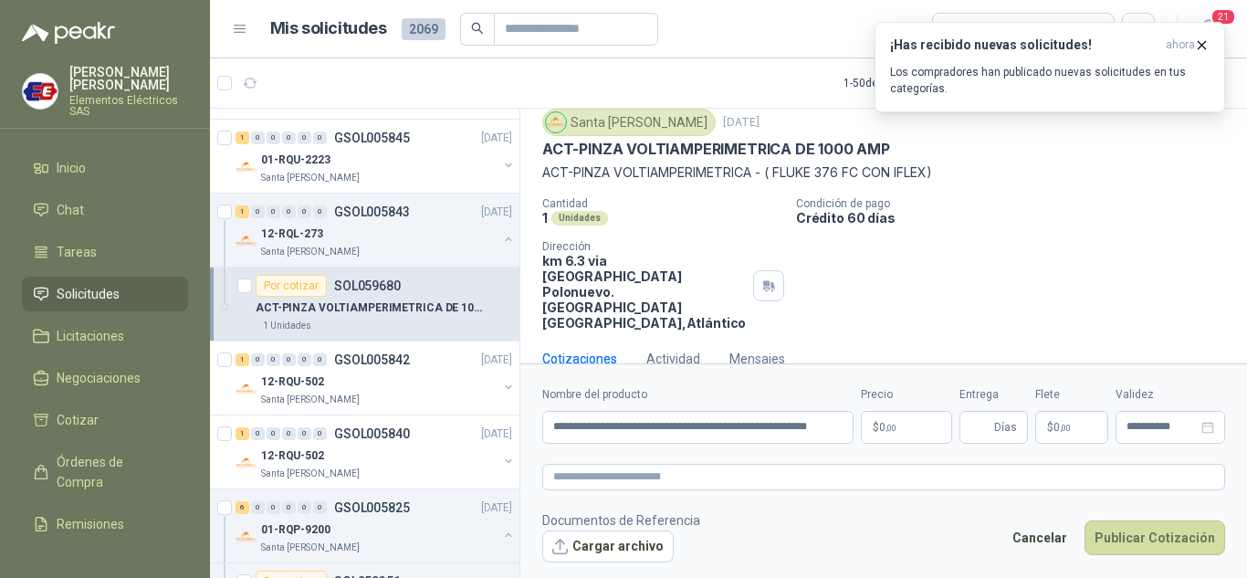
click at [900, 433] on p "$ 0 ,00" at bounding box center [906, 427] width 91 height 33
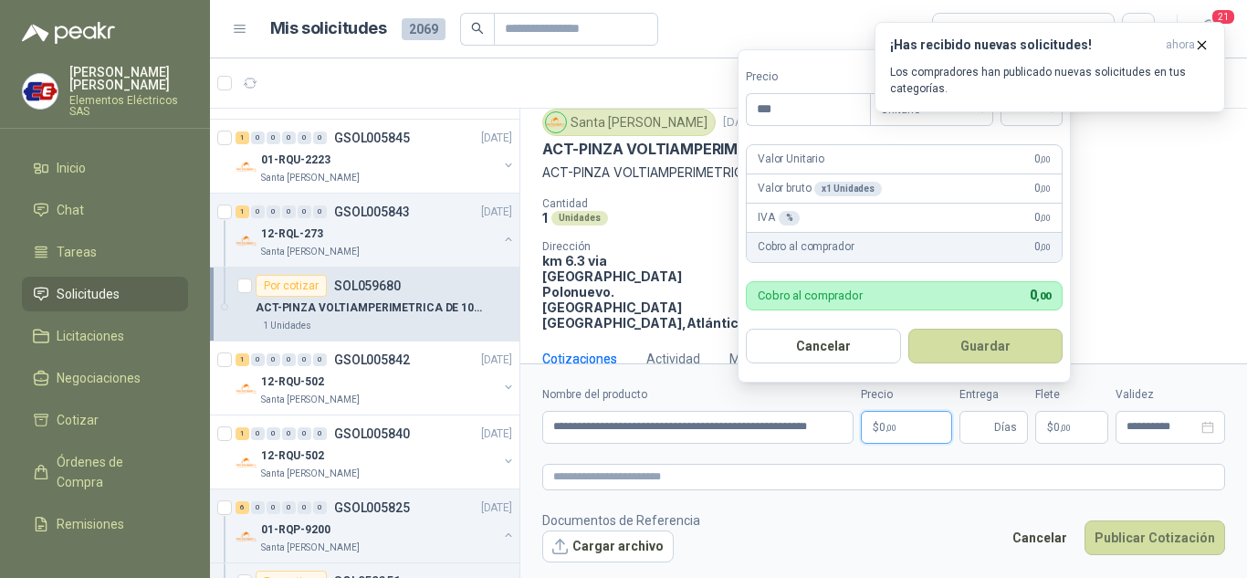
scroll to position [0, 0]
type input "**********"
click at [1037, 112] on div "¡Has recibido nuevas solicitudes! ahora Los compradores han publicado nuevas so…" at bounding box center [1049, 67] width 350 height 90
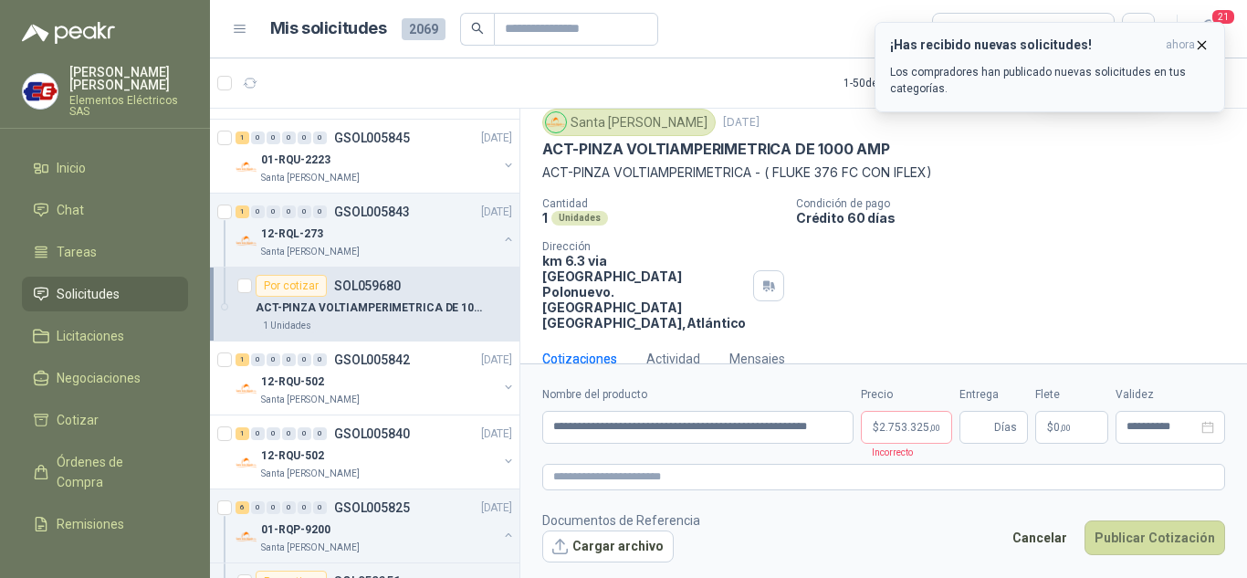
click at [1204, 43] on icon "button" at bounding box center [1201, 44] width 7 height 7
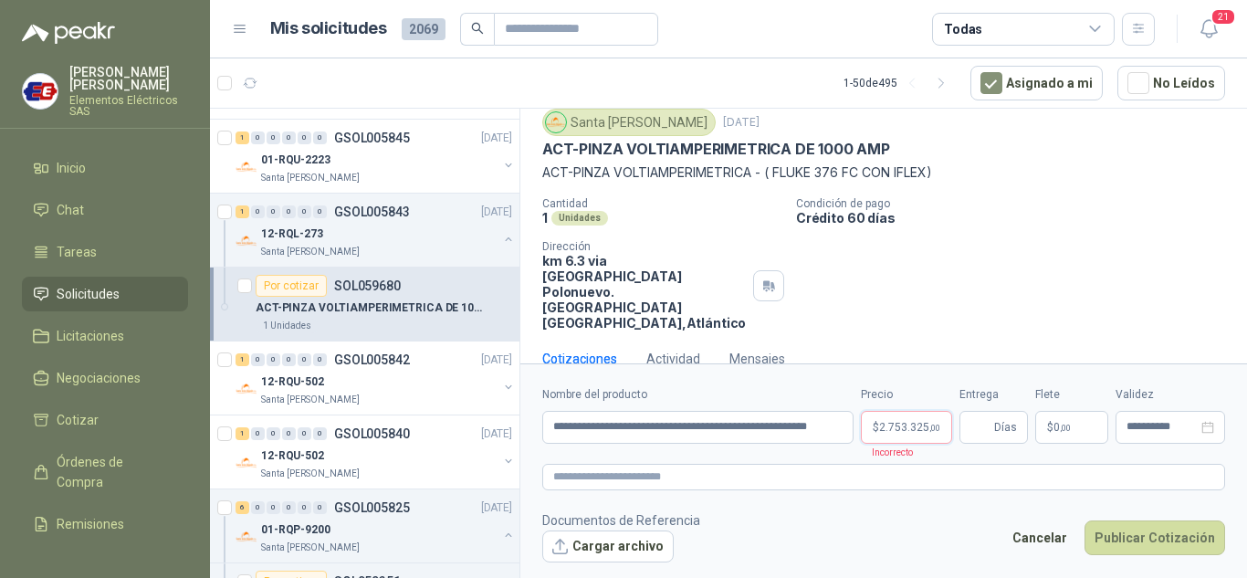
click at [908, 432] on span "2.753.325 ,00" at bounding box center [909, 427] width 61 height 11
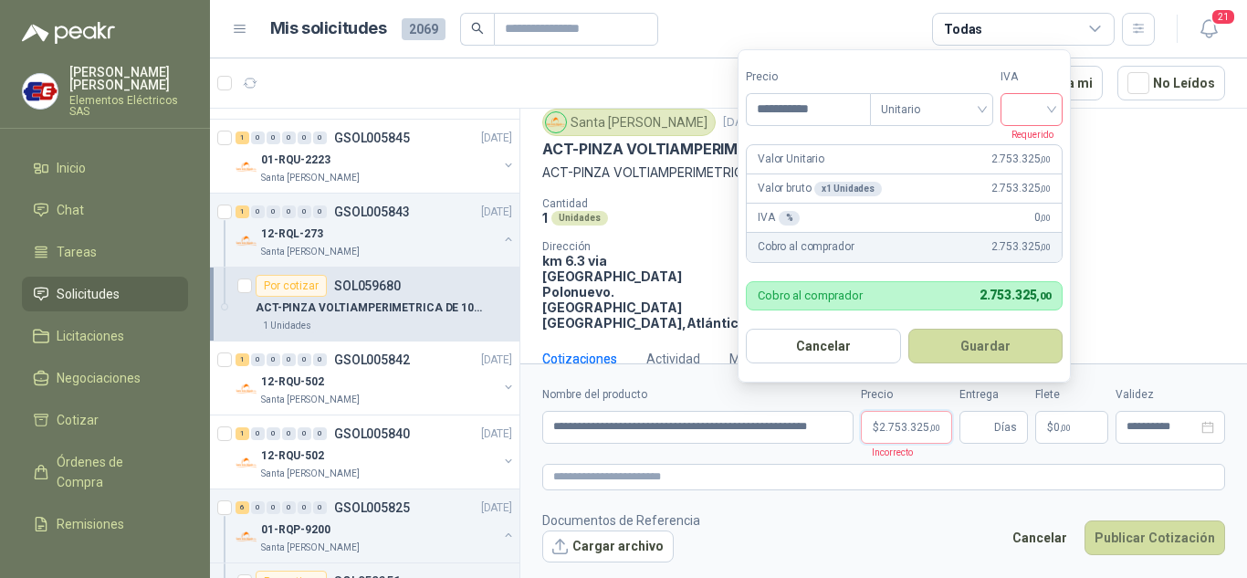
click at [1058, 102] on div at bounding box center [1031, 109] width 62 height 33
drag, startPoint x: 1033, startPoint y: 142, endPoint x: 997, endPoint y: 281, distance: 143.5
click at [1033, 143] on div "19%" at bounding box center [1036, 147] width 34 height 20
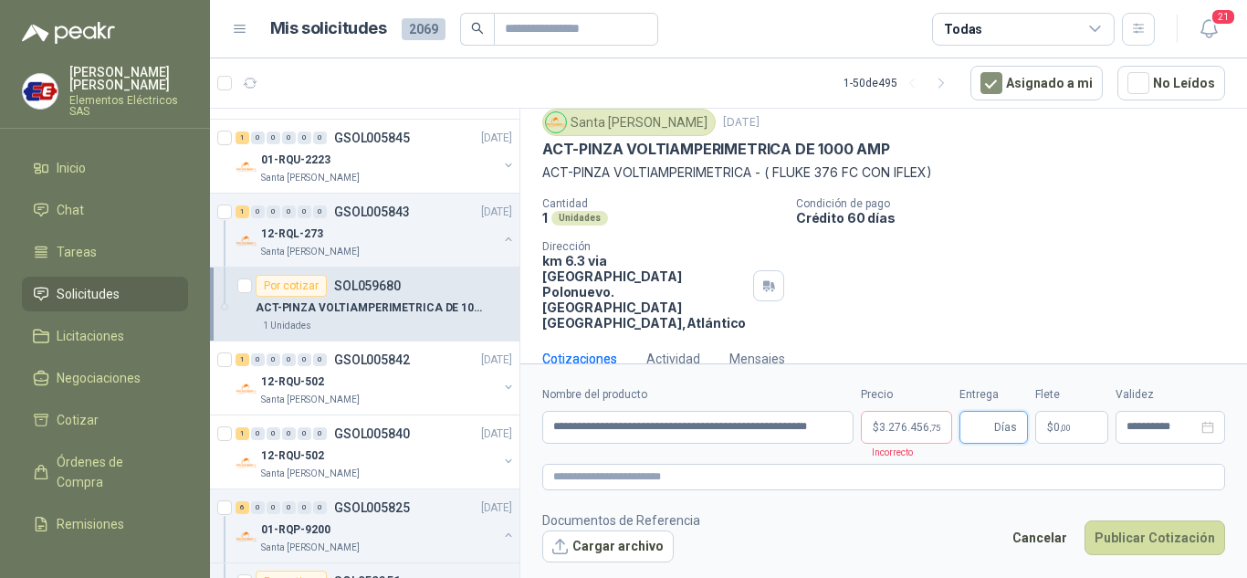
click at [990, 421] on input "Entrega" at bounding box center [980, 427] width 20 height 31
type input "*"
drag, startPoint x: 978, startPoint y: 278, endPoint x: 1013, endPoint y: 350, distance: 79.2
click at [987, 295] on div "Cantidad 1 Unidades Condición de pago Crédito 60 días Dirección km 6.3 via camp…" at bounding box center [883, 263] width 683 height 133
click at [1045, 415] on p "$ 0 ,00" at bounding box center [1071, 427] width 73 height 33
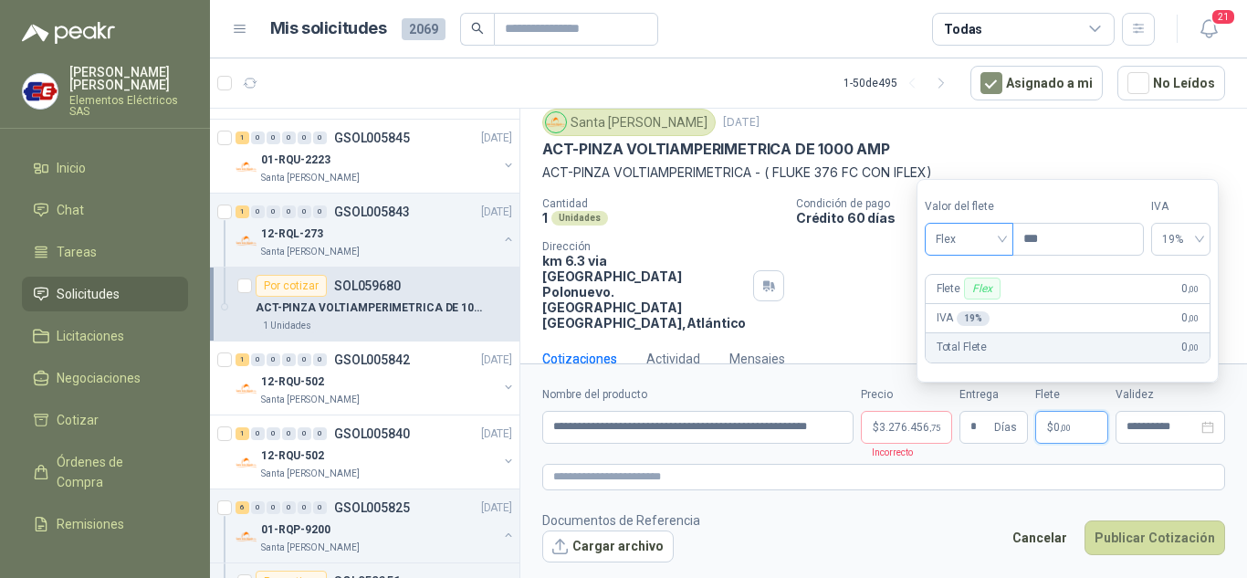
click at [978, 245] on span "Flex" at bounding box center [969, 238] width 67 height 27
click at [967, 306] on div "Incluido" at bounding box center [970, 307] width 63 height 20
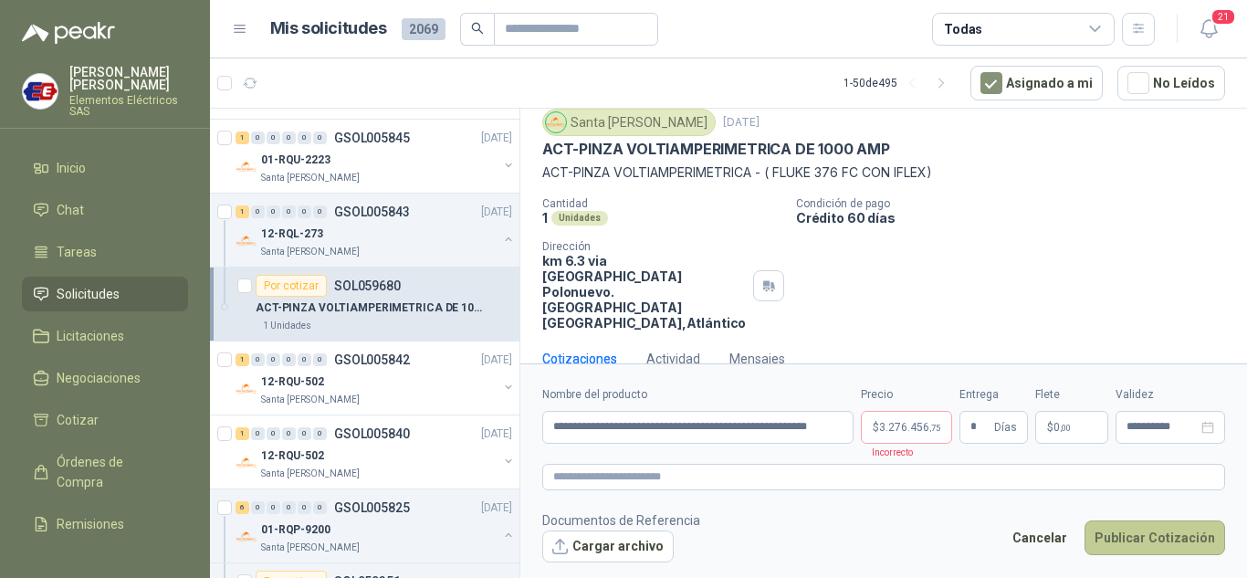
click at [1132, 534] on button "Publicar Cotización" at bounding box center [1154, 537] width 141 height 35
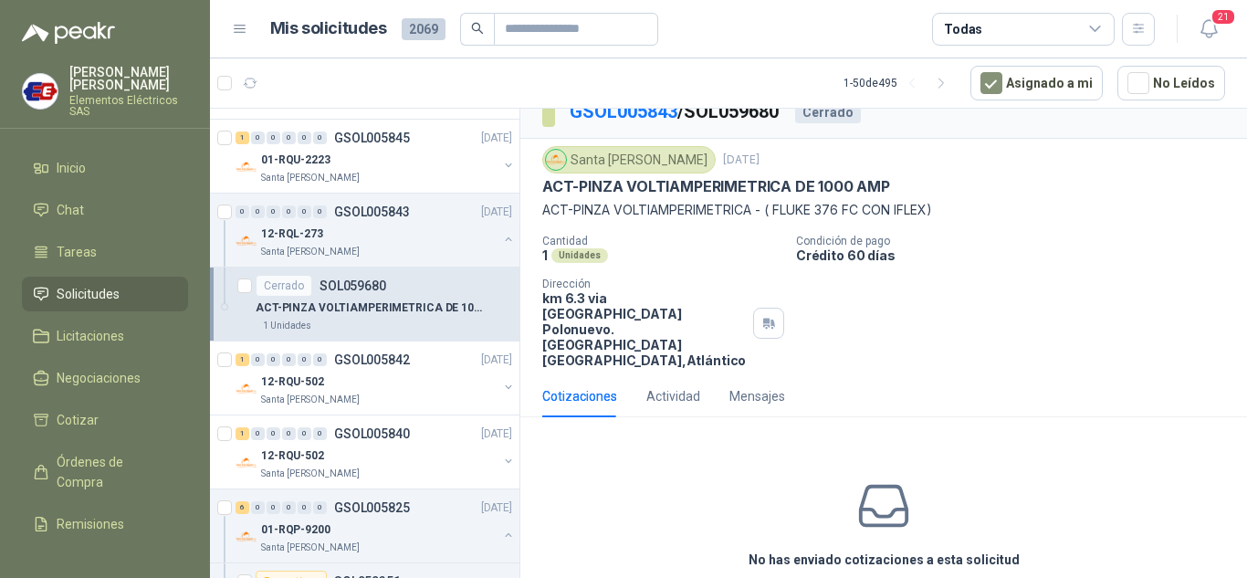
scroll to position [730, 0]
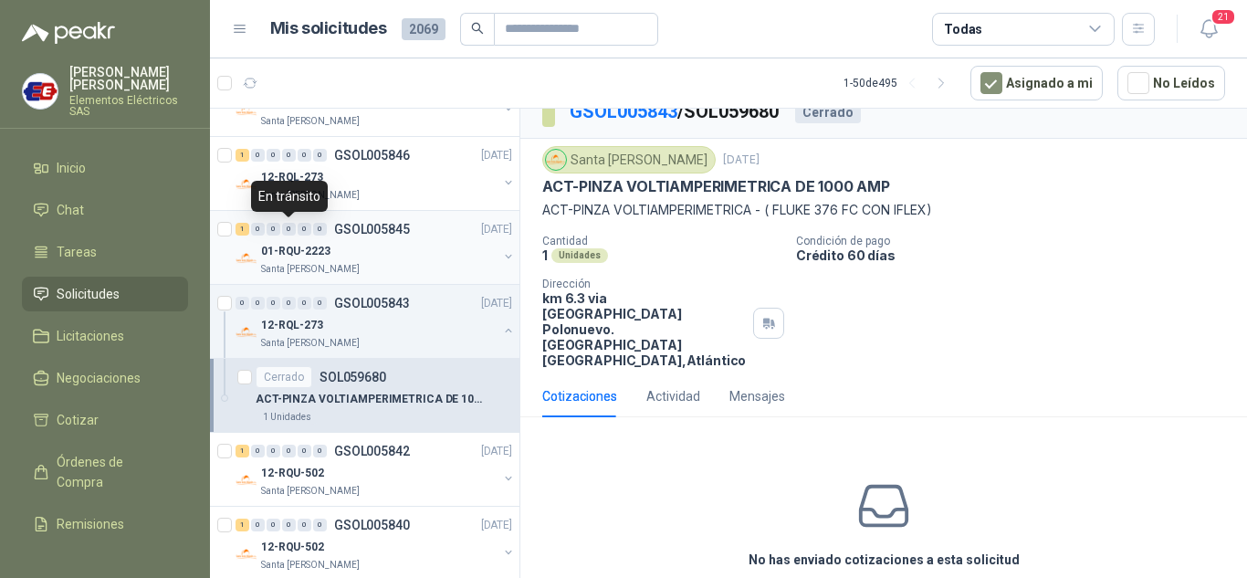
click at [294, 229] on div "0" at bounding box center [289, 229] width 14 height 13
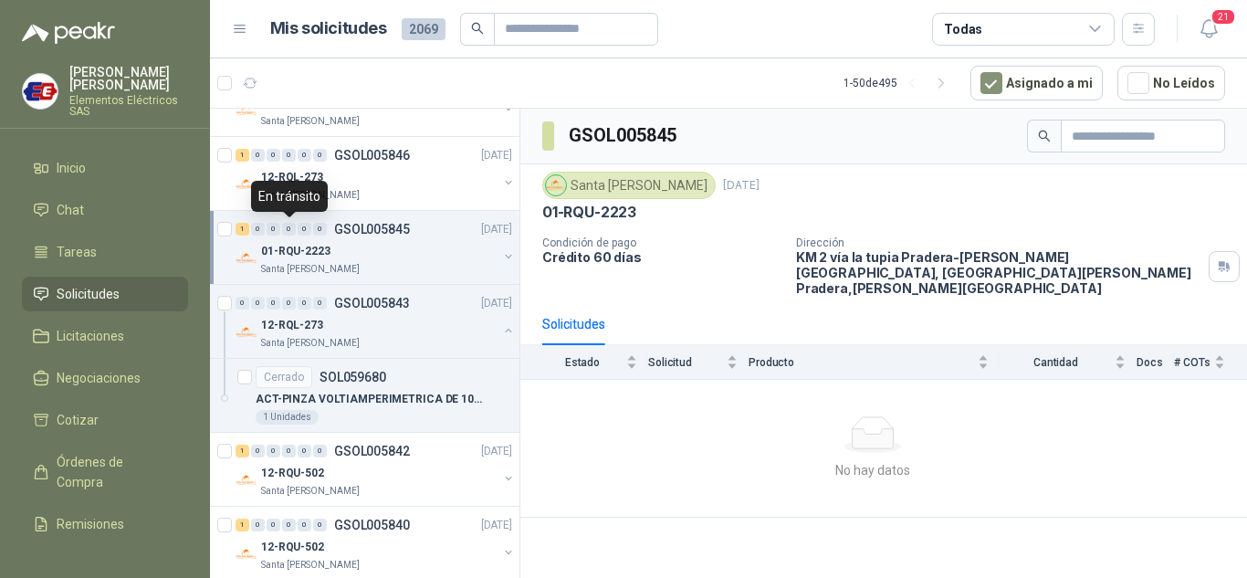
click at [294, 229] on div "0" at bounding box center [289, 229] width 14 height 13
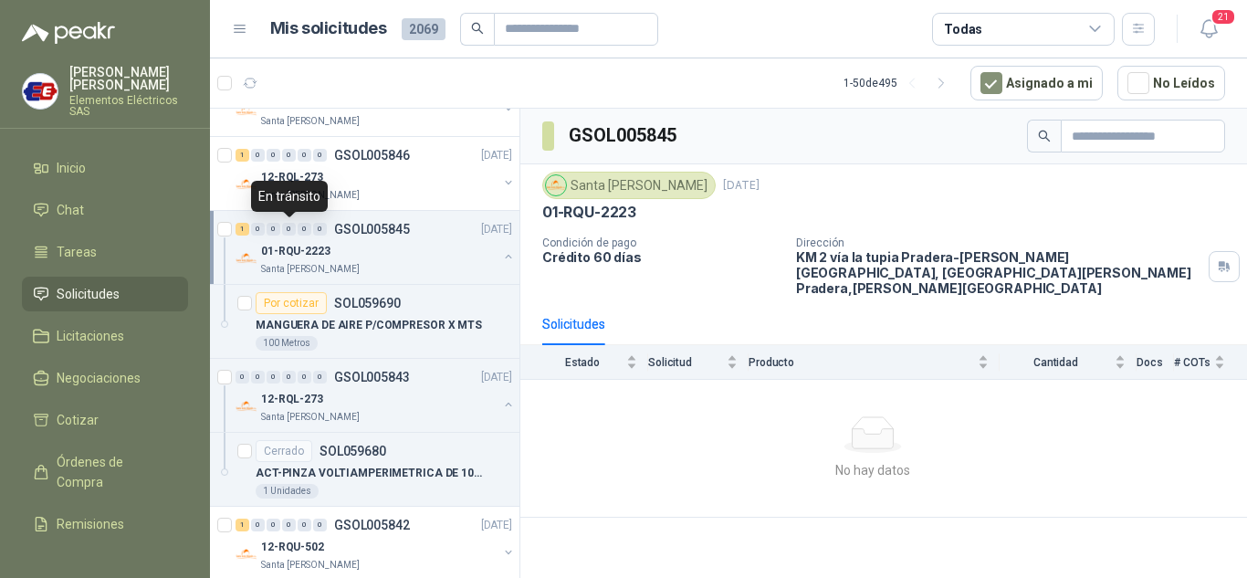
click at [294, 229] on div "0" at bounding box center [289, 229] width 14 height 13
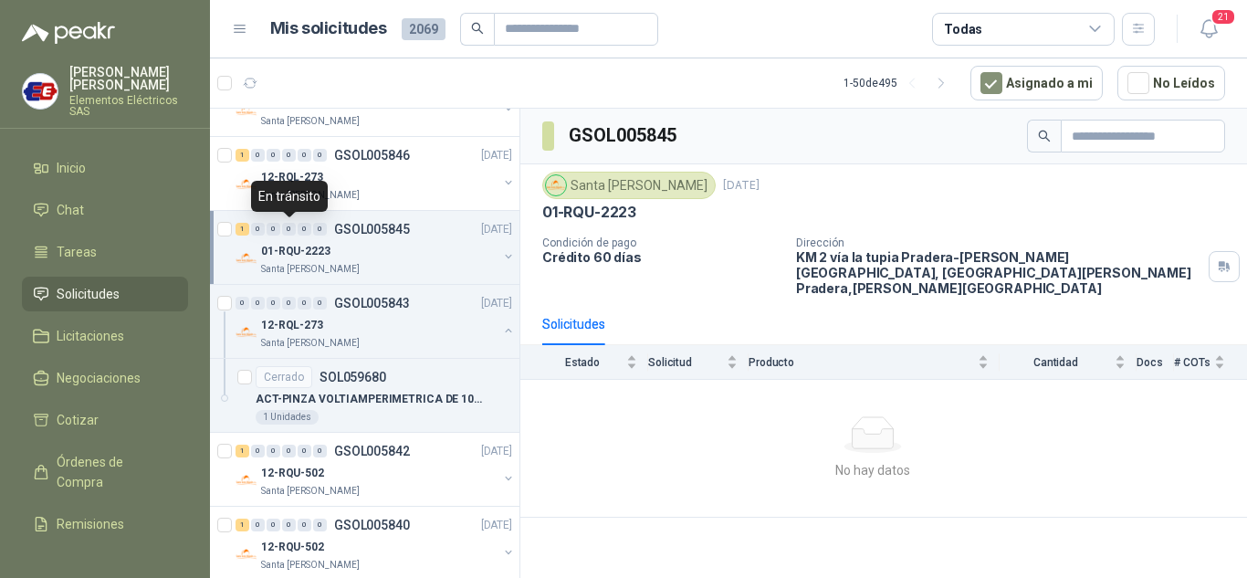
click at [294, 229] on div "0" at bounding box center [289, 229] width 14 height 13
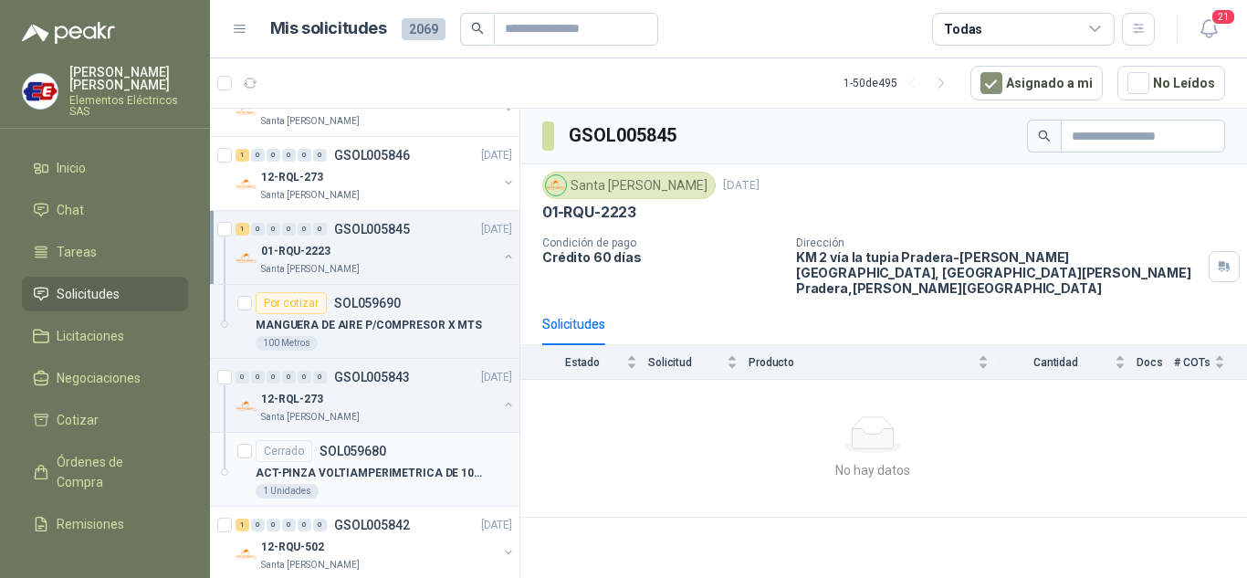
click at [294, 480] on p "ACT-PINZA VOLTIAMPERIMETRICA DE 1000 AMP" at bounding box center [369, 473] width 227 height 17
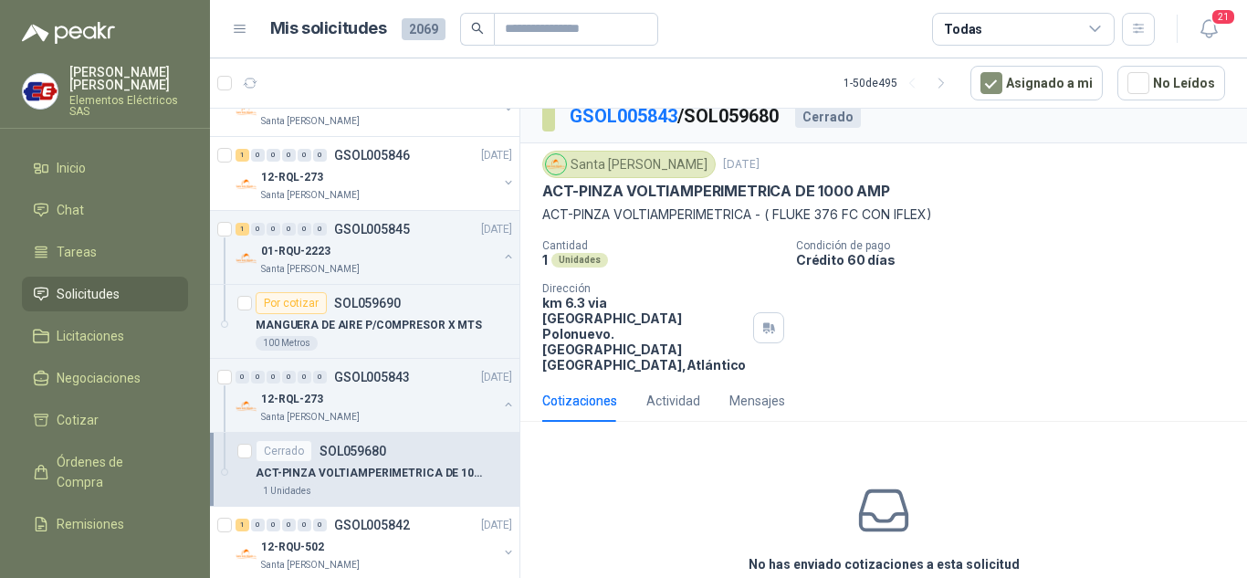
scroll to position [22, 0]
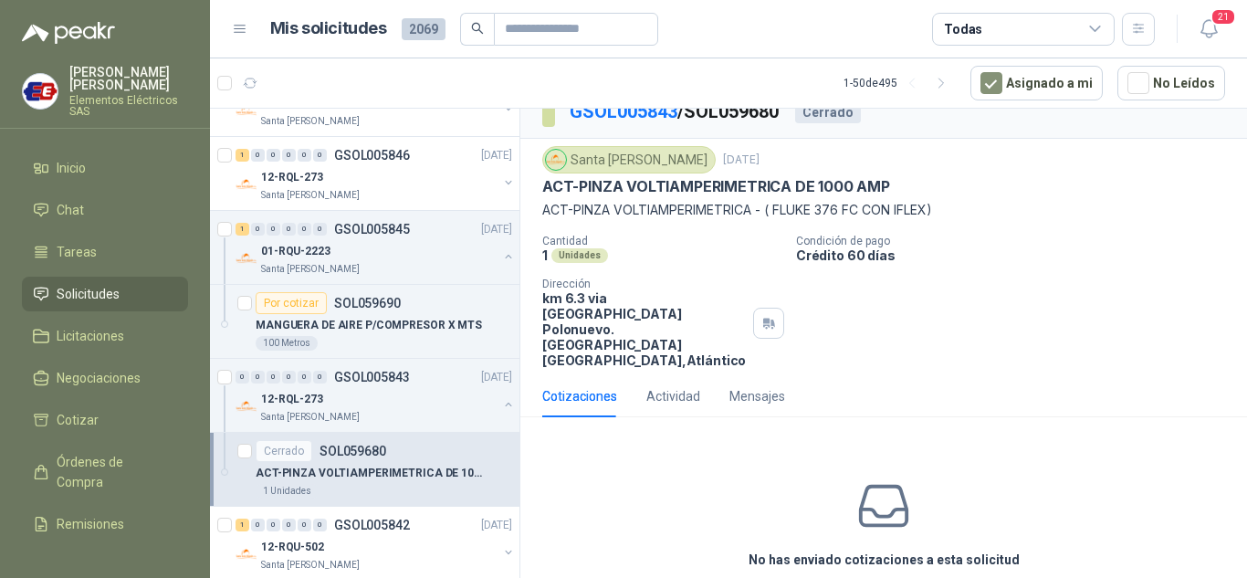
click at [872, 477] on icon at bounding box center [884, 506] width 58 height 58
click at [302, 393] on p "12-RQL-273" at bounding box center [292, 399] width 62 height 17
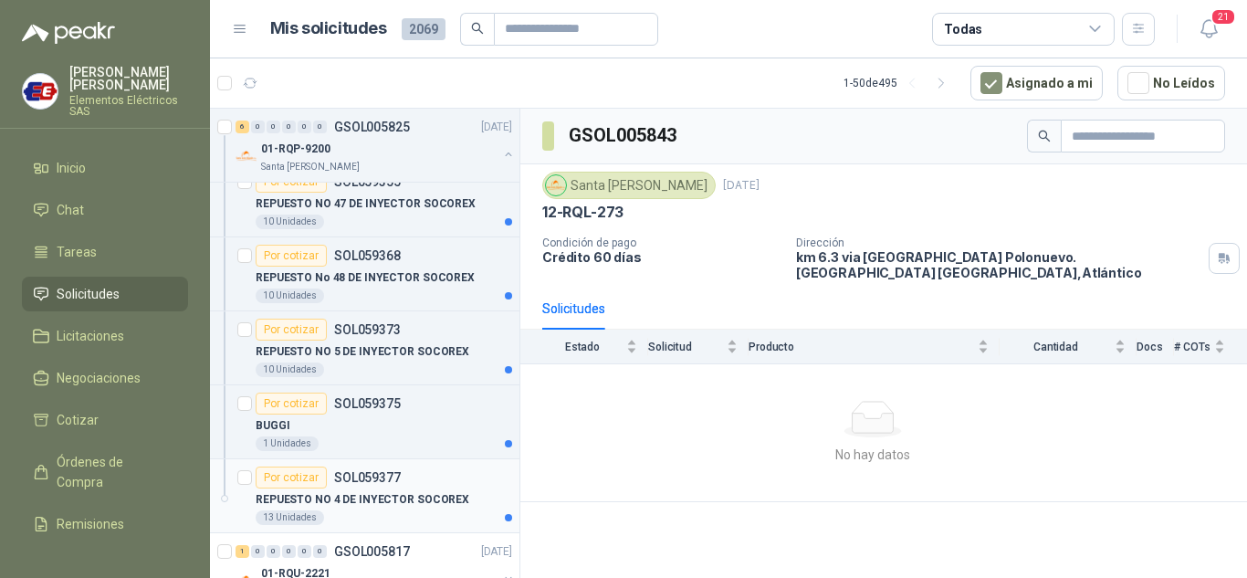
scroll to position [1460, 0]
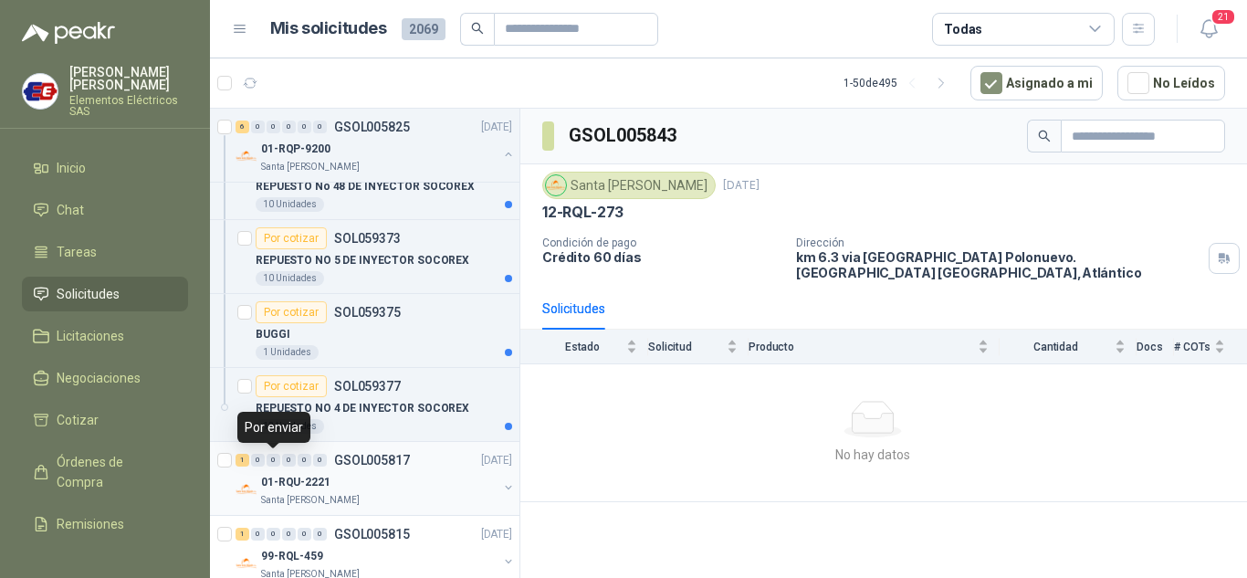
click at [276, 464] on div "0" at bounding box center [274, 460] width 14 height 13
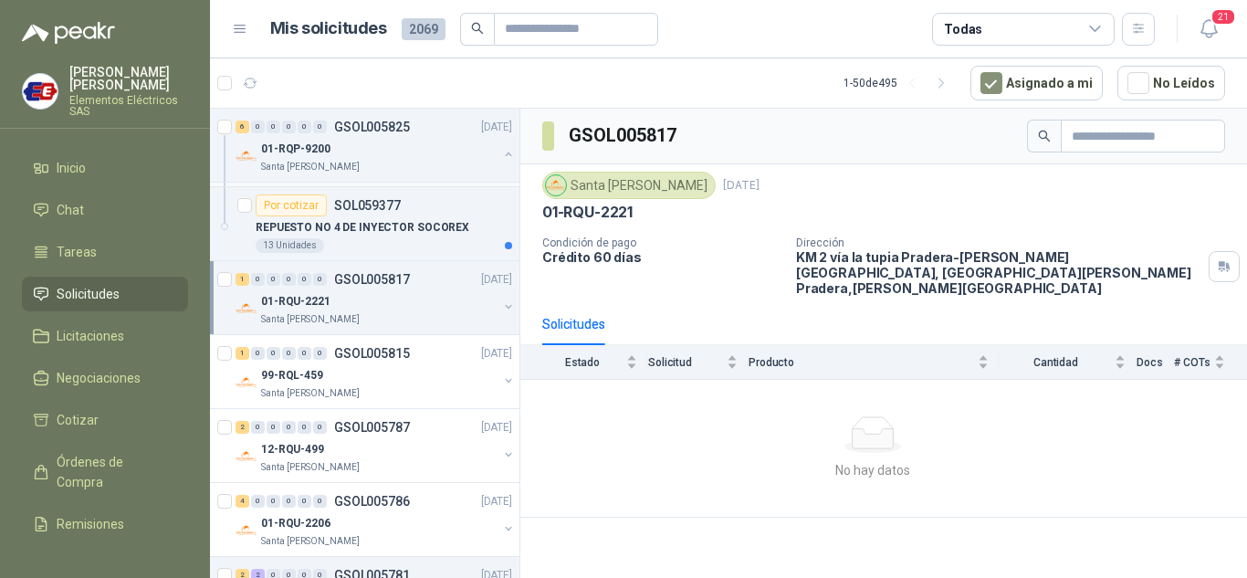
scroll to position [1643, 0]
click at [275, 434] on div "2 0 0 0 0 0 GSOL005787 [DATE]" at bounding box center [375, 425] width 280 height 22
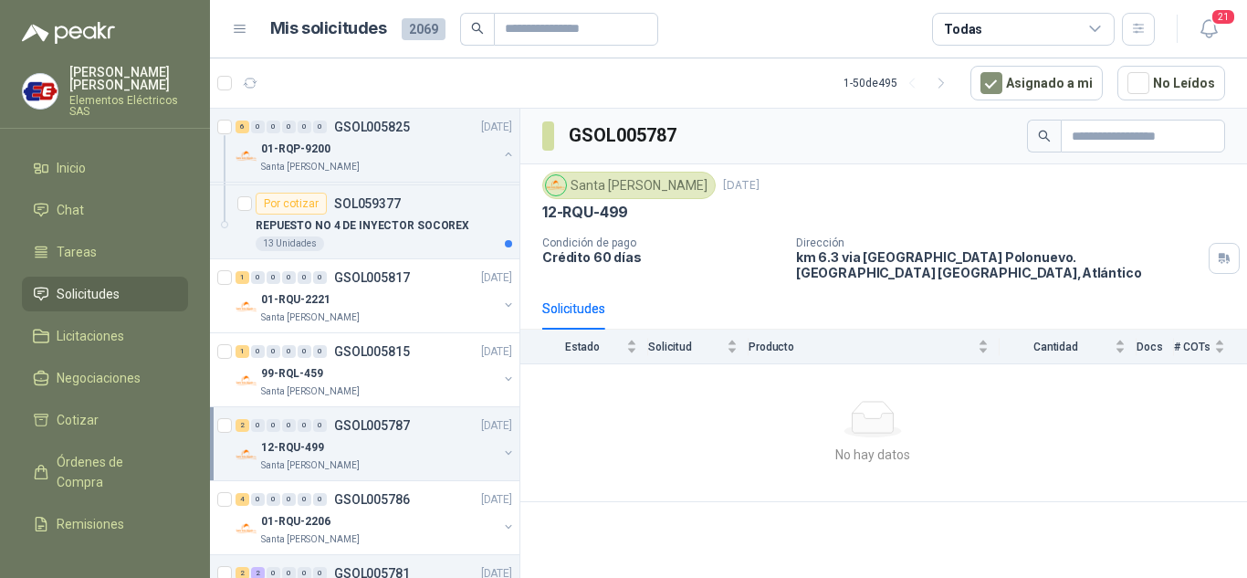
click at [305, 428] on div "0" at bounding box center [305, 425] width 14 height 13
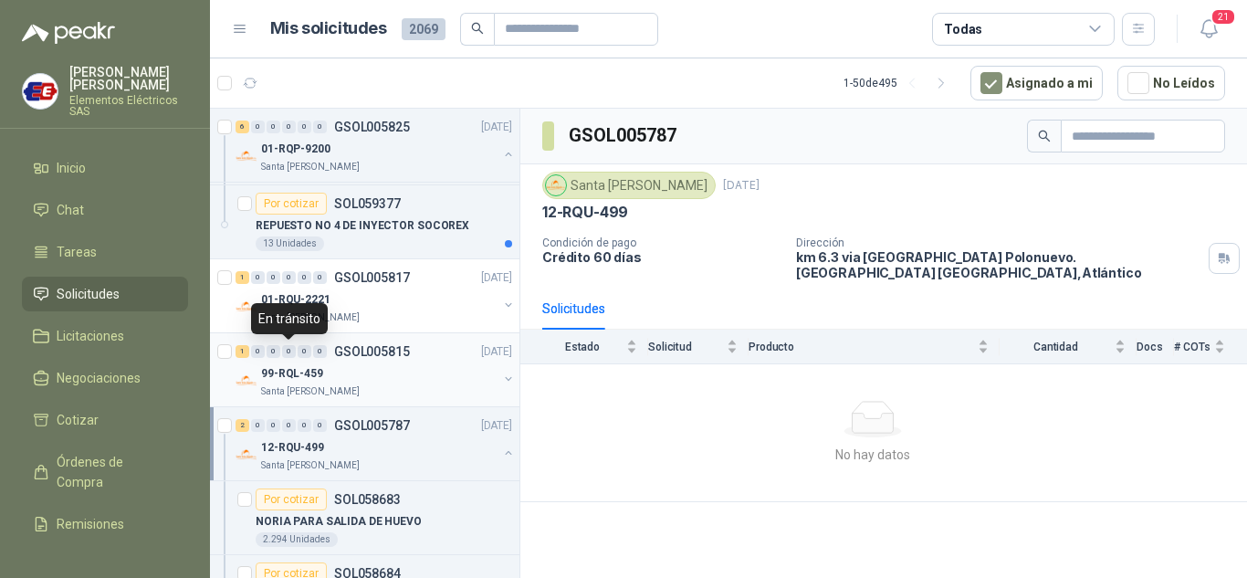
click at [291, 350] on div "0" at bounding box center [289, 351] width 14 height 13
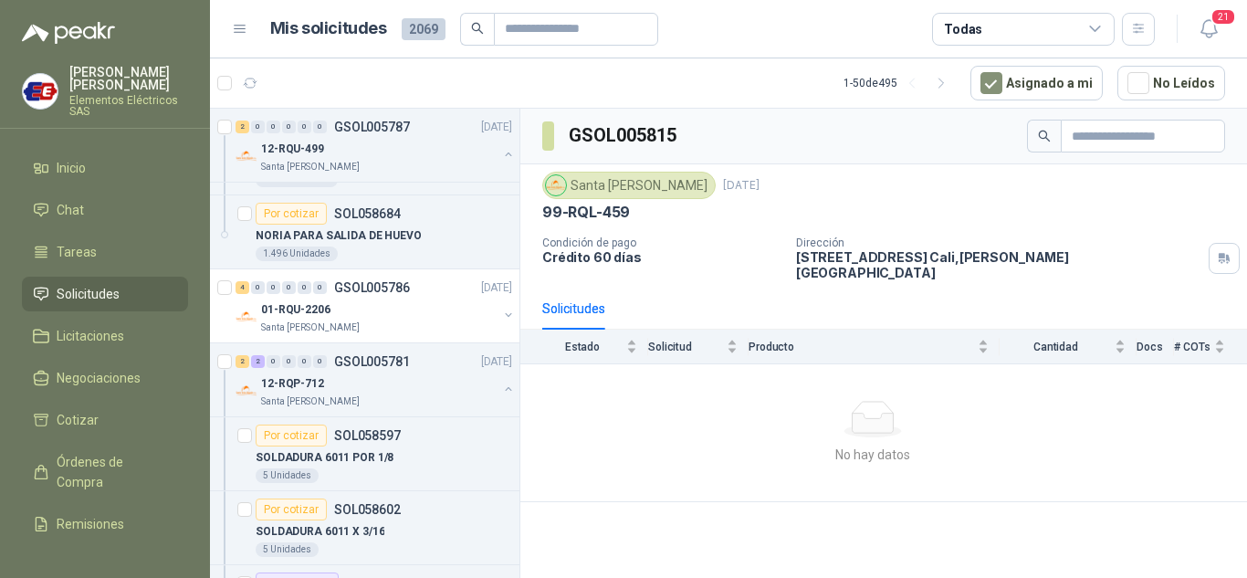
scroll to position [2008, 0]
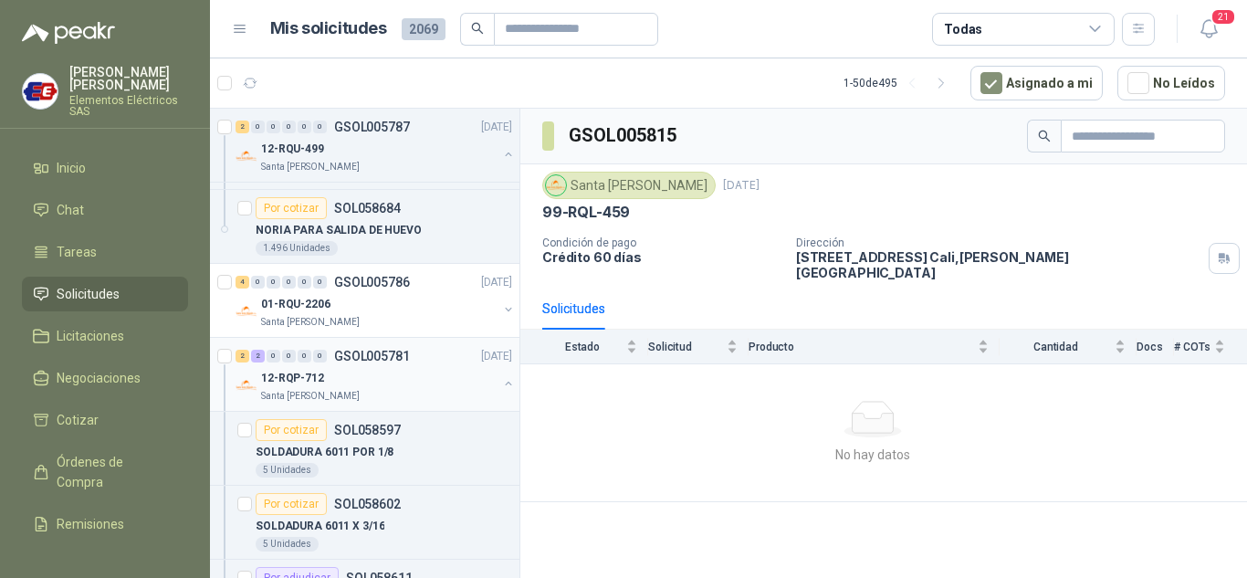
click at [265, 370] on p "12-RQP-712" at bounding box center [292, 378] width 63 height 17
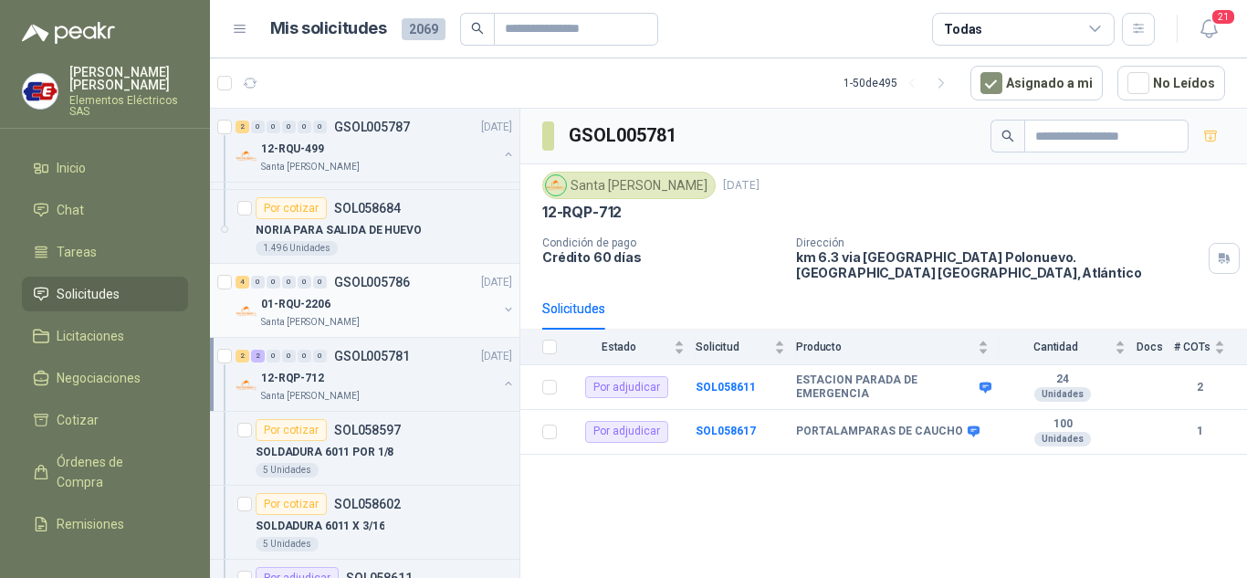
click at [287, 300] on p "01-RQU-2206" at bounding box center [295, 304] width 69 height 17
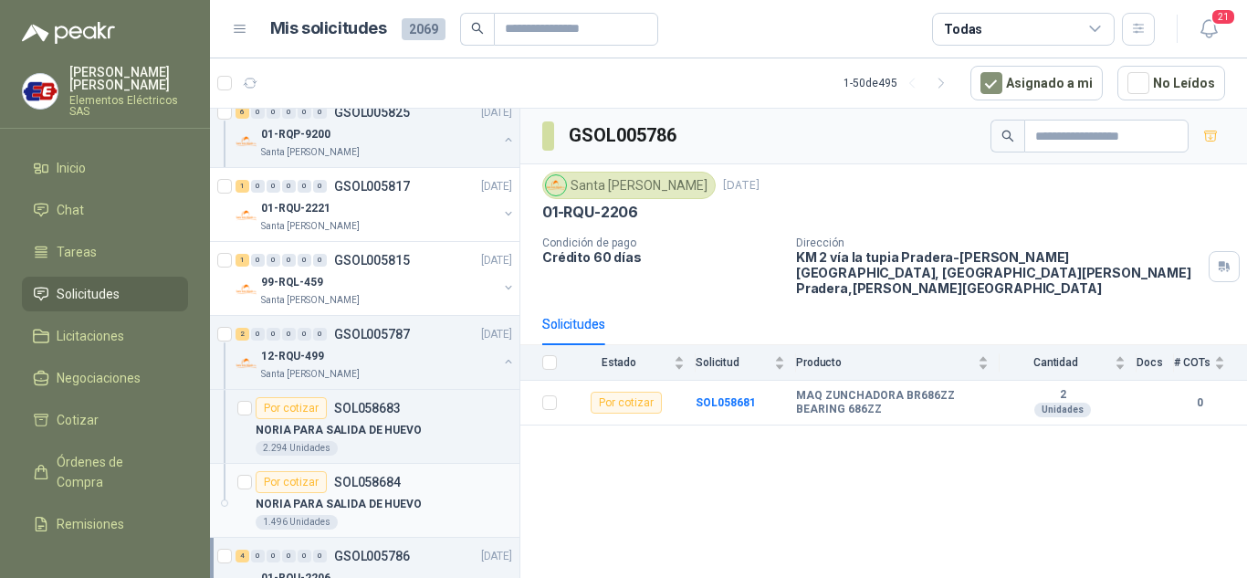
scroll to position [1643, 0]
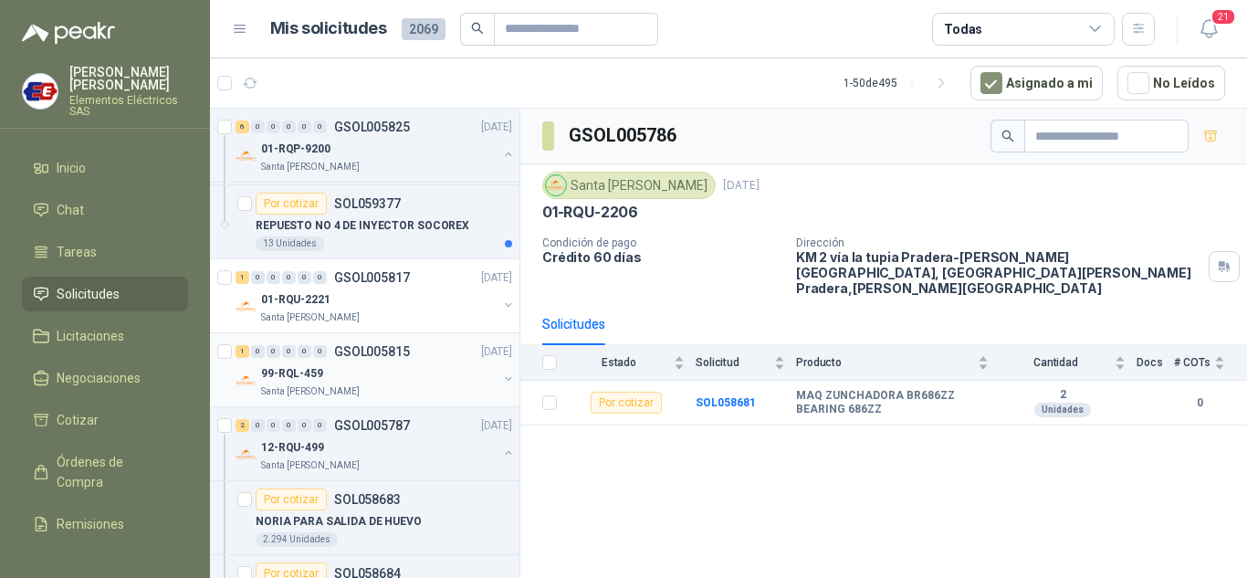
click at [282, 359] on div "1 0 0 0 0 0 GSOL005815 [DATE]" at bounding box center [375, 351] width 280 height 22
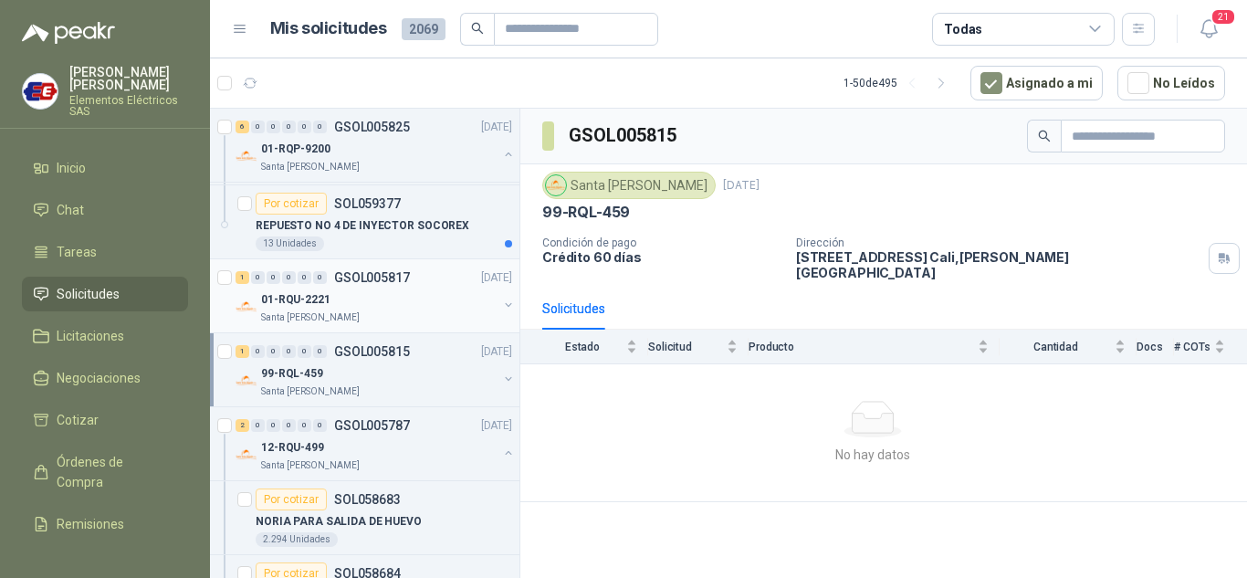
click at [296, 277] on div "1 0 0 0 0 0" at bounding box center [280, 277] width 91 height 13
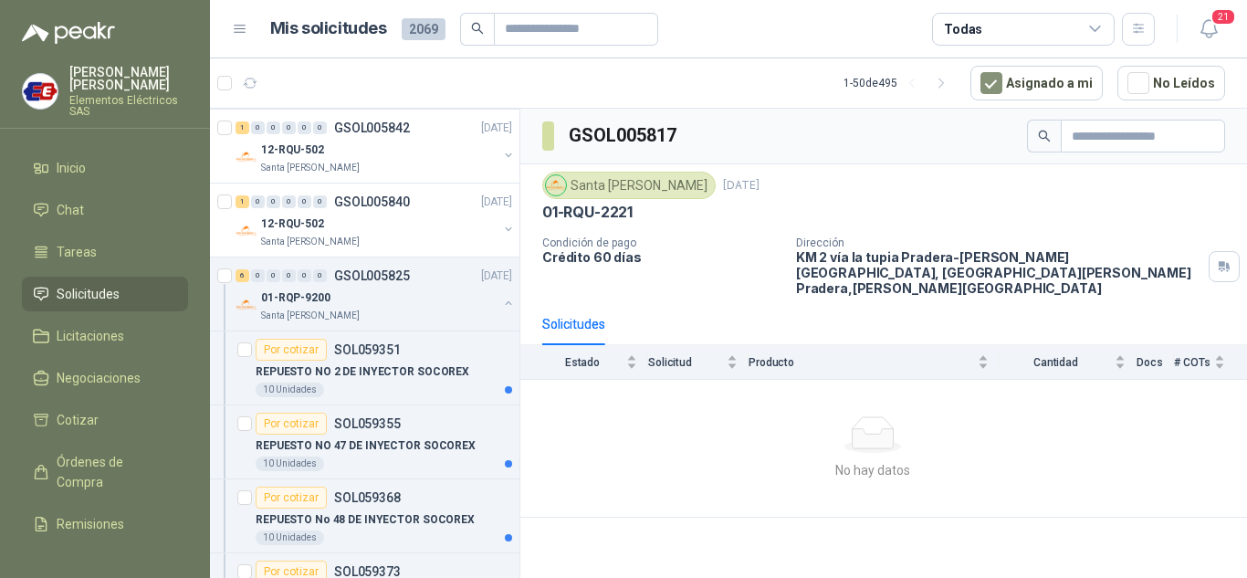
scroll to position [1095, 0]
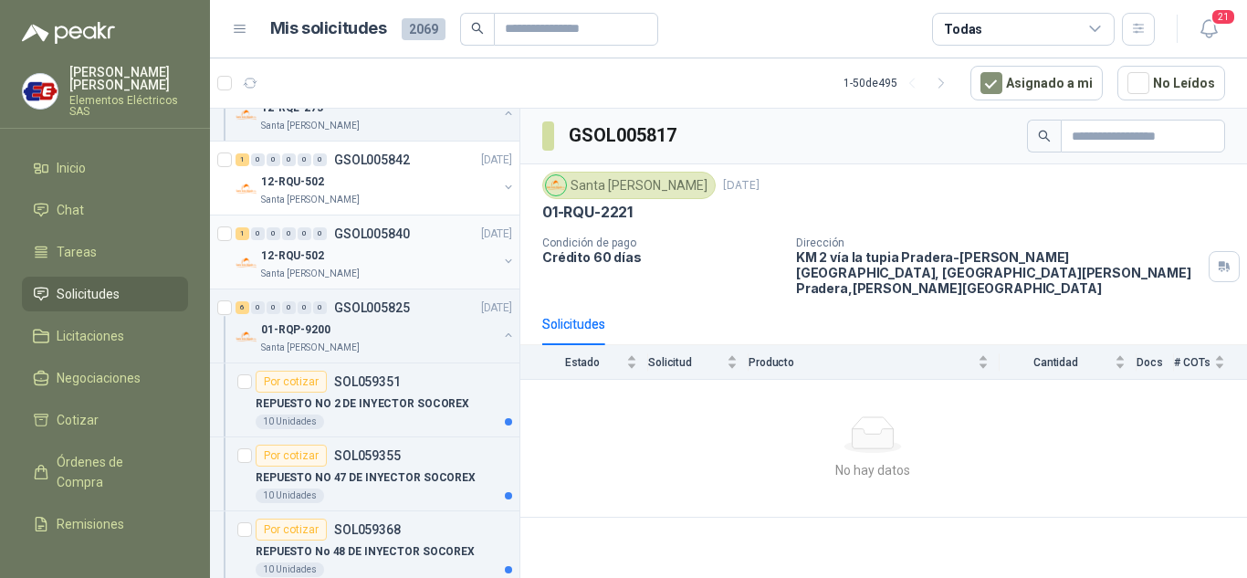
click at [251, 238] on div "0" at bounding box center [258, 233] width 14 height 13
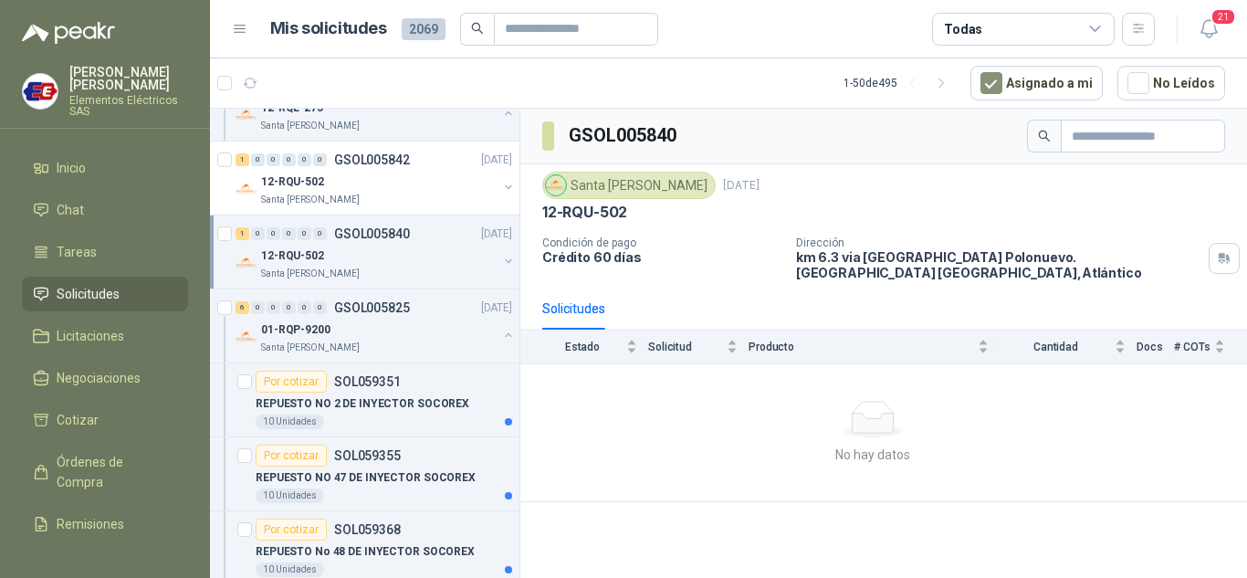
scroll to position [1004, 0]
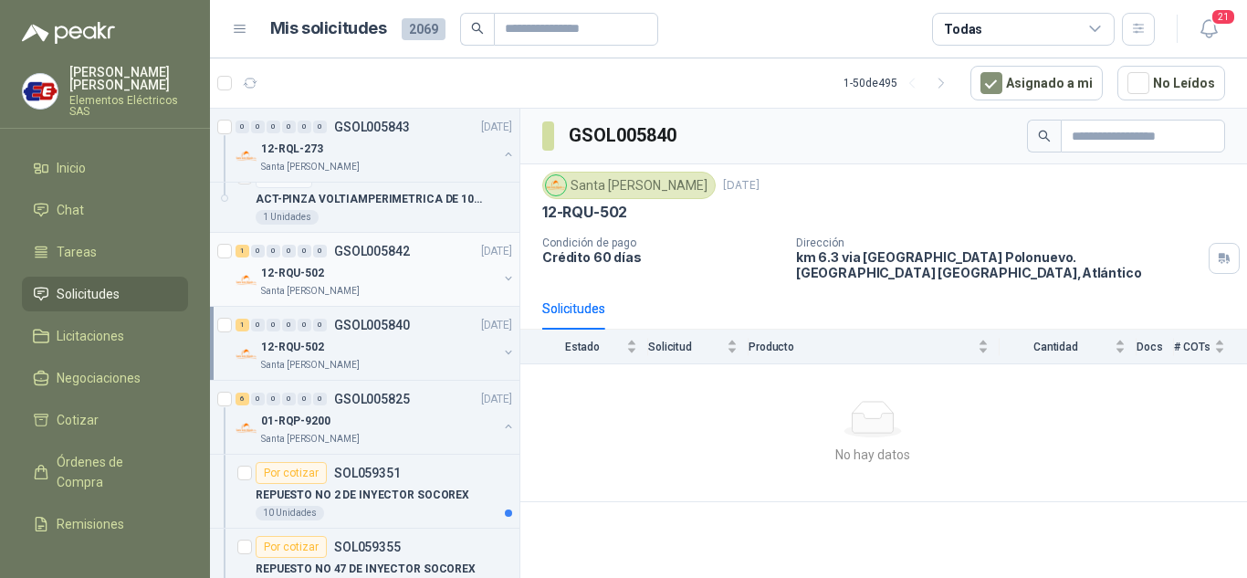
click at [235, 246] on div "1" at bounding box center [242, 251] width 14 height 13
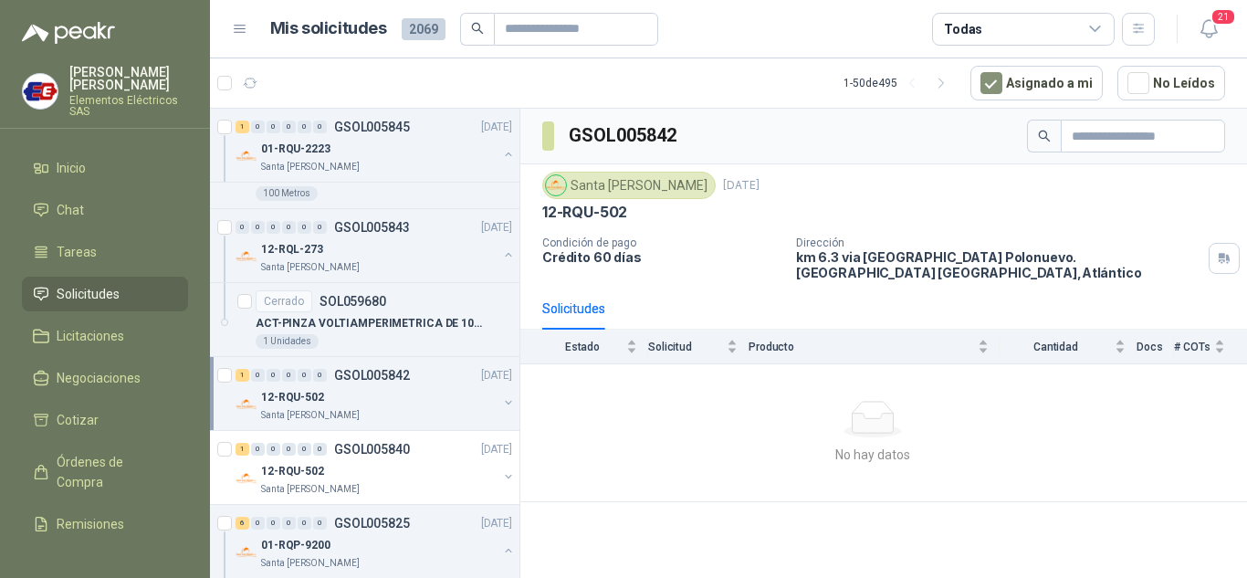
scroll to position [821, 0]
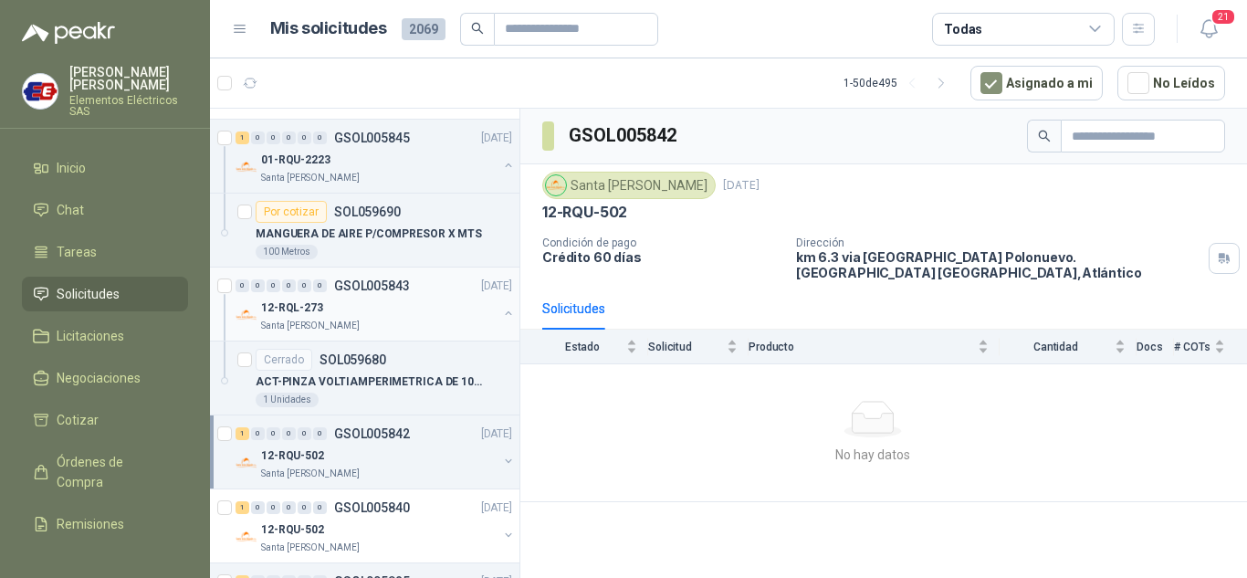
click at [298, 308] on p "12-RQL-273" at bounding box center [292, 307] width 62 height 17
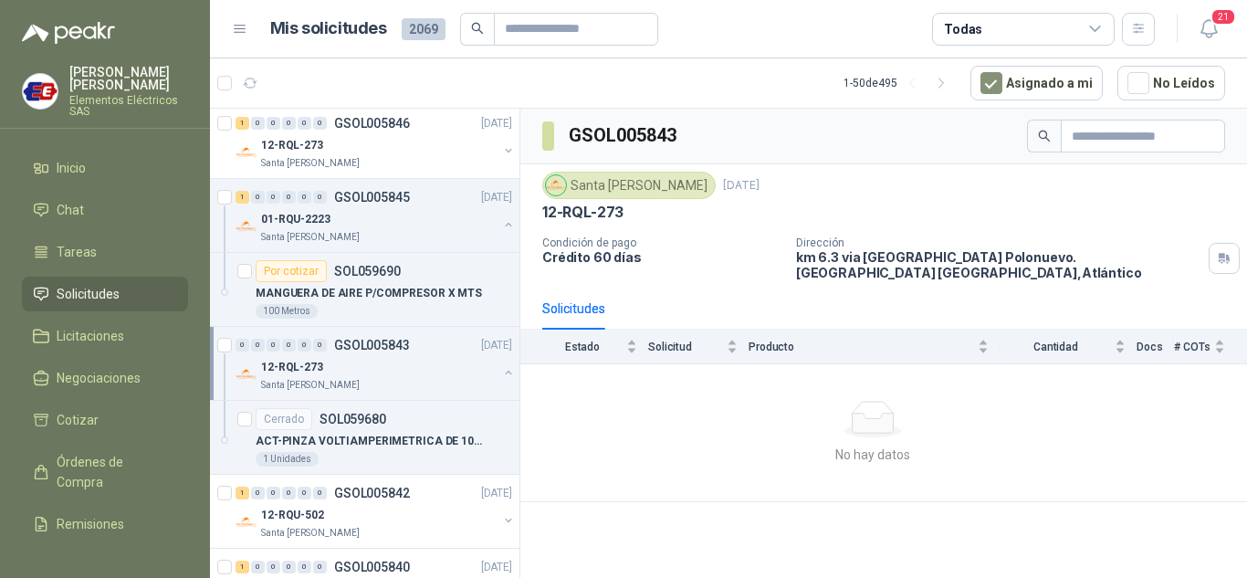
scroll to position [730, 0]
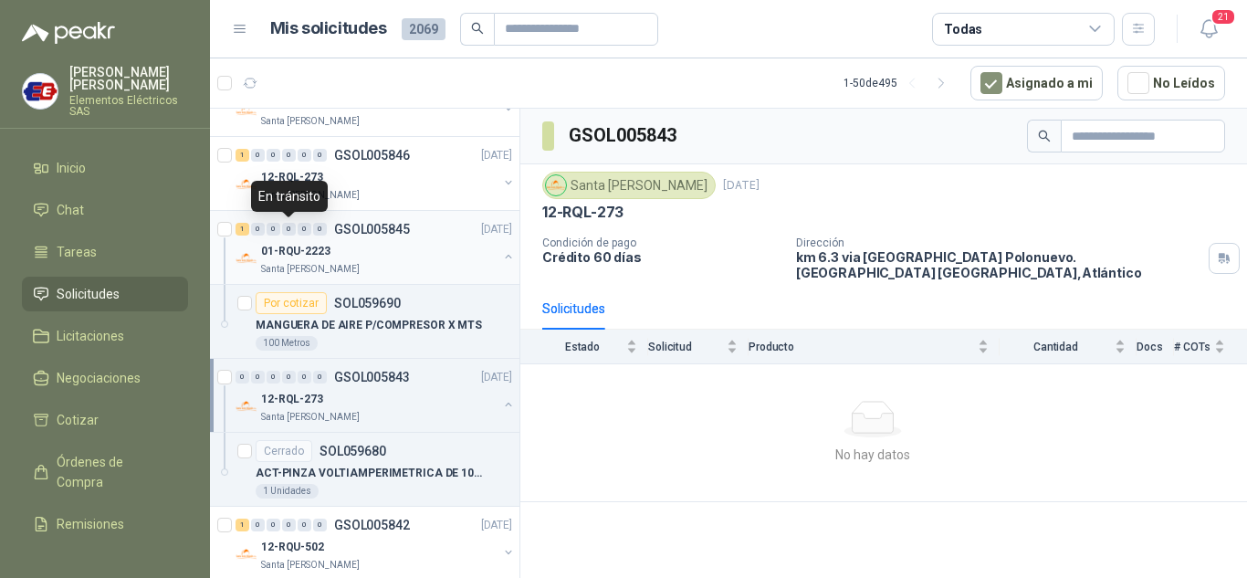
click at [282, 228] on div "0" at bounding box center [289, 229] width 14 height 13
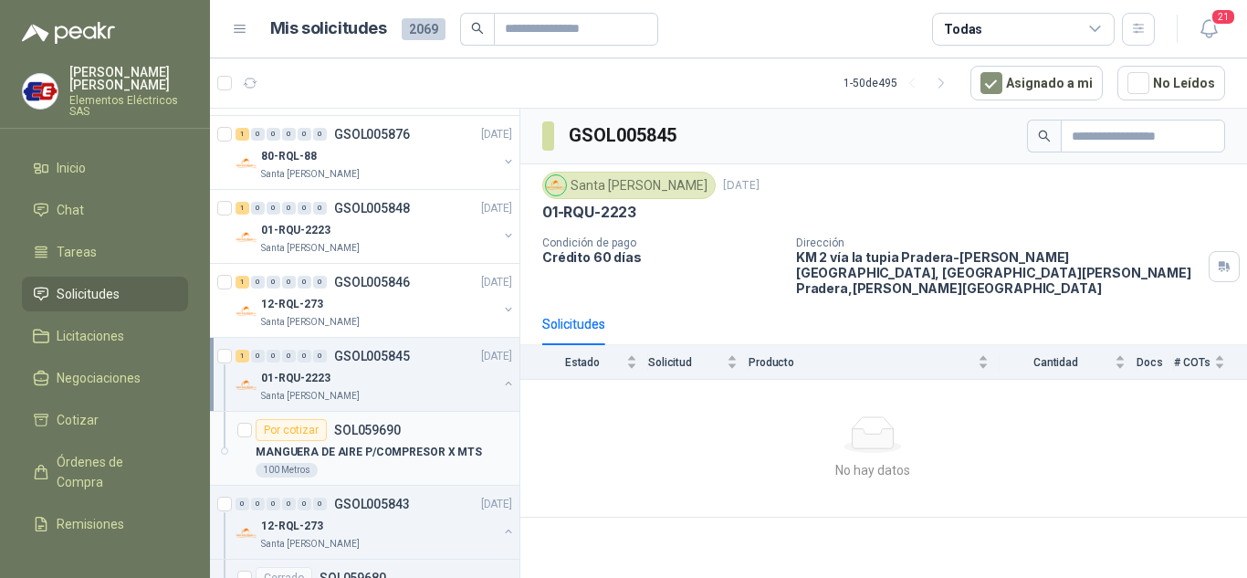
scroll to position [548, 0]
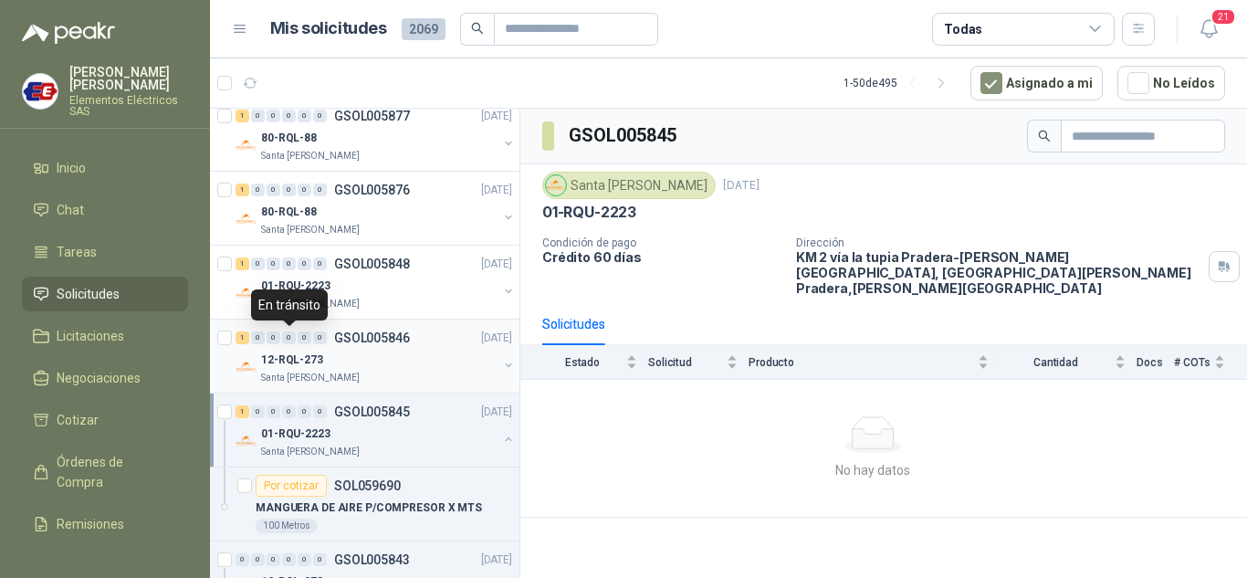
click at [291, 334] on div "0" at bounding box center [289, 337] width 14 height 13
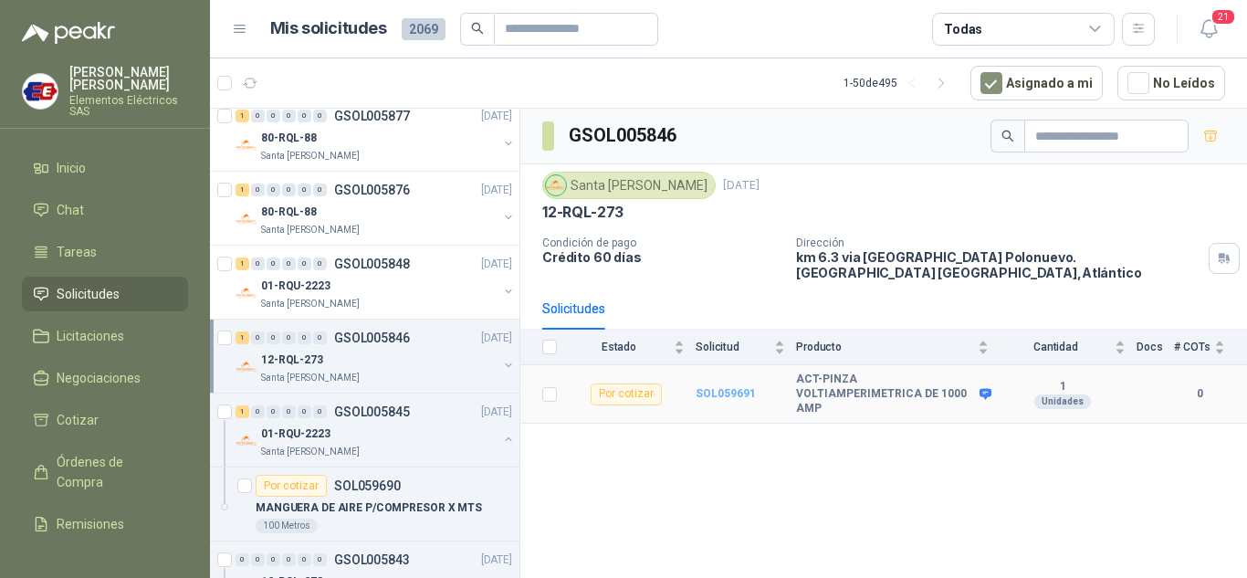
click at [721, 387] on b "SOL059691" at bounding box center [725, 393] width 60 height 13
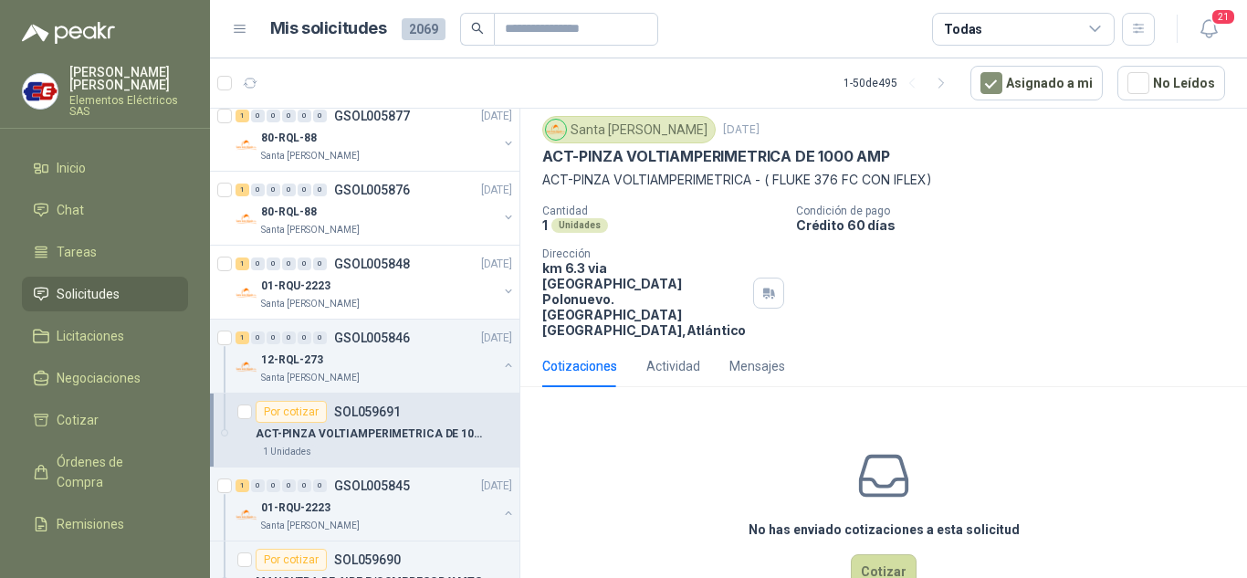
scroll to position [72, 0]
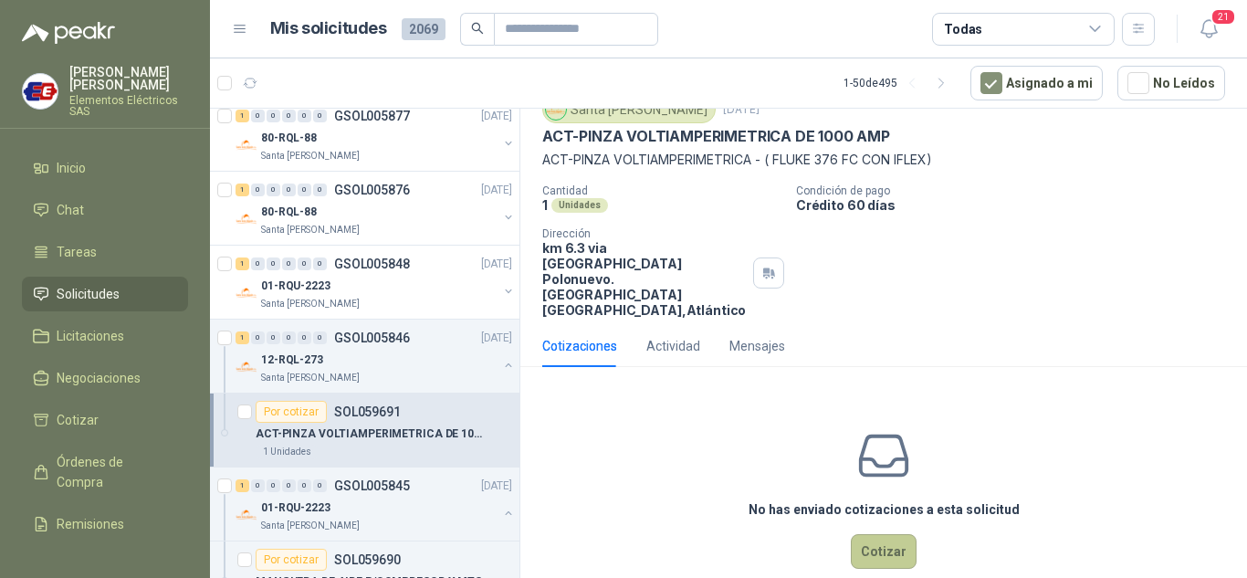
click at [872, 536] on button "Cotizar" at bounding box center [884, 551] width 66 height 35
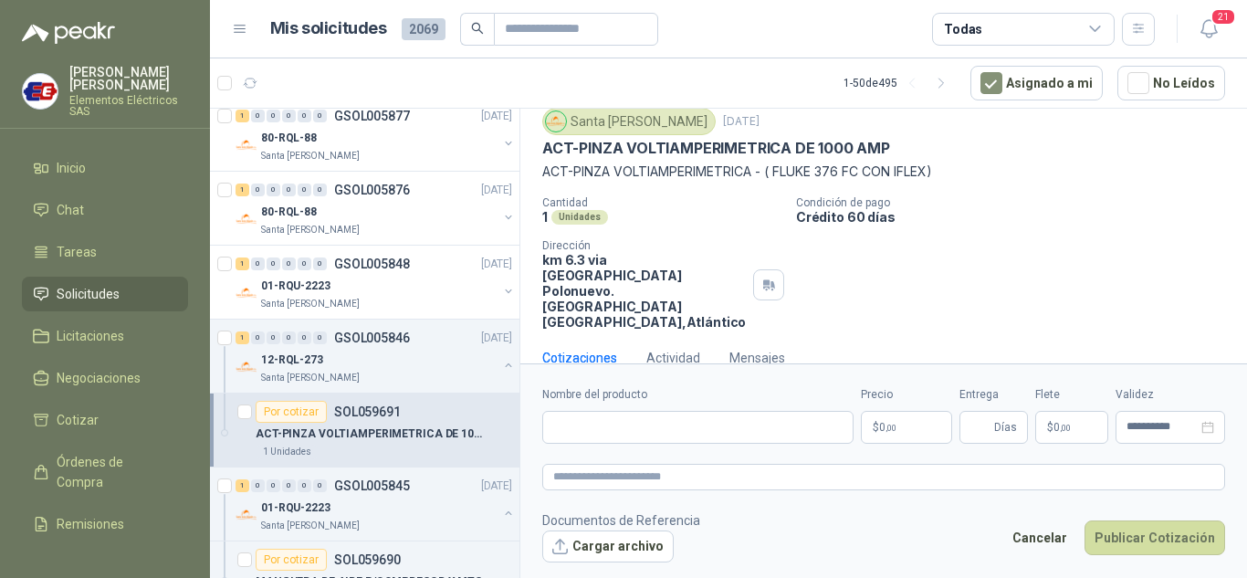
scroll to position [59, 0]
paste input "**********"
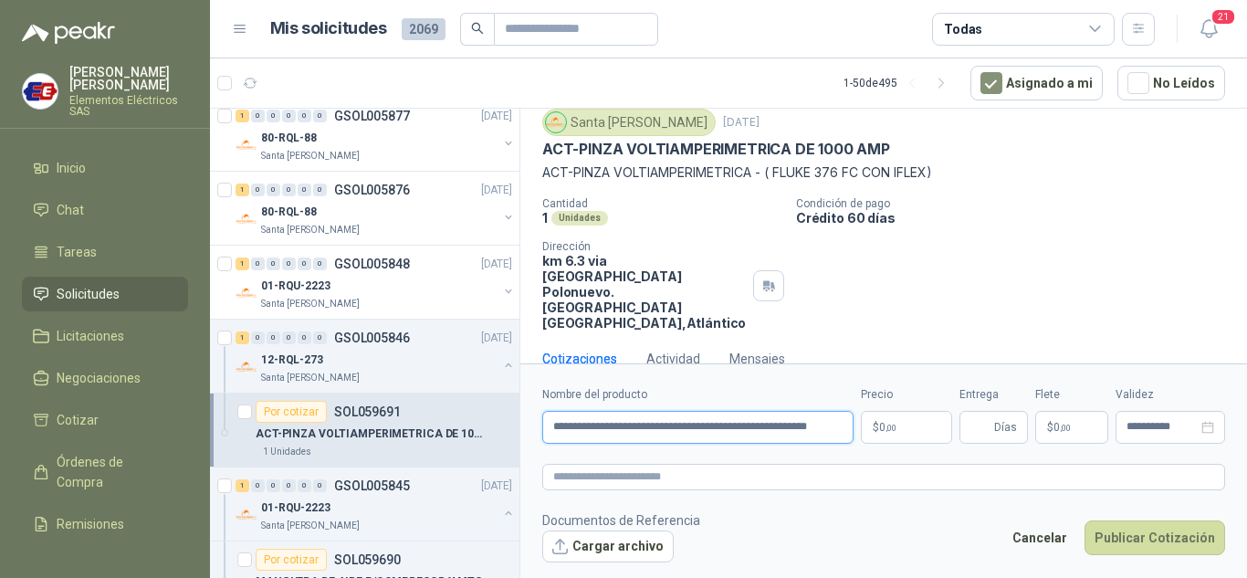
scroll to position [0, 25]
type input "**********"
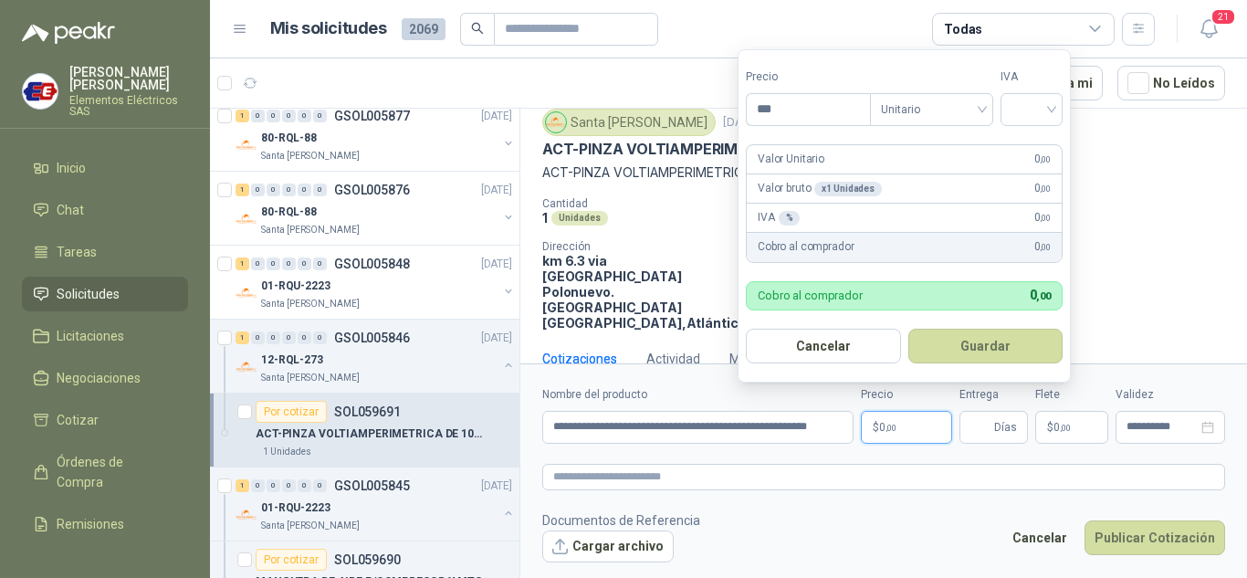
scroll to position [0, 0]
click at [887, 430] on span ",00" at bounding box center [890, 428] width 11 height 10
type input "**********"
click at [1047, 112] on input "search" at bounding box center [1031, 107] width 40 height 27
drag, startPoint x: 1034, startPoint y: 141, endPoint x: 1030, endPoint y: 242, distance: 101.4
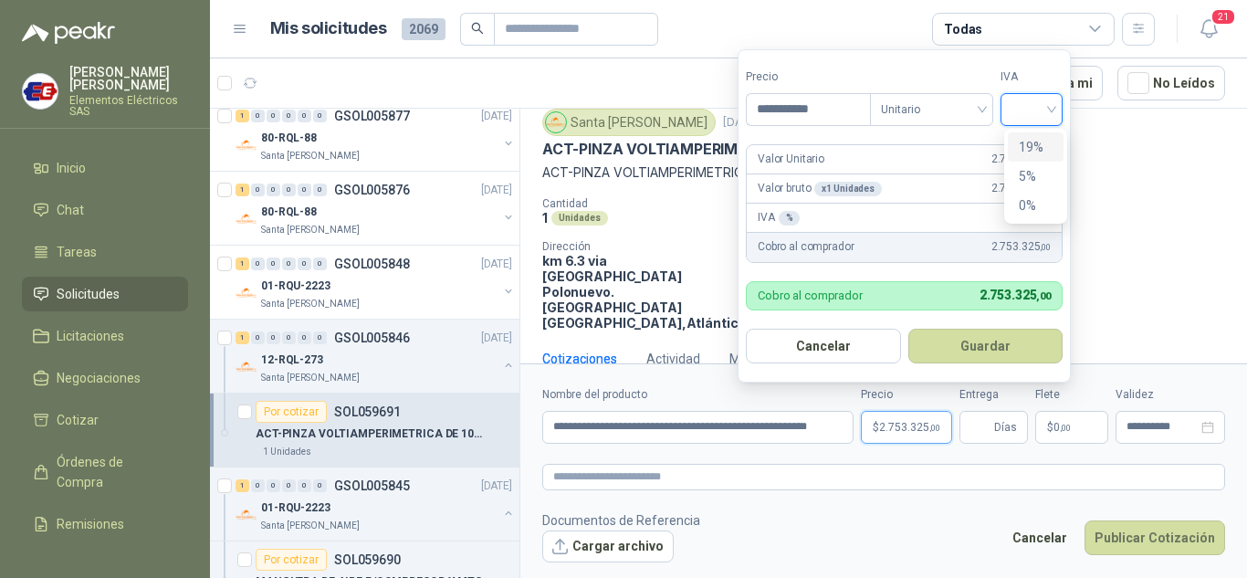
click at [1034, 144] on div "19%" at bounding box center [1036, 147] width 34 height 20
click at [985, 432] on input "Entrega" at bounding box center [980, 427] width 20 height 31
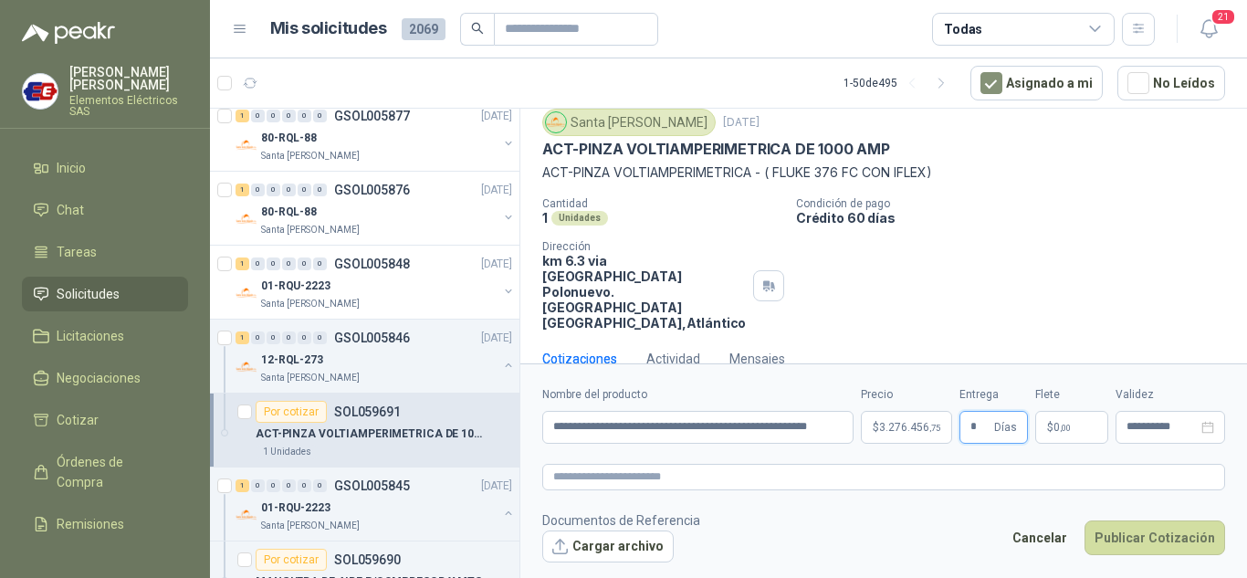
type input "*"
drag, startPoint x: 1019, startPoint y: 238, endPoint x: 1032, endPoint y: 298, distance: 61.8
click at [1020, 246] on div "Cantidad 1 Unidades Condición de pago Crédito 60 días Dirección km 6.3 via camp…" at bounding box center [883, 263] width 683 height 133
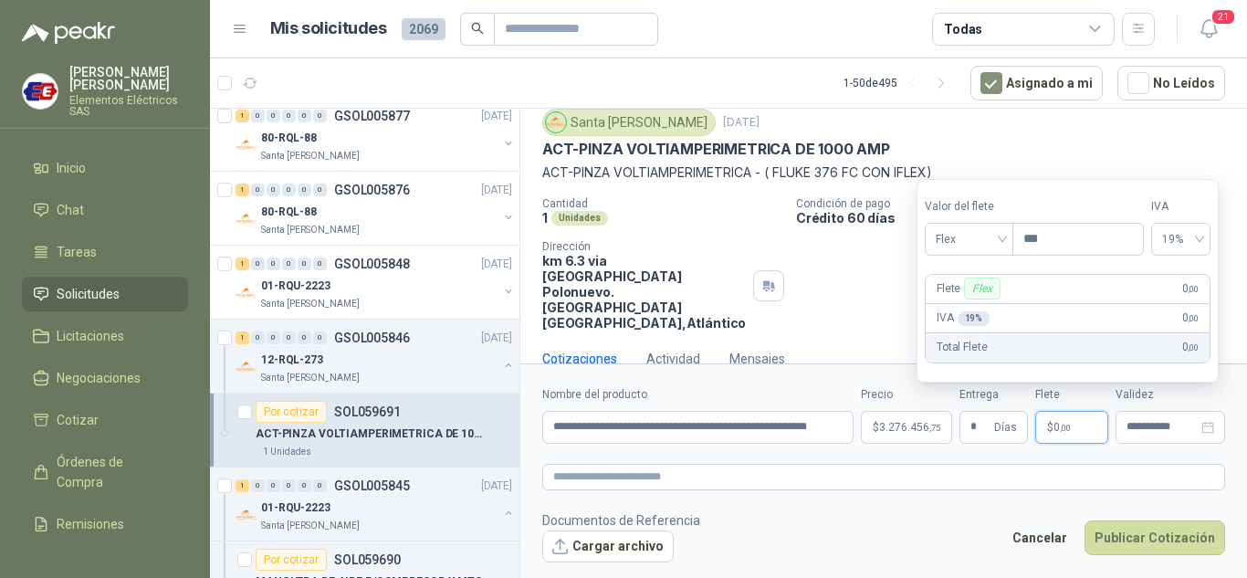
click at [1065, 418] on p "$ 0 ,00" at bounding box center [1071, 427] width 73 height 33
drag, startPoint x: 1001, startPoint y: 230, endPoint x: 994, endPoint y: 273, distance: 43.5
click at [1001, 229] on span "Flex" at bounding box center [969, 238] width 67 height 27
drag, startPoint x: 960, startPoint y: 306, endPoint x: 971, endPoint y: 330, distance: 27.0
click at [960, 308] on div "Incluido" at bounding box center [970, 307] width 63 height 20
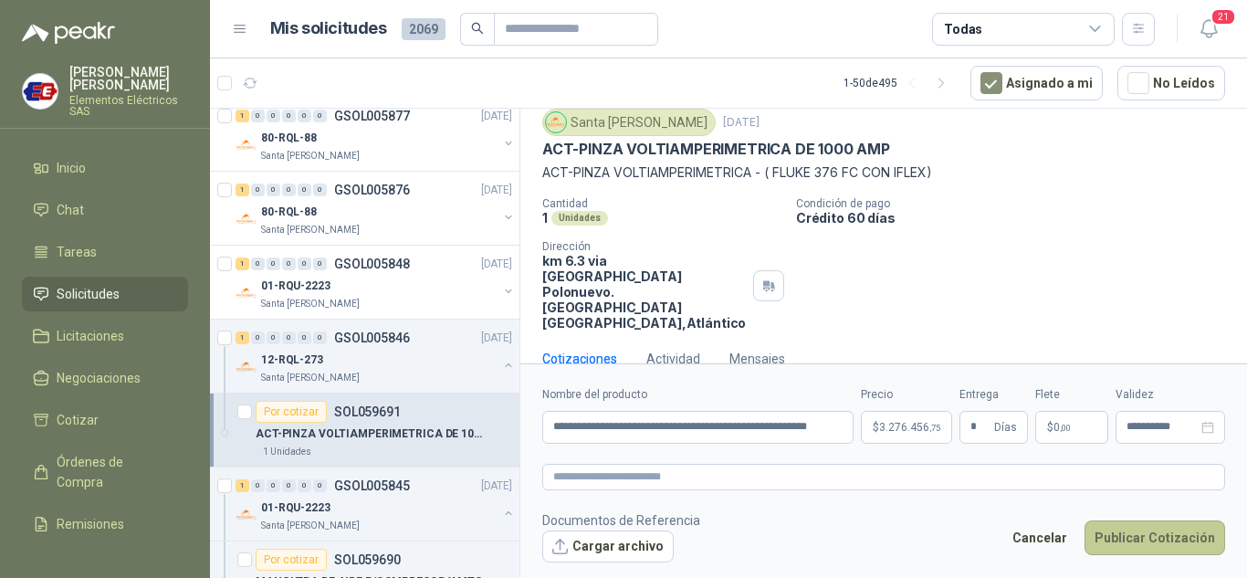
click at [1146, 533] on button "Publicar Cotización" at bounding box center [1154, 537] width 141 height 35
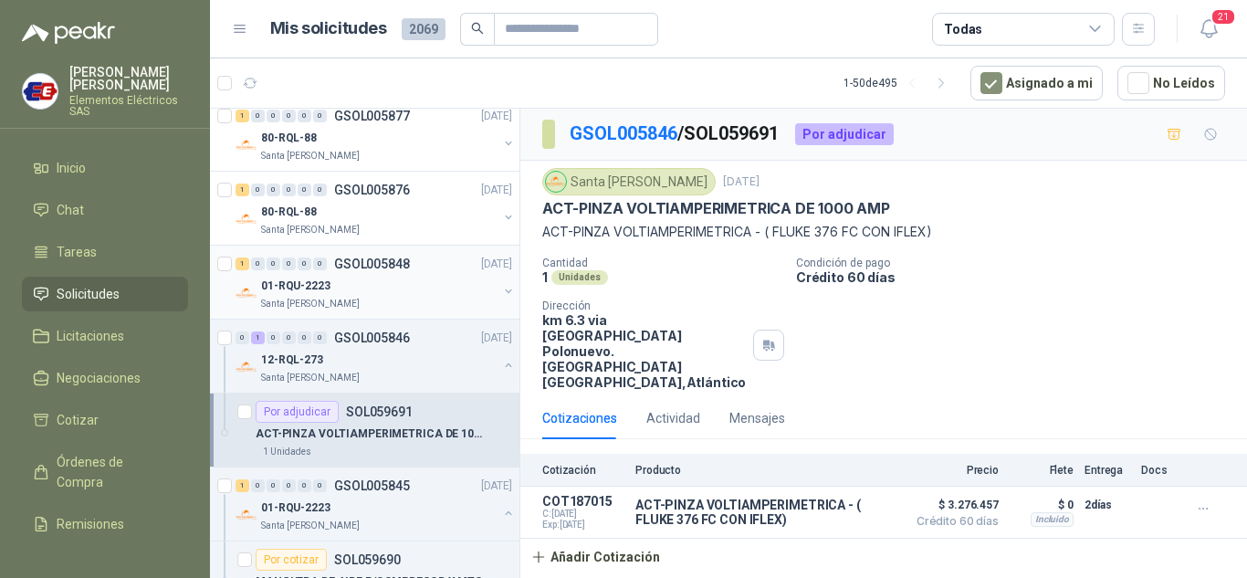
click at [319, 285] on p "01-RQU-2223" at bounding box center [295, 285] width 69 height 17
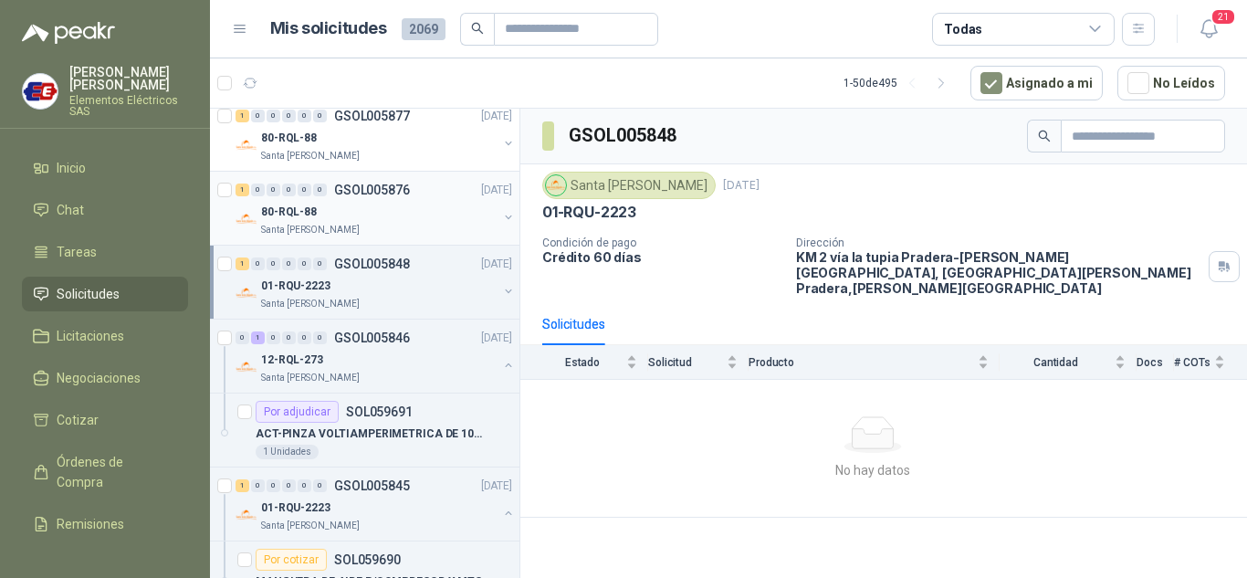
click at [278, 214] on p "80-RQL-88" at bounding box center [289, 212] width 56 height 17
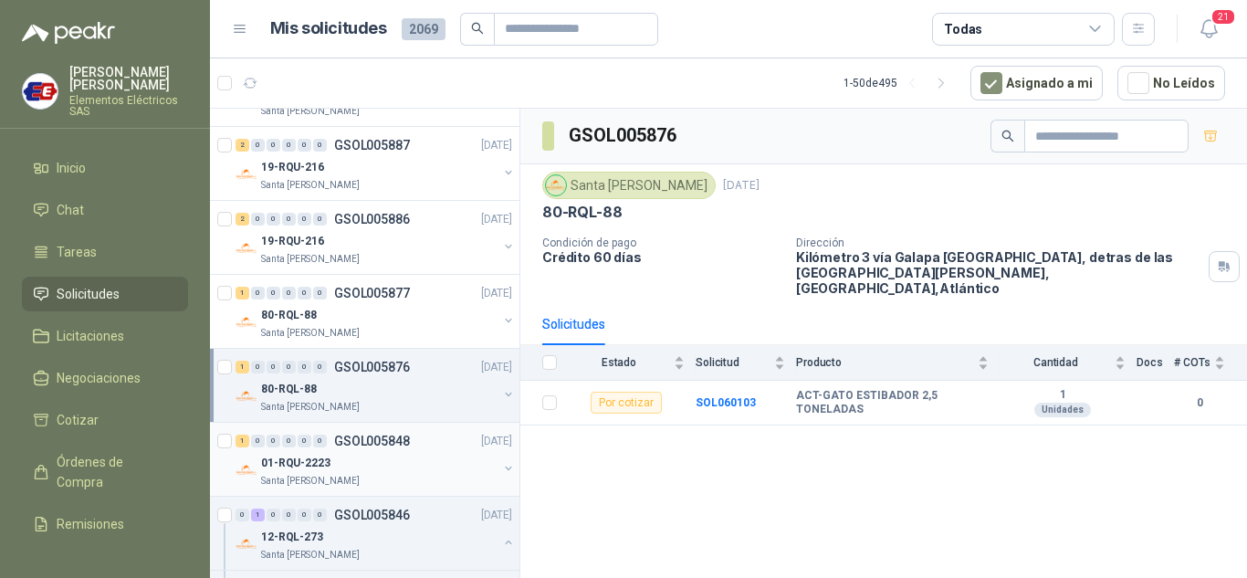
scroll to position [365, 0]
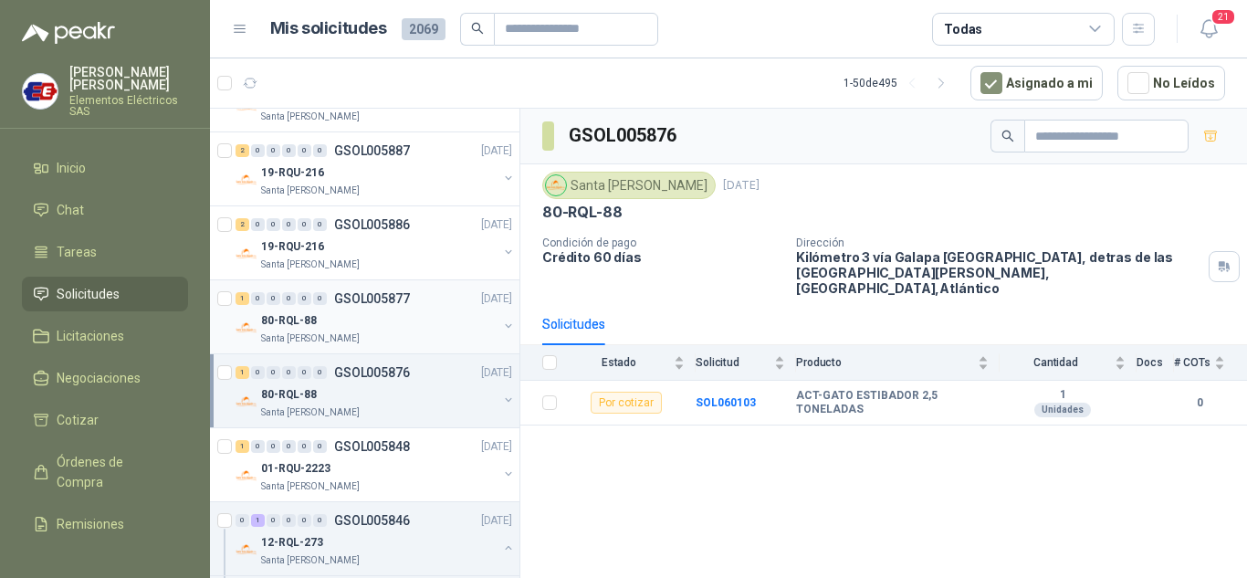
click at [307, 313] on p "80-RQL-88" at bounding box center [289, 320] width 56 height 17
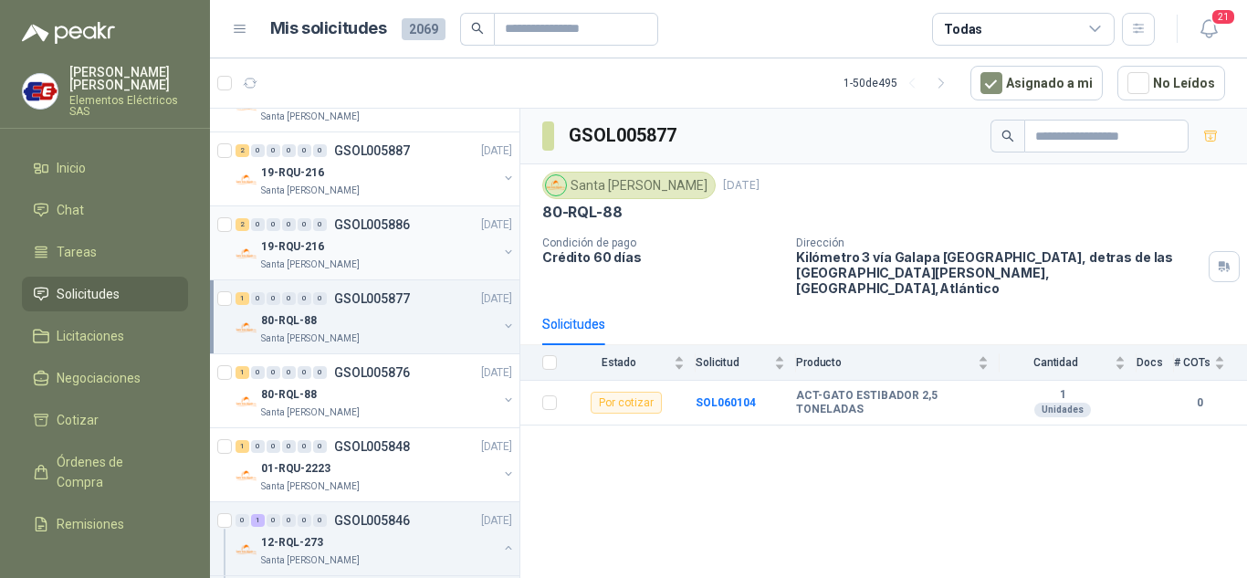
click at [285, 229] on div "0" at bounding box center [289, 224] width 14 height 13
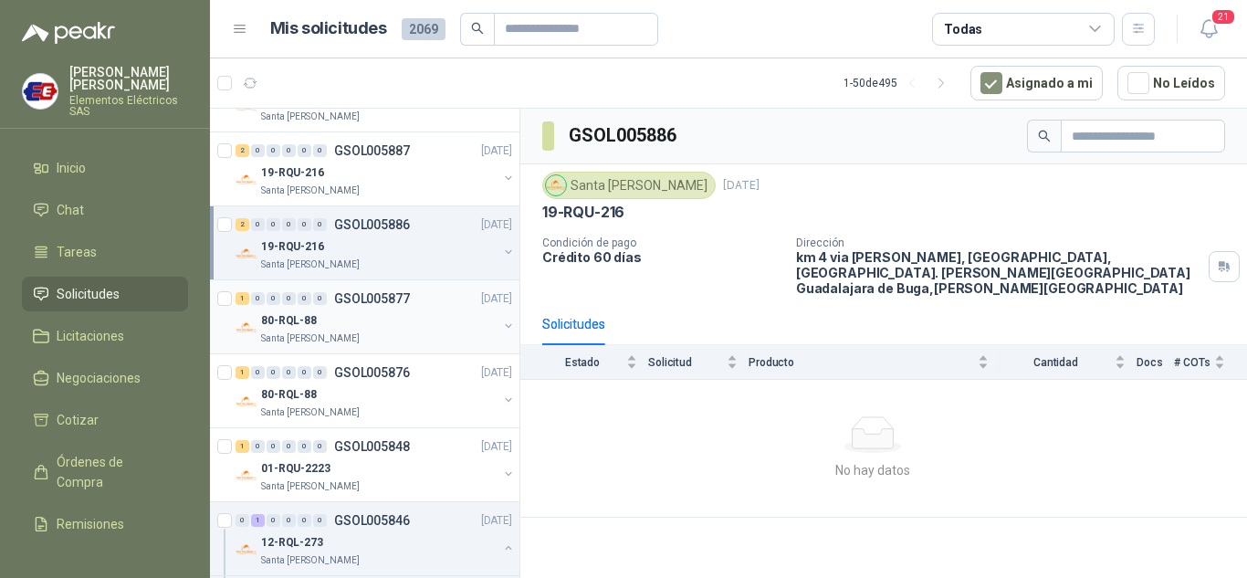
scroll to position [274, 0]
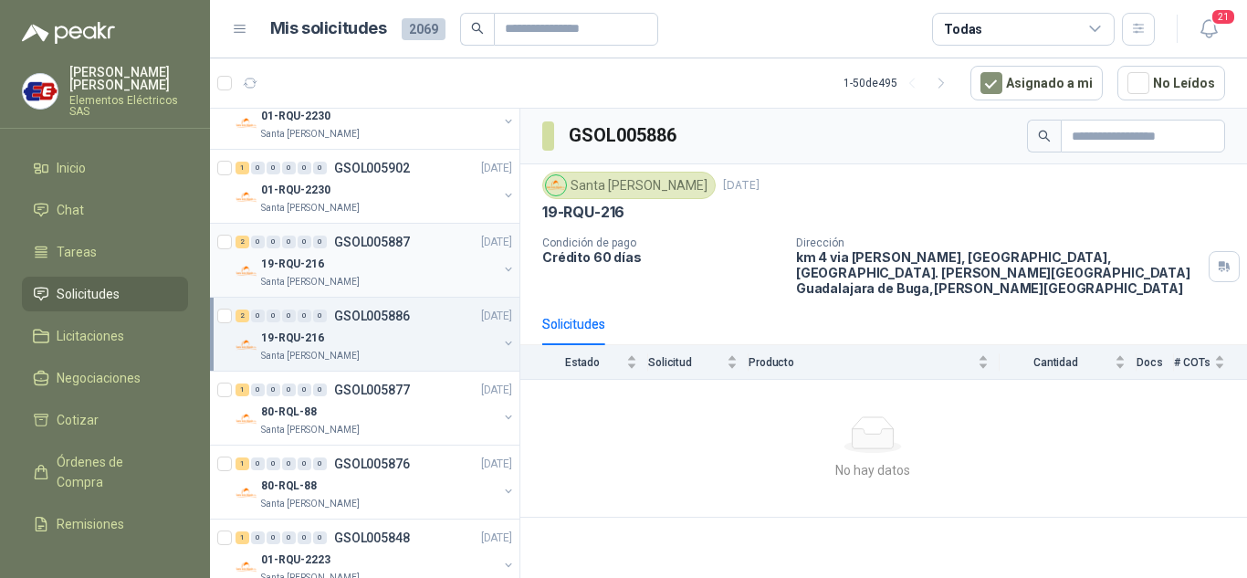
click at [292, 254] on div "19-RQU-216" at bounding box center [379, 264] width 236 height 22
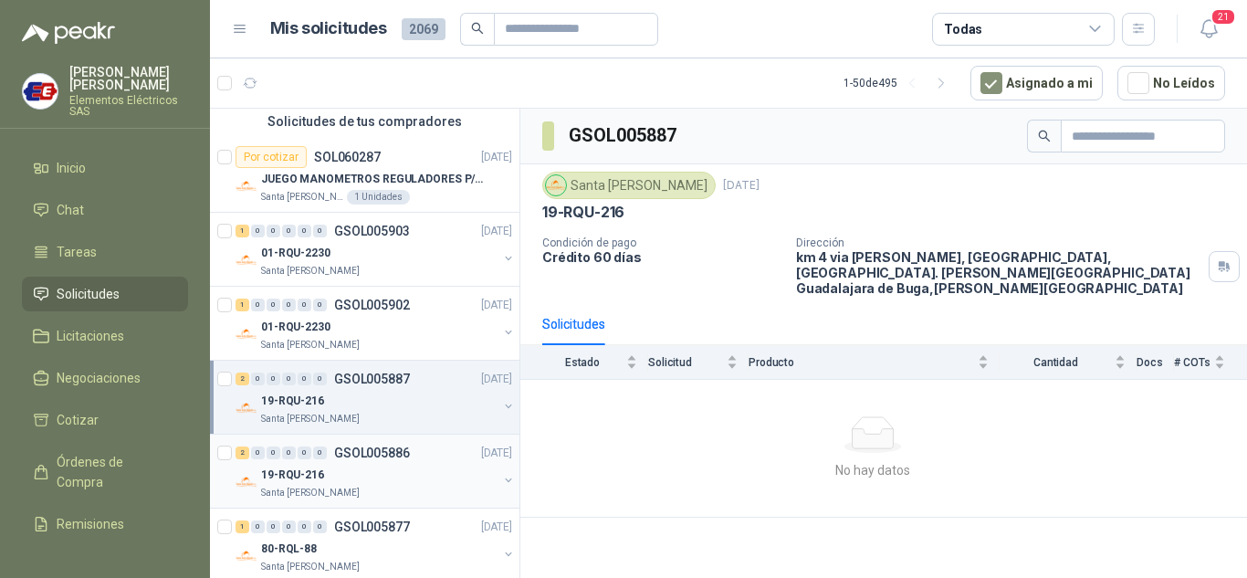
scroll to position [91, 0]
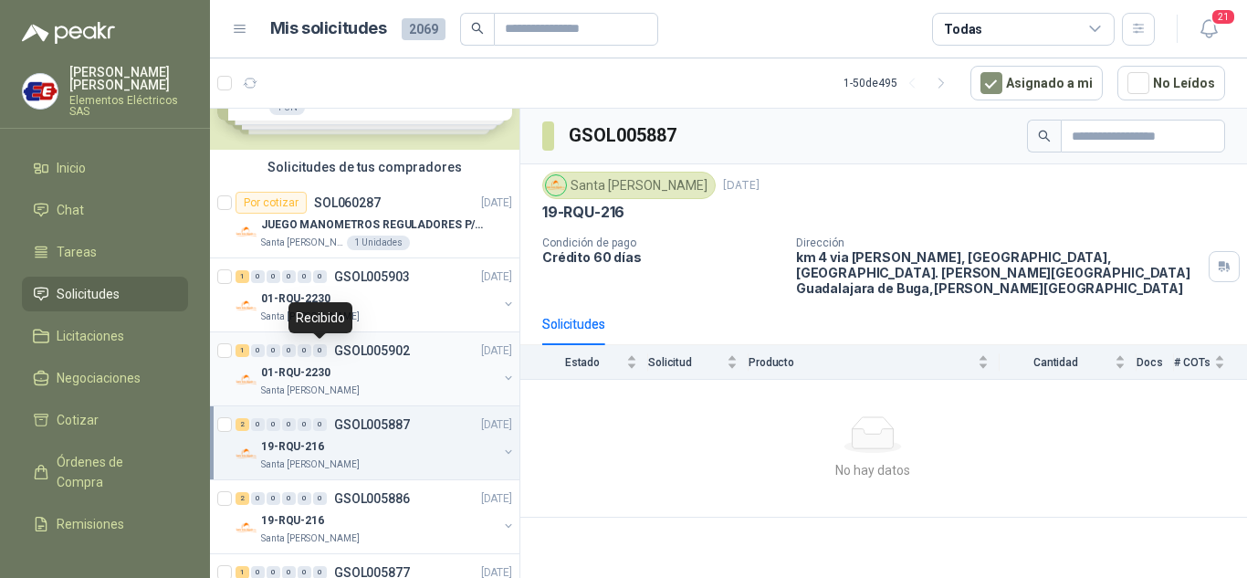
click at [314, 349] on div "0" at bounding box center [320, 350] width 14 height 13
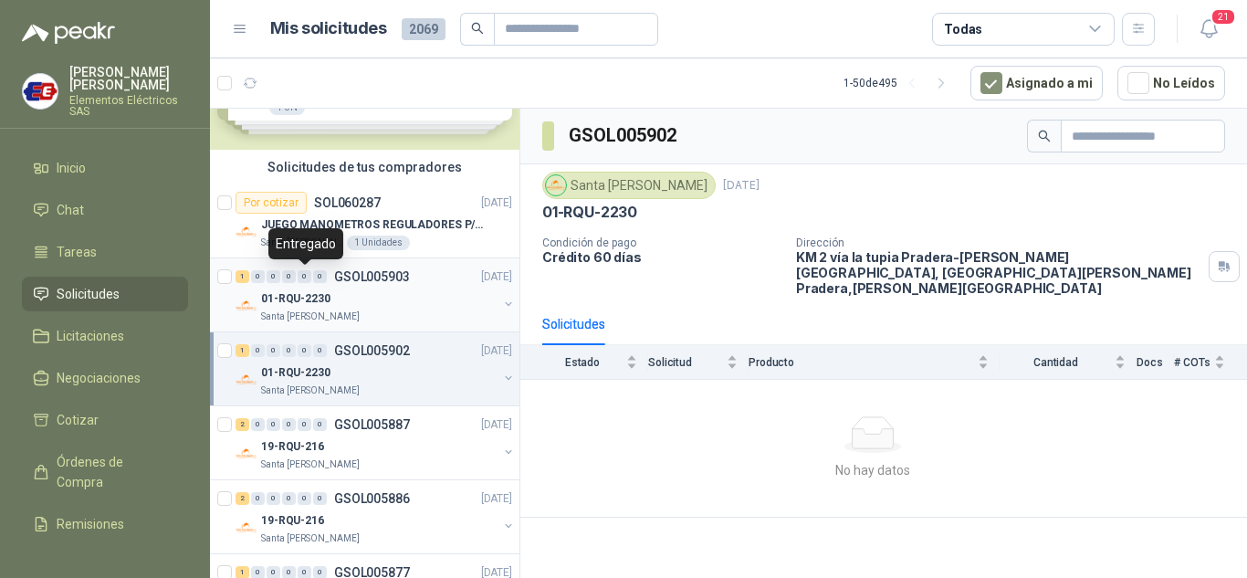
click at [308, 278] on div "0" at bounding box center [305, 276] width 14 height 13
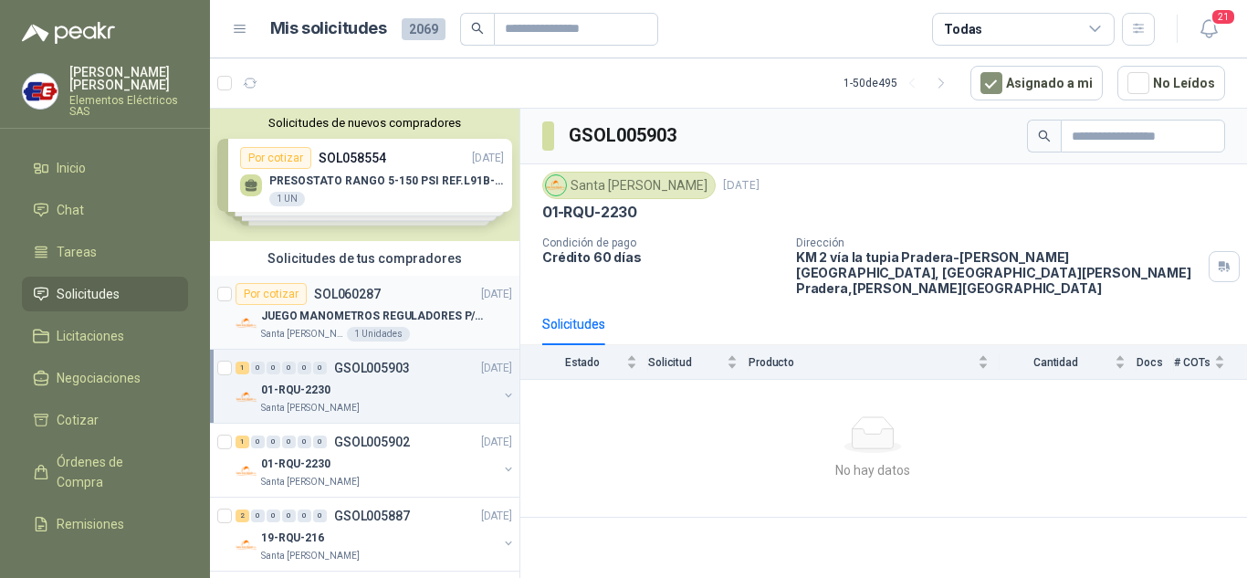
click at [275, 308] on p "JUEGO MANOMETROS REGULADORES P/OXIGENO" at bounding box center [374, 316] width 227 height 17
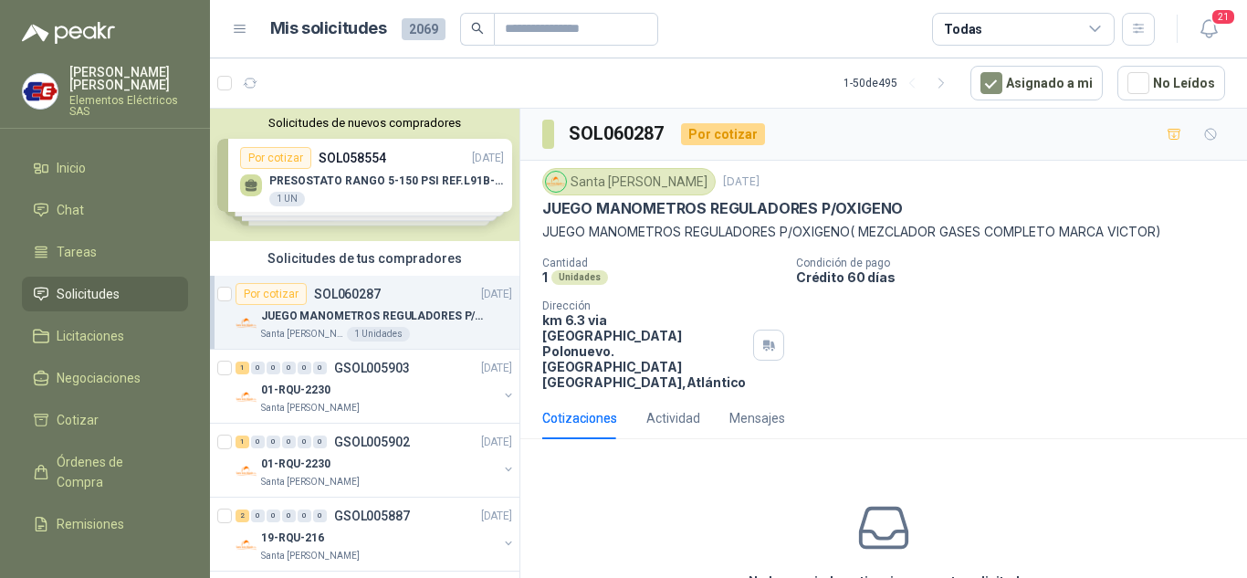
click at [320, 174] on div "Solicitudes de nuevos compradores Por cotizar SOL058554 [DATE] PRESOSTATO RANGO…" at bounding box center [364, 175] width 309 height 132
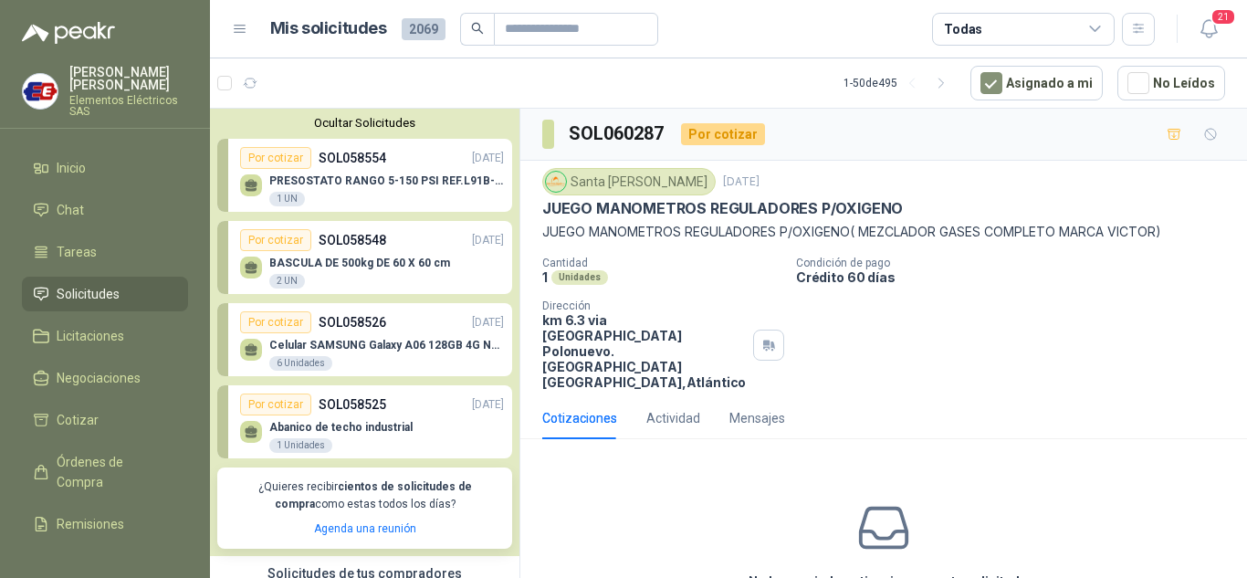
click at [75, 290] on span "Solicitudes" at bounding box center [88, 294] width 63 height 20
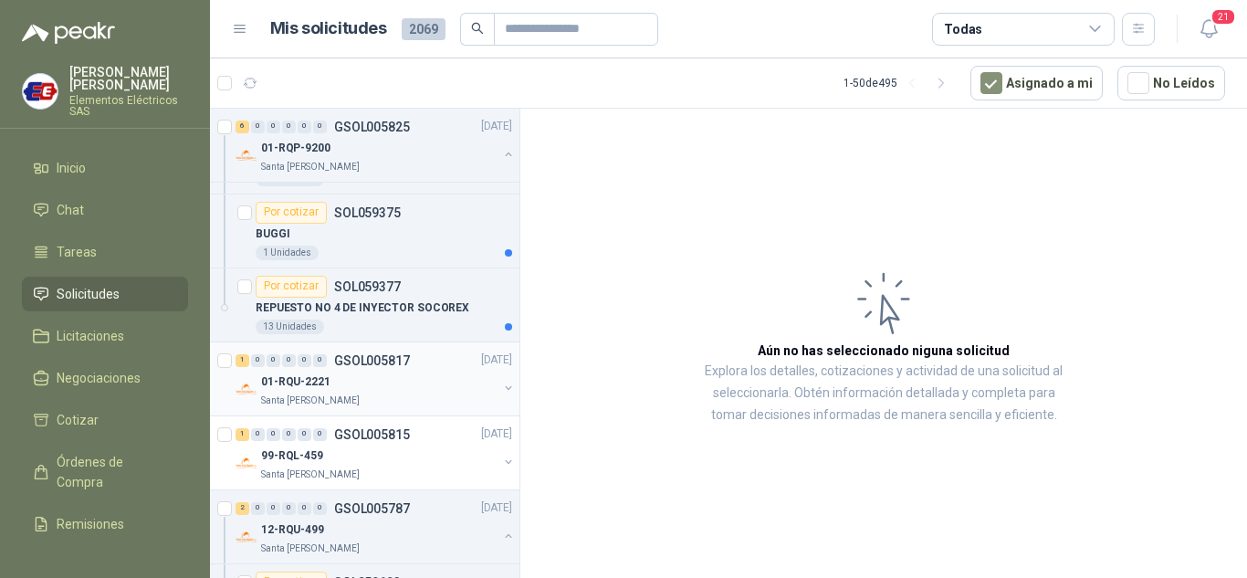
scroll to position [1917, 0]
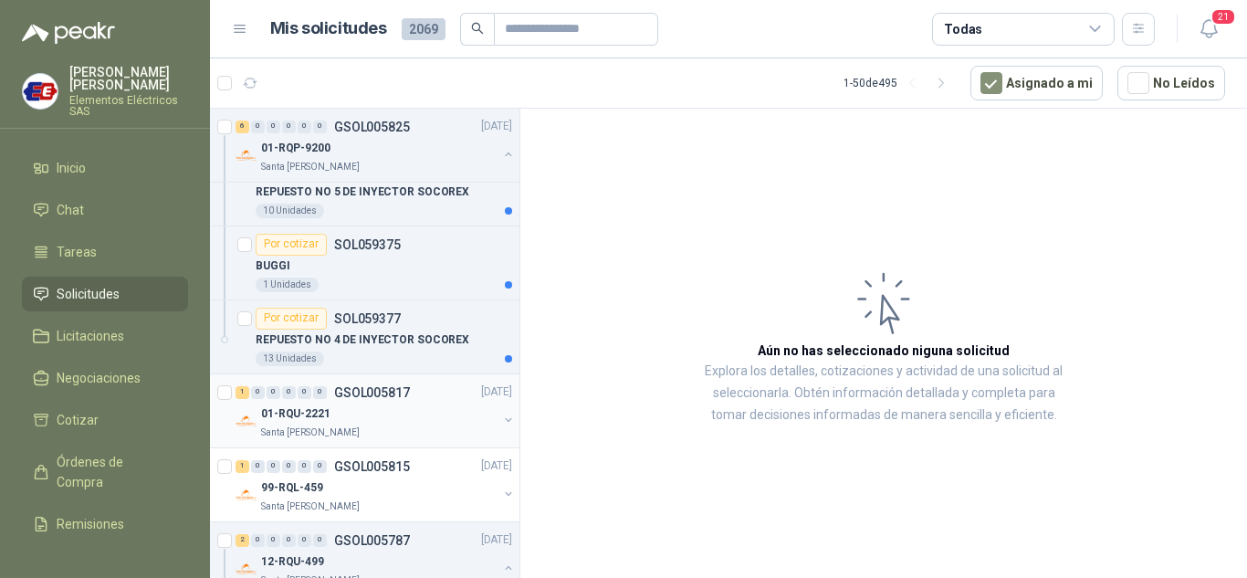
click at [312, 417] on p "01-RQU-2221" at bounding box center [295, 413] width 69 height 17
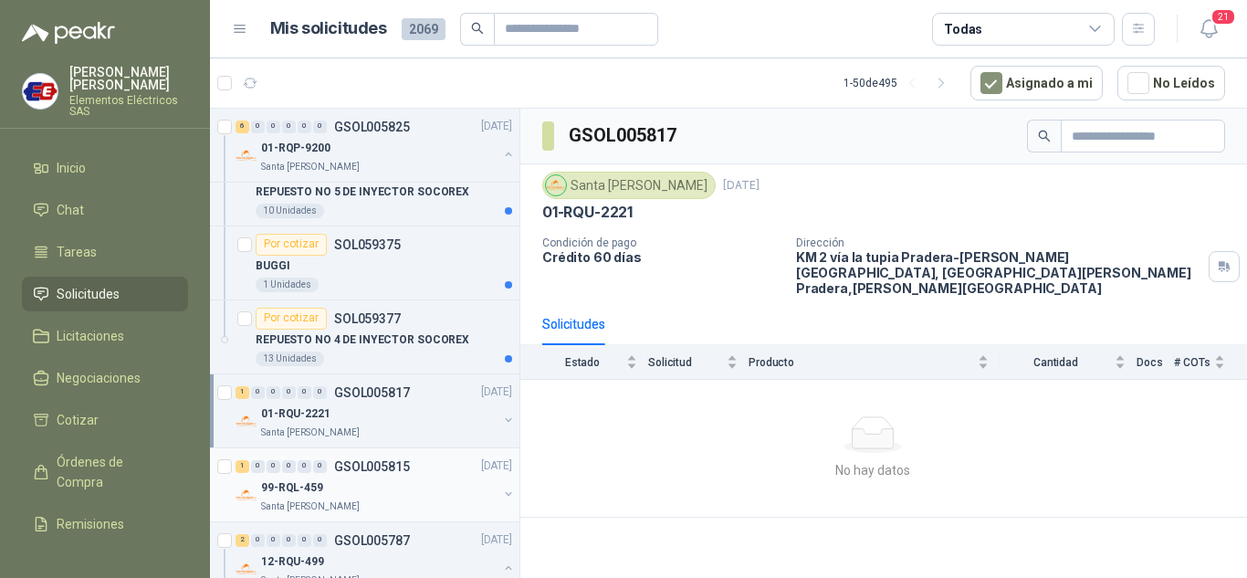
click at [284, 491] on p "99-RQL-459" at bounding box center [292, 487] width 62 height 17
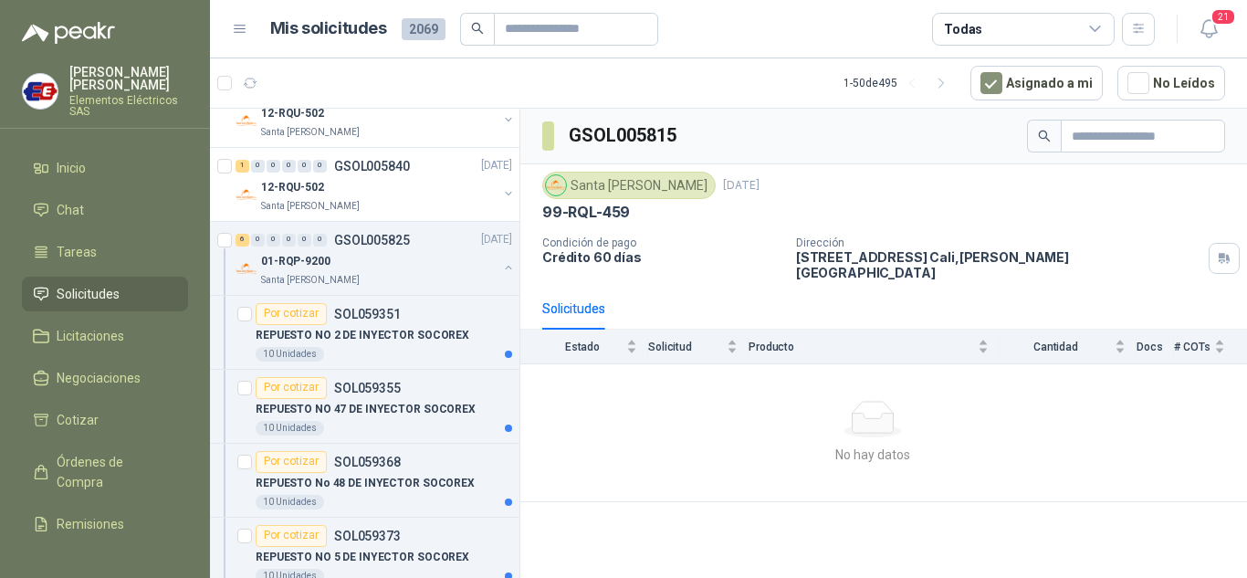
scroll to position [1460, 0]
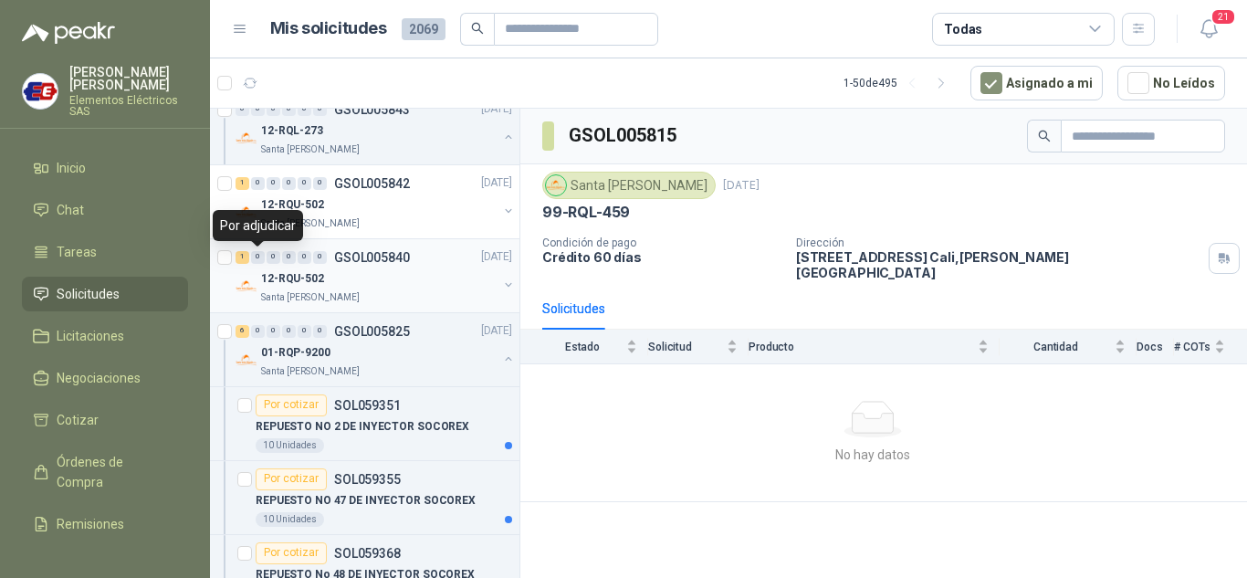
click at [254, 259] on div "0" at bounding box center [258, 257] width 14 height 13
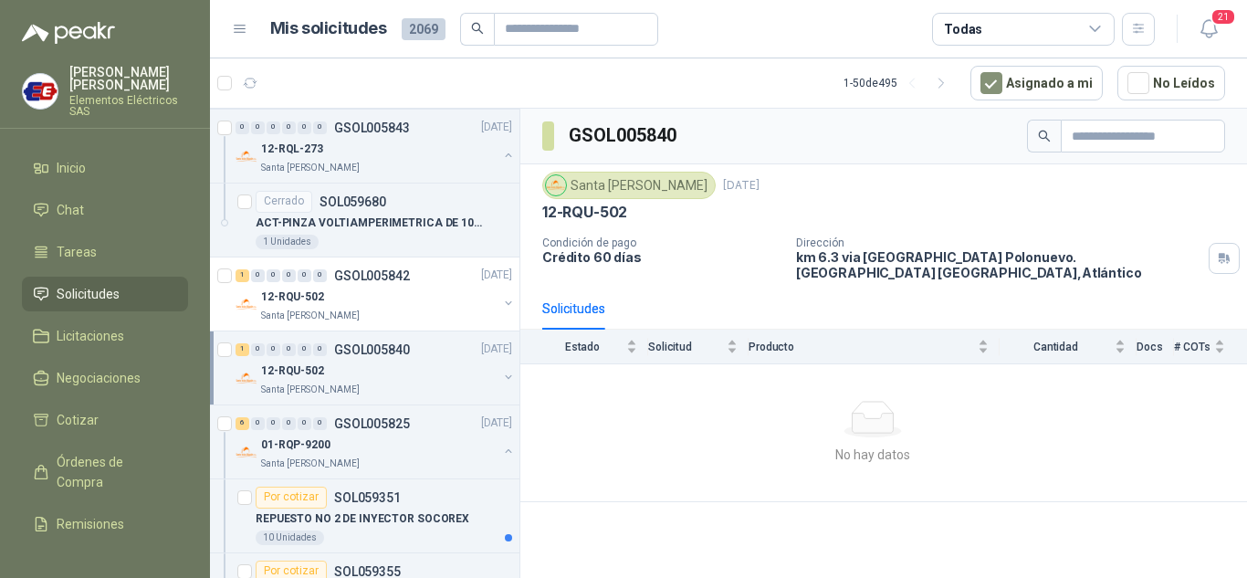
scroll to position [1278, 0]
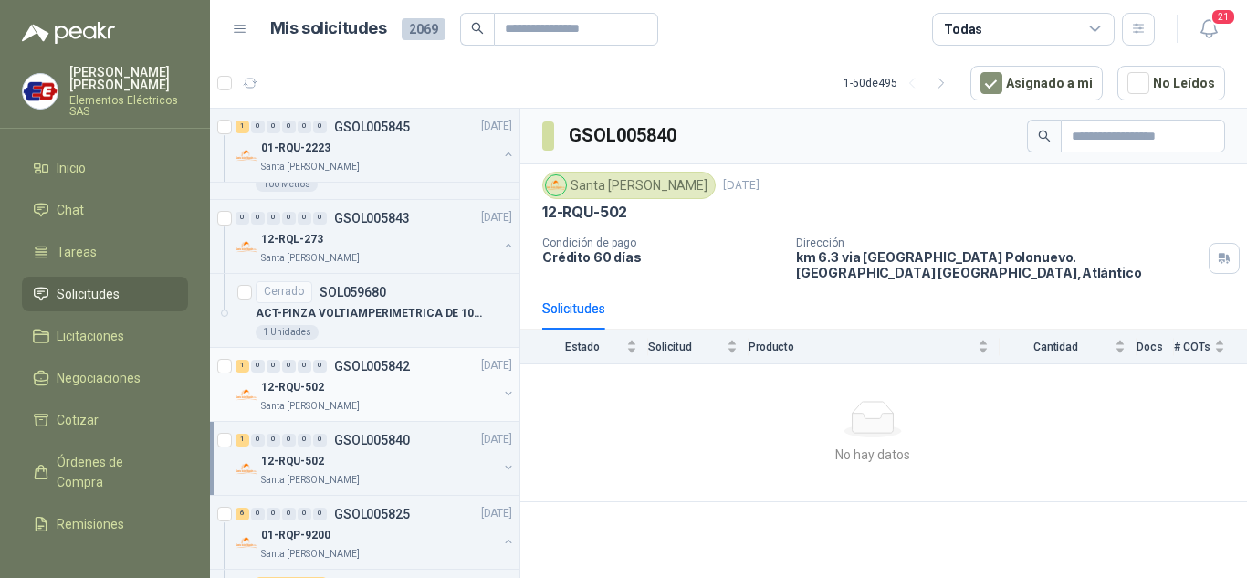
click at [270, 379] on div "12-RQU-502" at bounding box center [379, 388] width 236 height 22
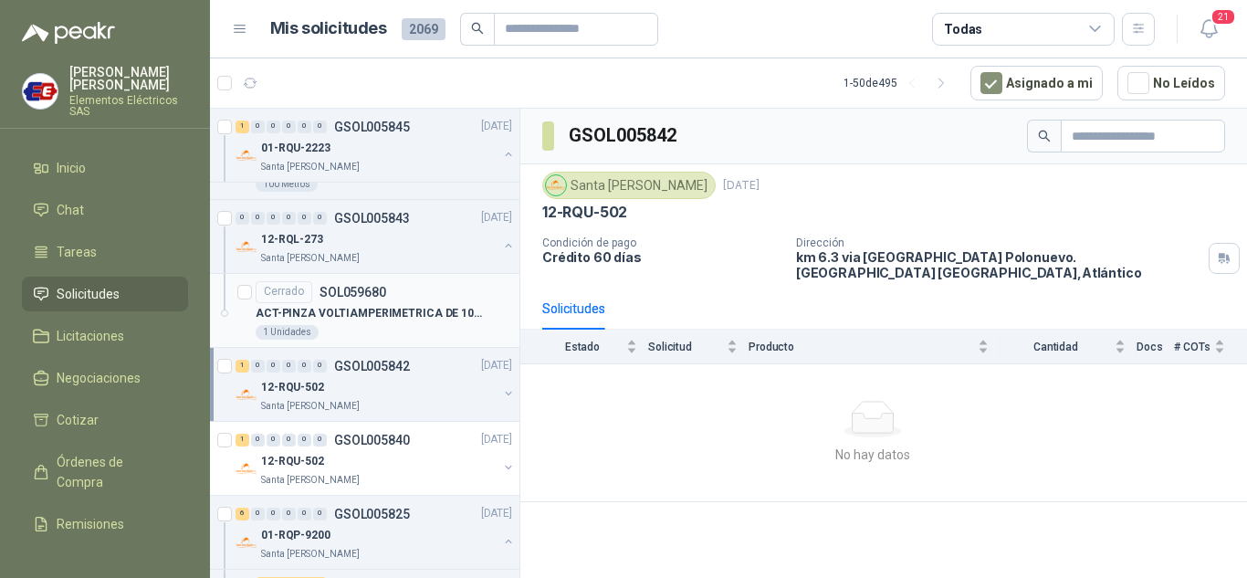
click at [281, 296] on div "Cerrado" at bounding box center [284, 292] width 57 height 22
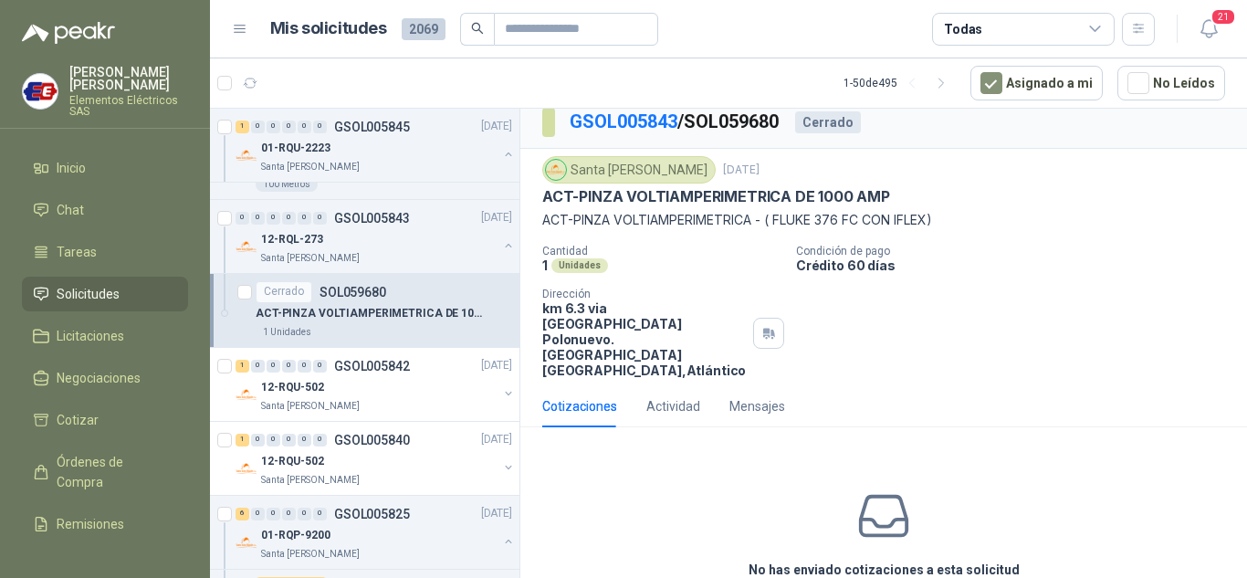
scroll to position [22, 0]
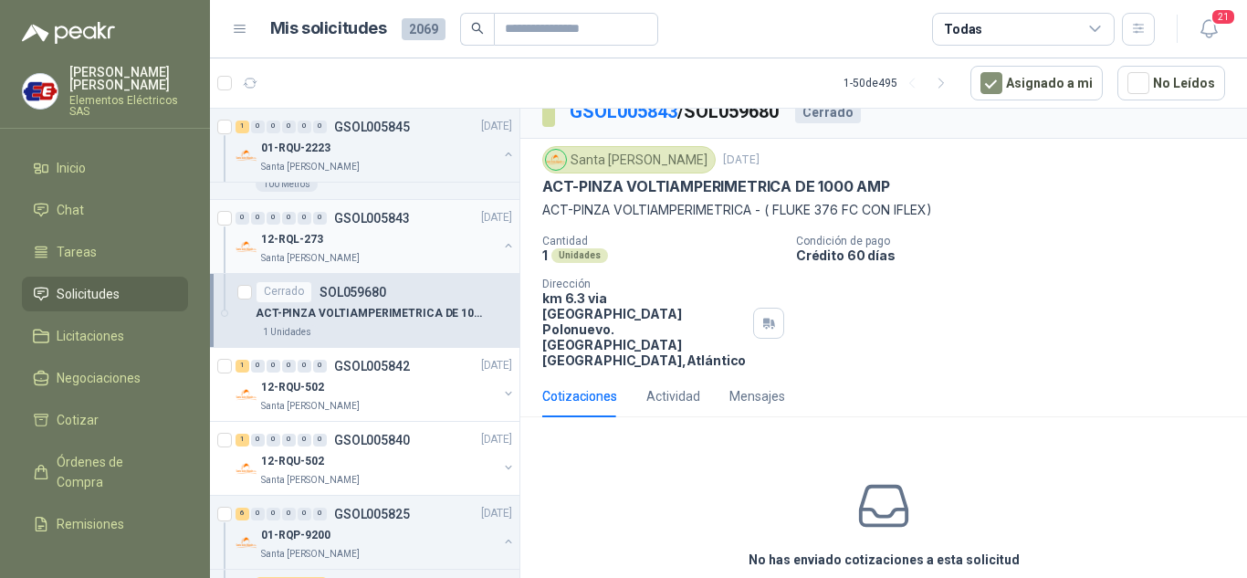
click at [287, 232] on p "12-RQL-273" at bounding box center [292, 239] width 62 height 17
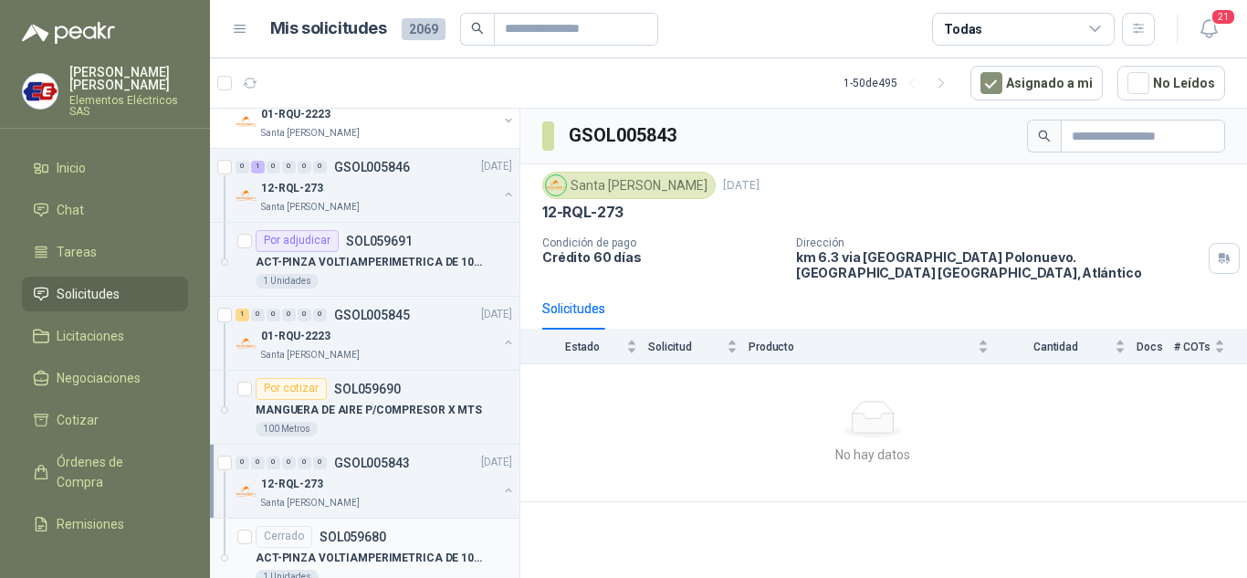
scroll to position [1004, 0]
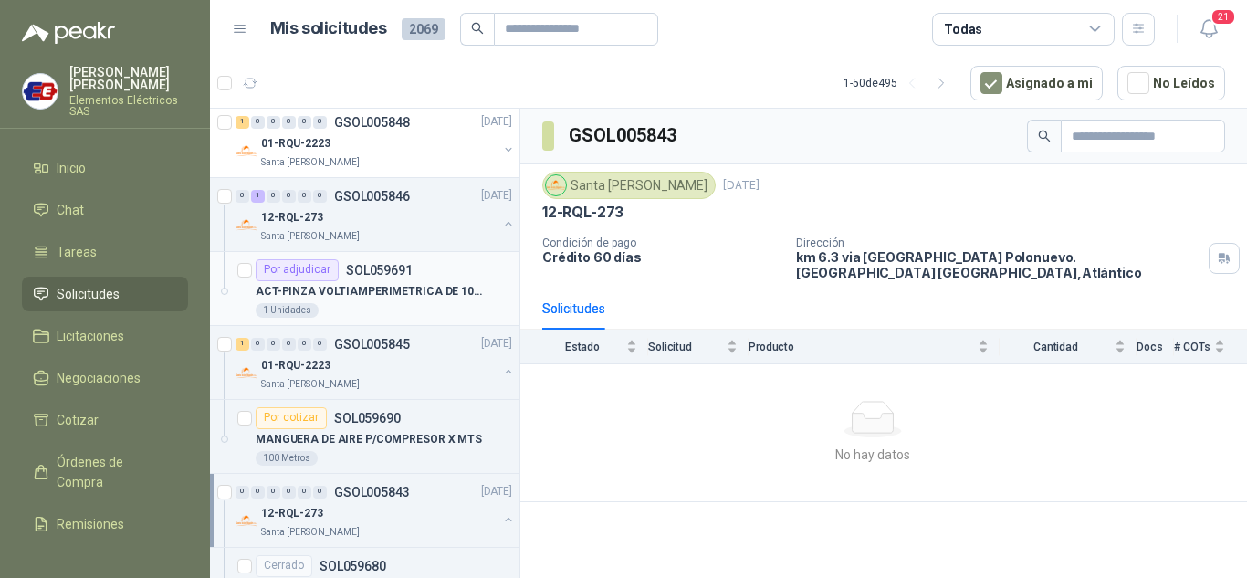
click at [290, 267] on div "Por adjudicar" at bounding box center [297, 270] width 83 height 22
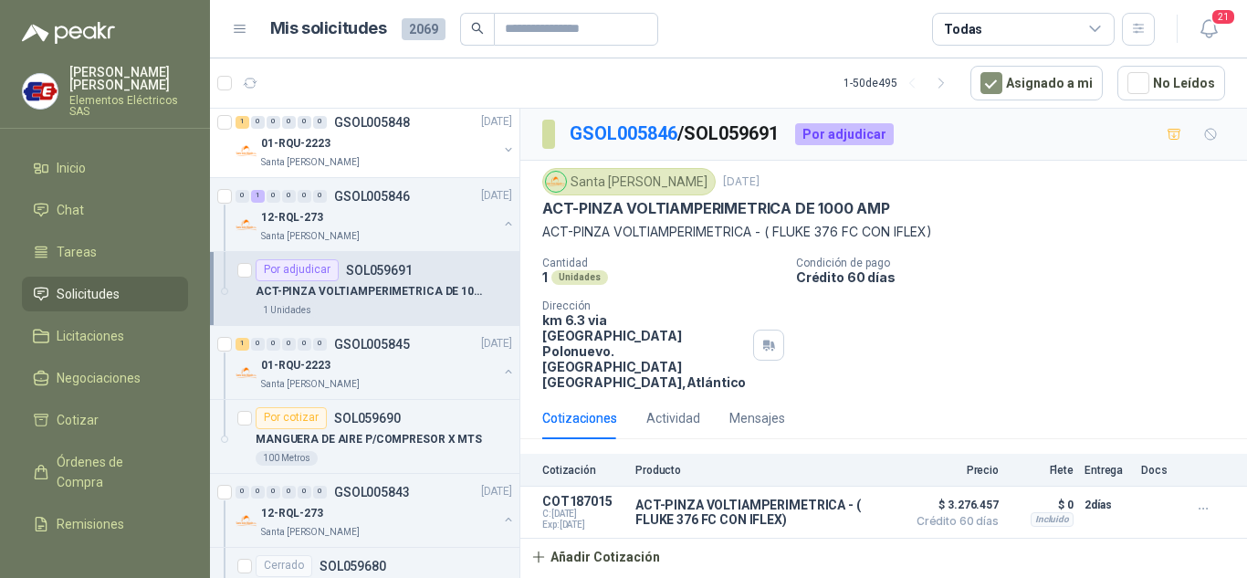
scroll to position [913, 0]
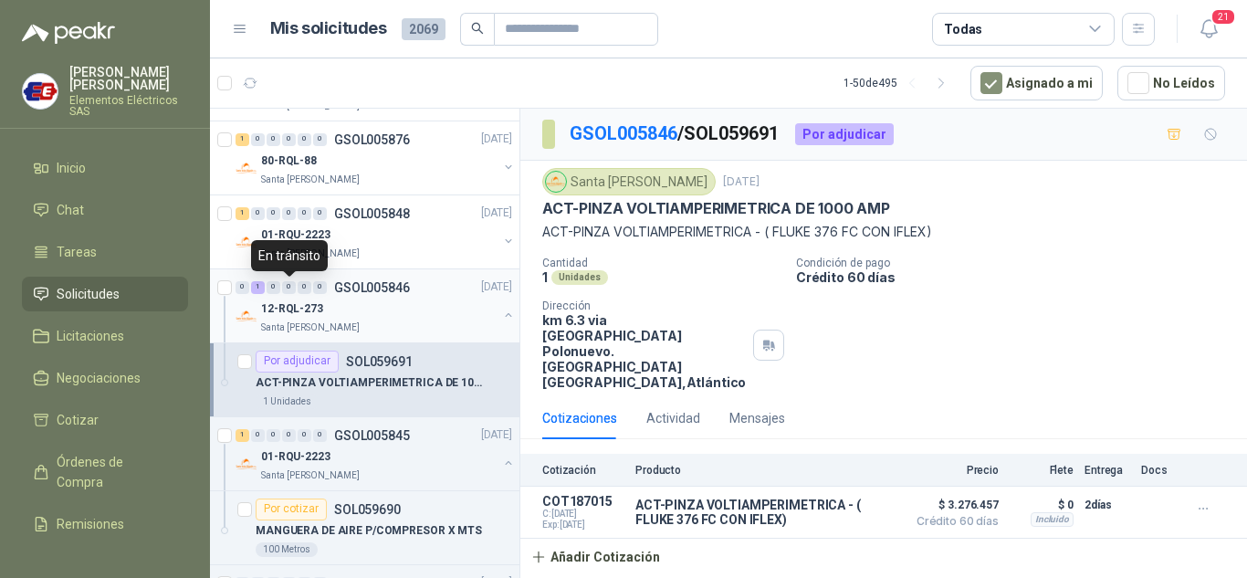
click at [286, 293] on div "0" at bounding box center [289, 287] width 14 height 13
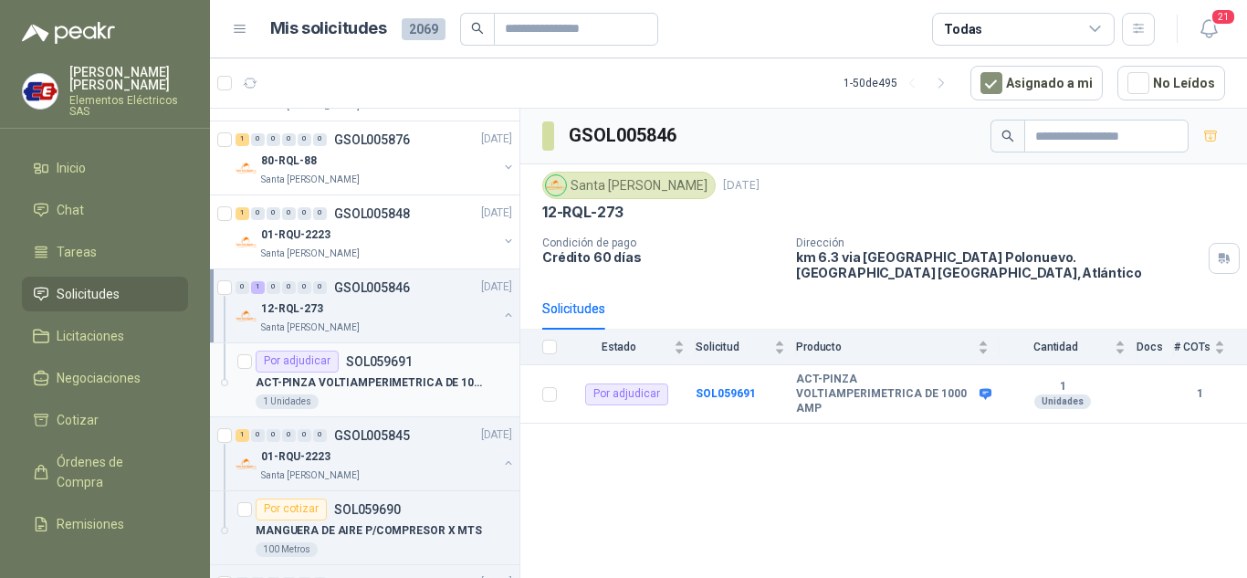
click at [297, 379] on p "ACT-PINZA VOLTIAMPERIMETRICA DE 1000 AMP" at bounding box center [369, 382] width 227 height 17
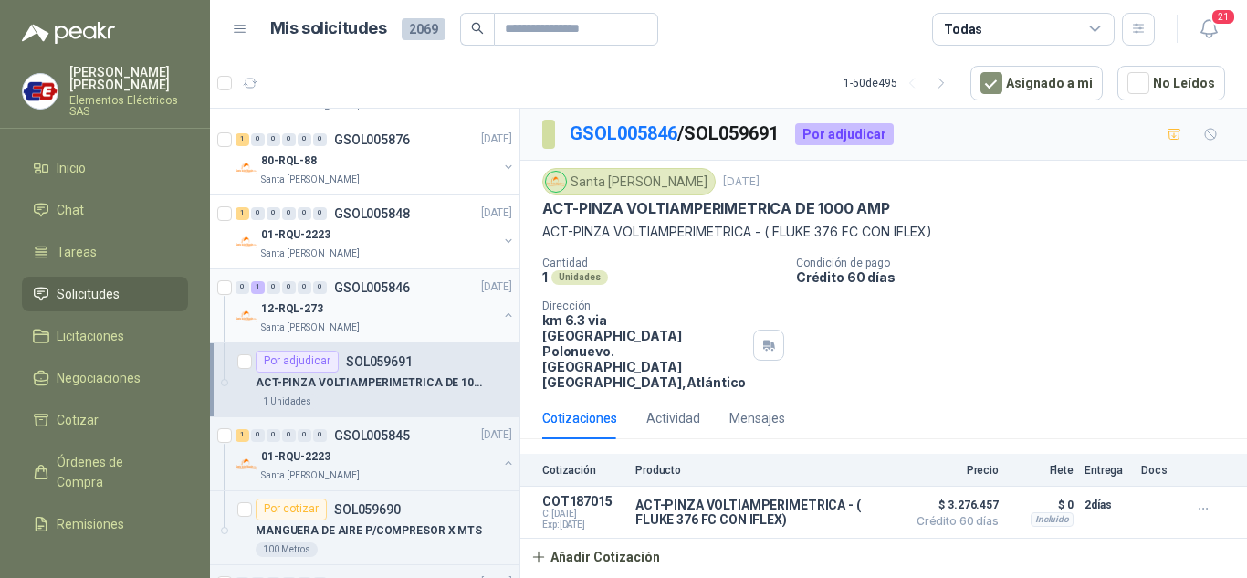
click at [298, 295] on div "0 1 0 0 0 0 GSOL005846 [DATE]" at bounding box center [375, 288] width 280 height 22
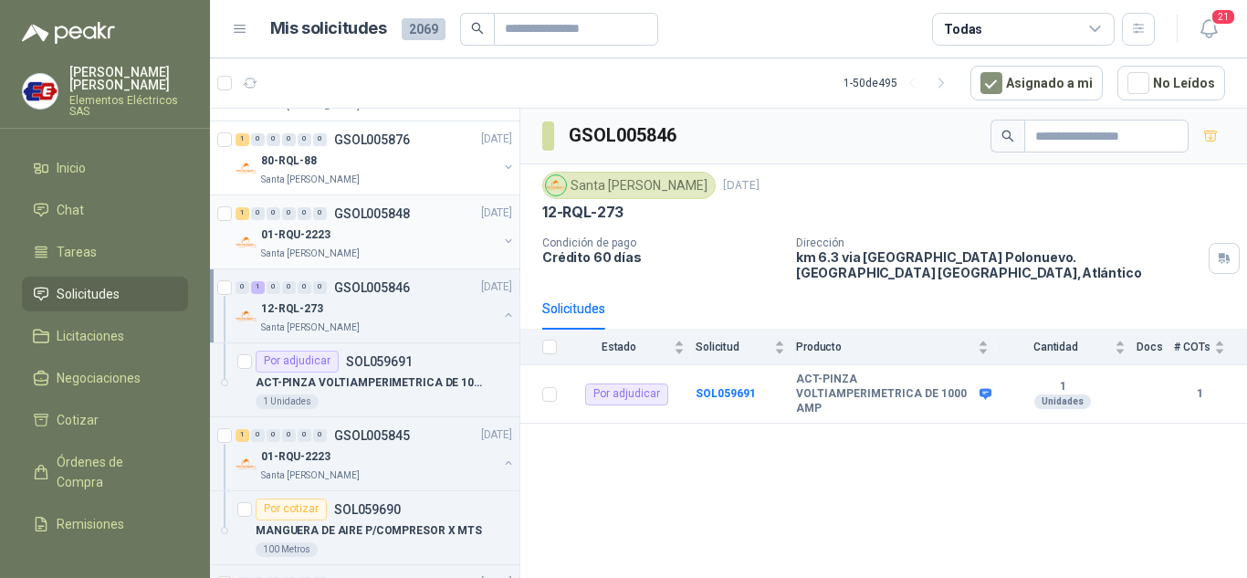
click at [312, 226] on div "01-RQU-2223" at bounding box center [379, 236] width 236 height 22
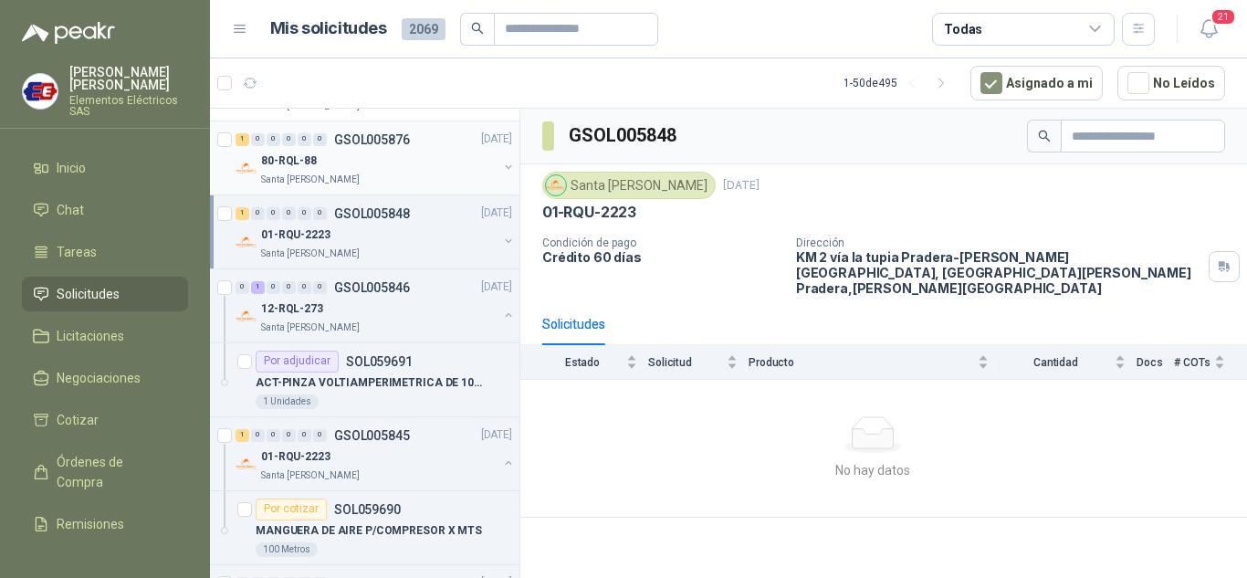
click at [303, 169] on p "80-RQL-88" at bounding box center [289, 160] width 56 height 17
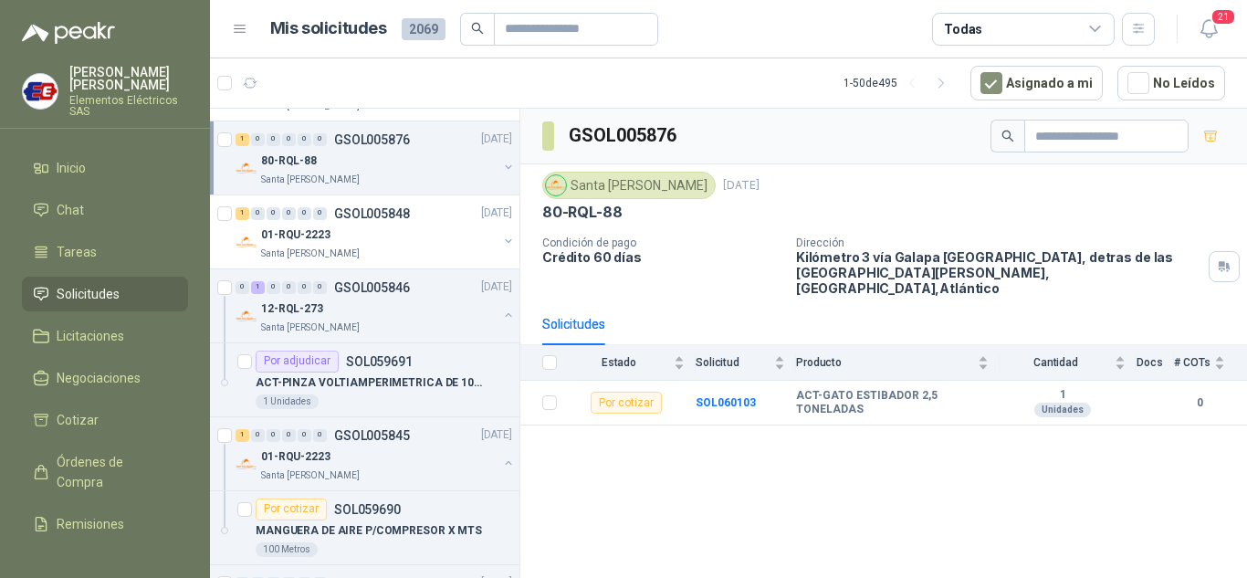
scroll to position [821, 0]
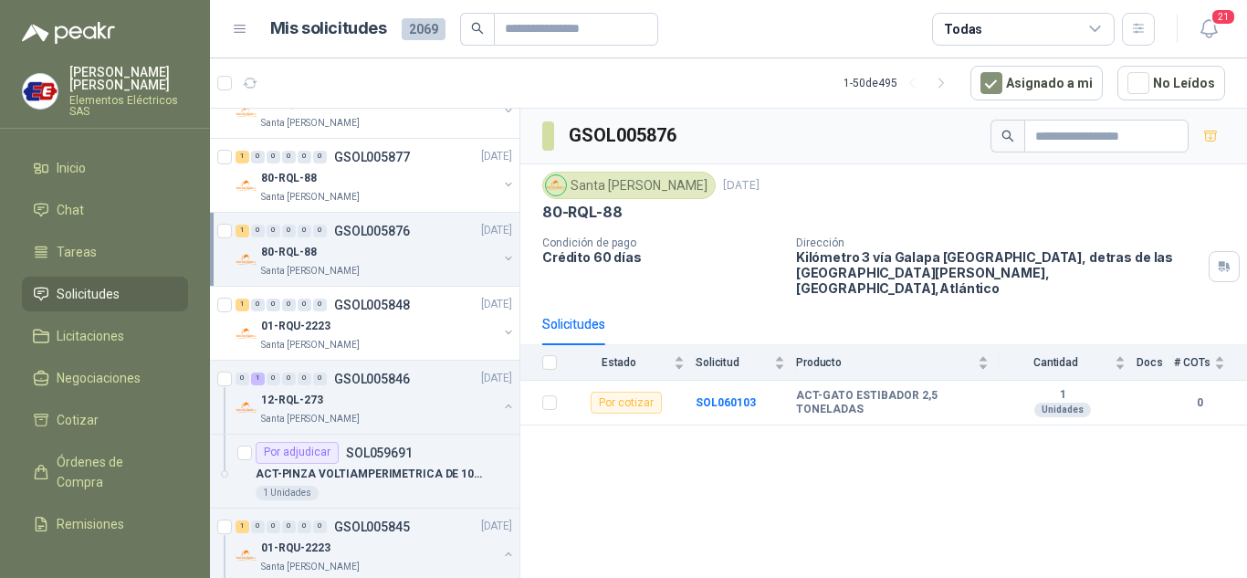
click at [286, 240] on div "1 0 0 0 0 0 GSOL005876 [DATE]" at bounding box center [375, 231] width 280 height 22
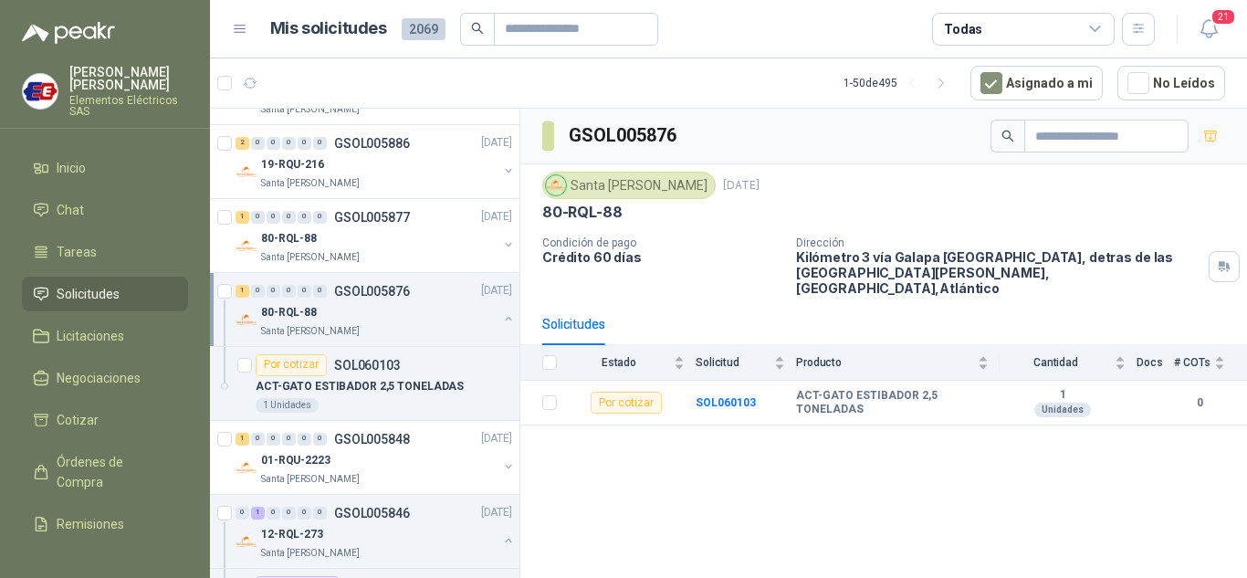
scroll to position [730, 0]
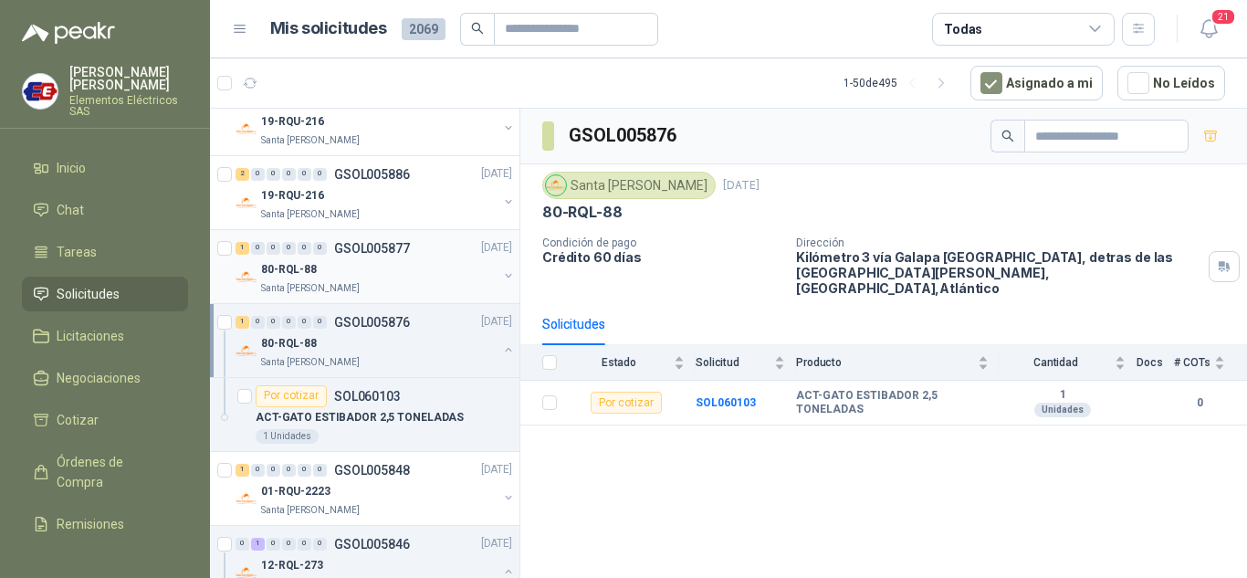
click at [278, 264] on p "80-RQL-88" at bounding box center [289, 269] width 56 height 17
click at [340, 180] on p "GSOL005886" at bounding box center [372, 174] width 76 height 13
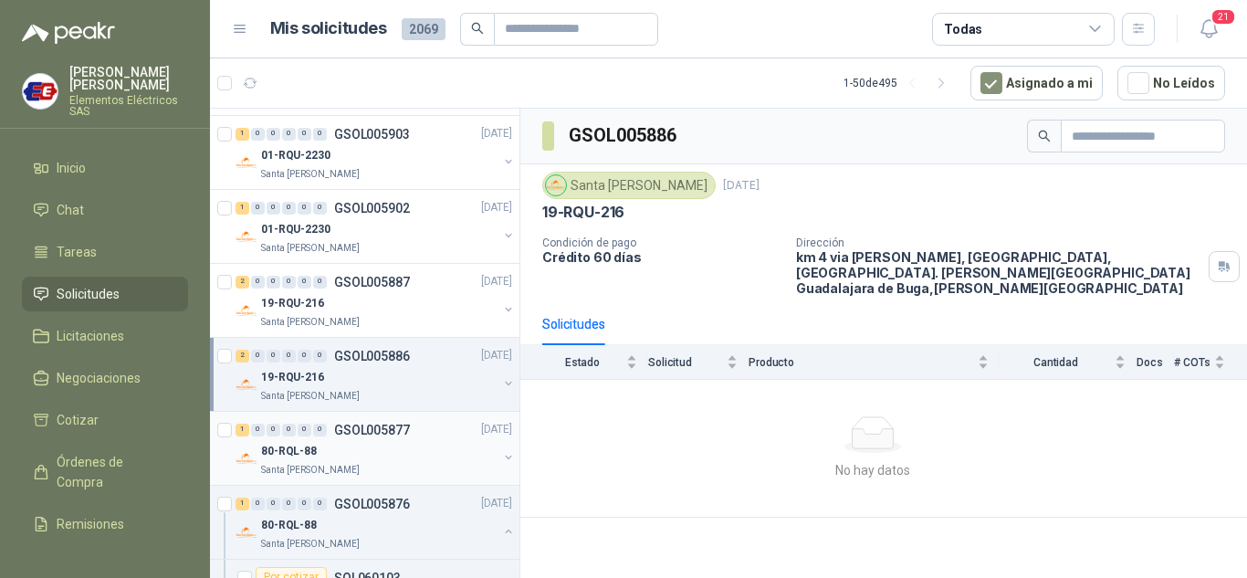
scroll to position [548, 0]
click at [296, 372] on p "19-RQU-216" at bounding box center [292, 378] width 63 height 17
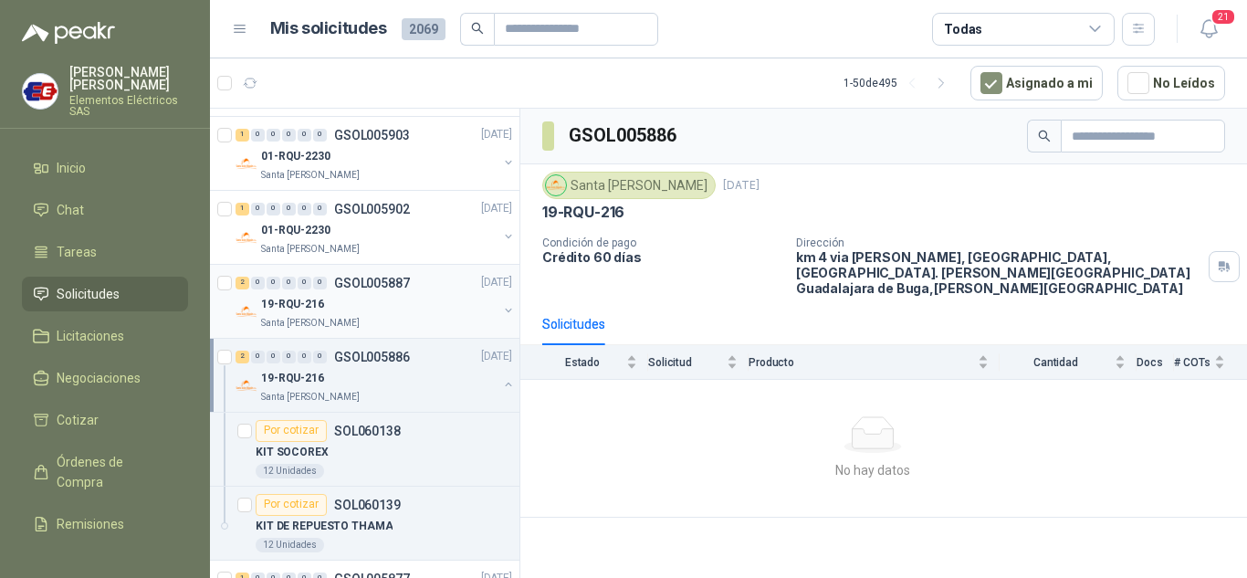
click at [295, 293] on link "2 0 0 0 0 0 GSOL005887 [DATE] 19-RQU-216 Santa [PERSON_NAME]" at bounding box center [375, 301] width 280 height 58
click at [322, 200] on div "1 0 0 0 0 0 GSOL005902 [DATE]" at bounding box center [375, 209] width 280 height 22
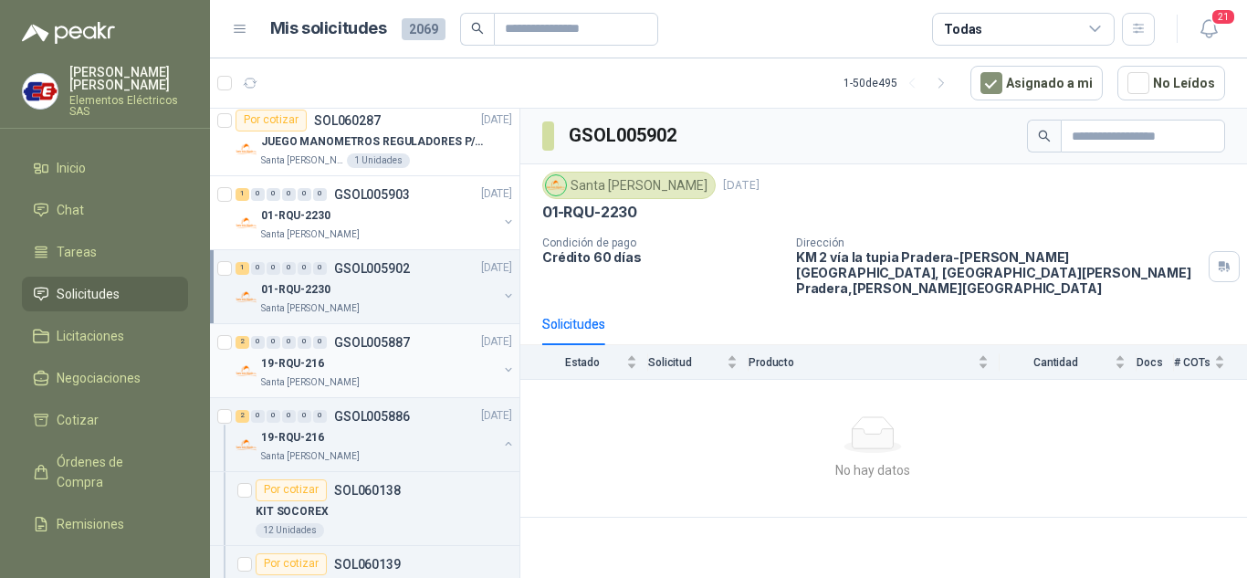
scroll to position [456, 0]
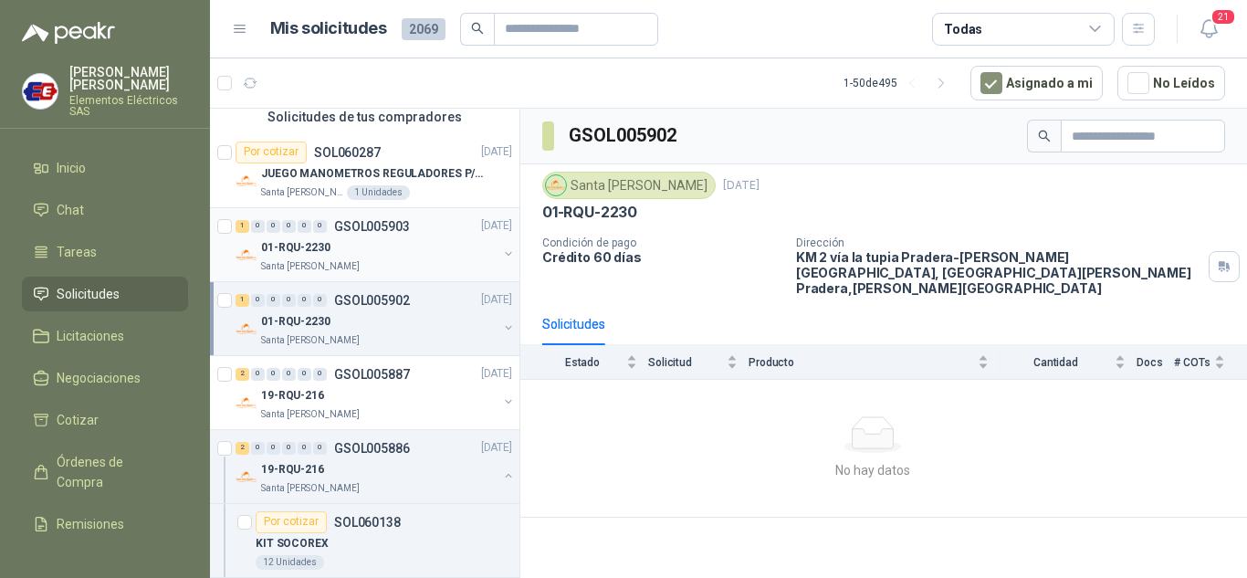
click at [289, 231] on div "0" at bounding box center [289, 226] width 14 height 13
